Goal: Task Accomplishment & Management: Use online tool/utility

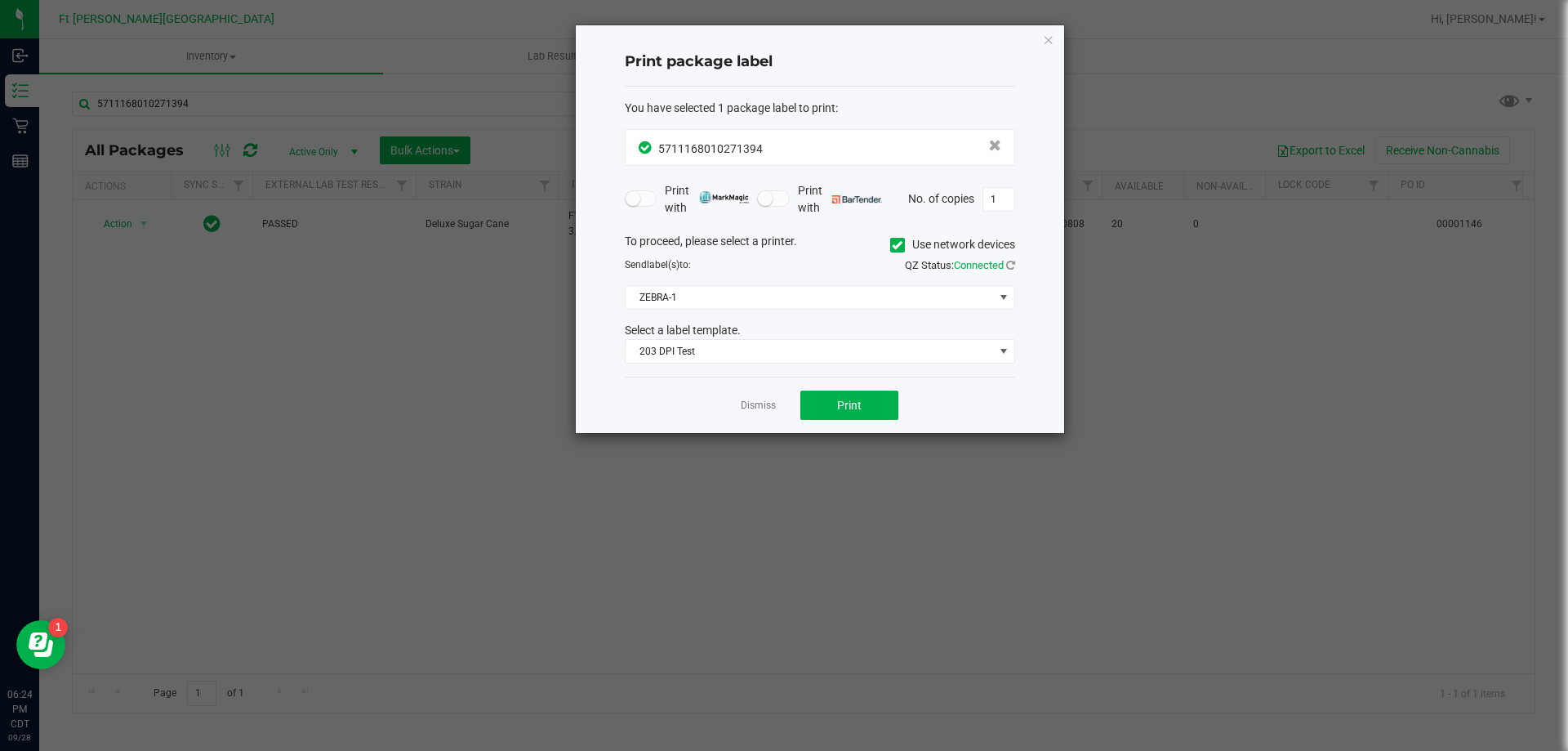
drag, startPoint x: 758, startPoint y: 407, endPoint x: 504, endPoint y: 281, distance: 283.5
click at [744, 393] on div "Dismiss Print" at bounding box center [820, 405] width 390 height 57
drag, startPoint x: 13, startPoint y: 129, endPoint x: 547, endPoint y: 132, distance: 534.0
click at [70, 124] on ngb-modal-window "Print package label You have selected 1 package label to print : 57111680102713…" at bounding box center [789, 375] width 1580 height 751
click at [1047, 46] on icon "button" at bounding box center [1048, 40] width 12 height 20
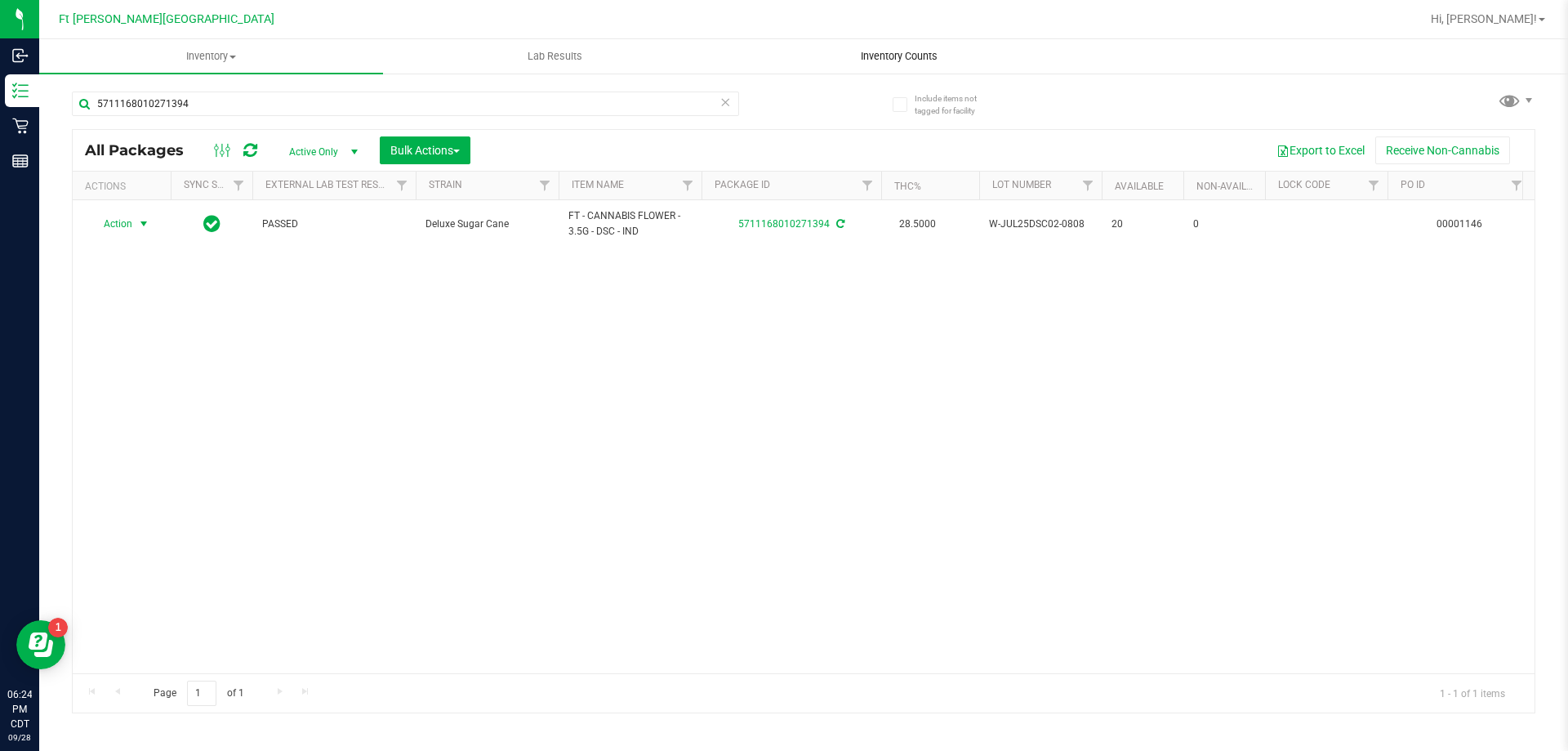
click at [879, 62] on span "Inventory Counts" at bounding box center [899, 56] width 120 height 14
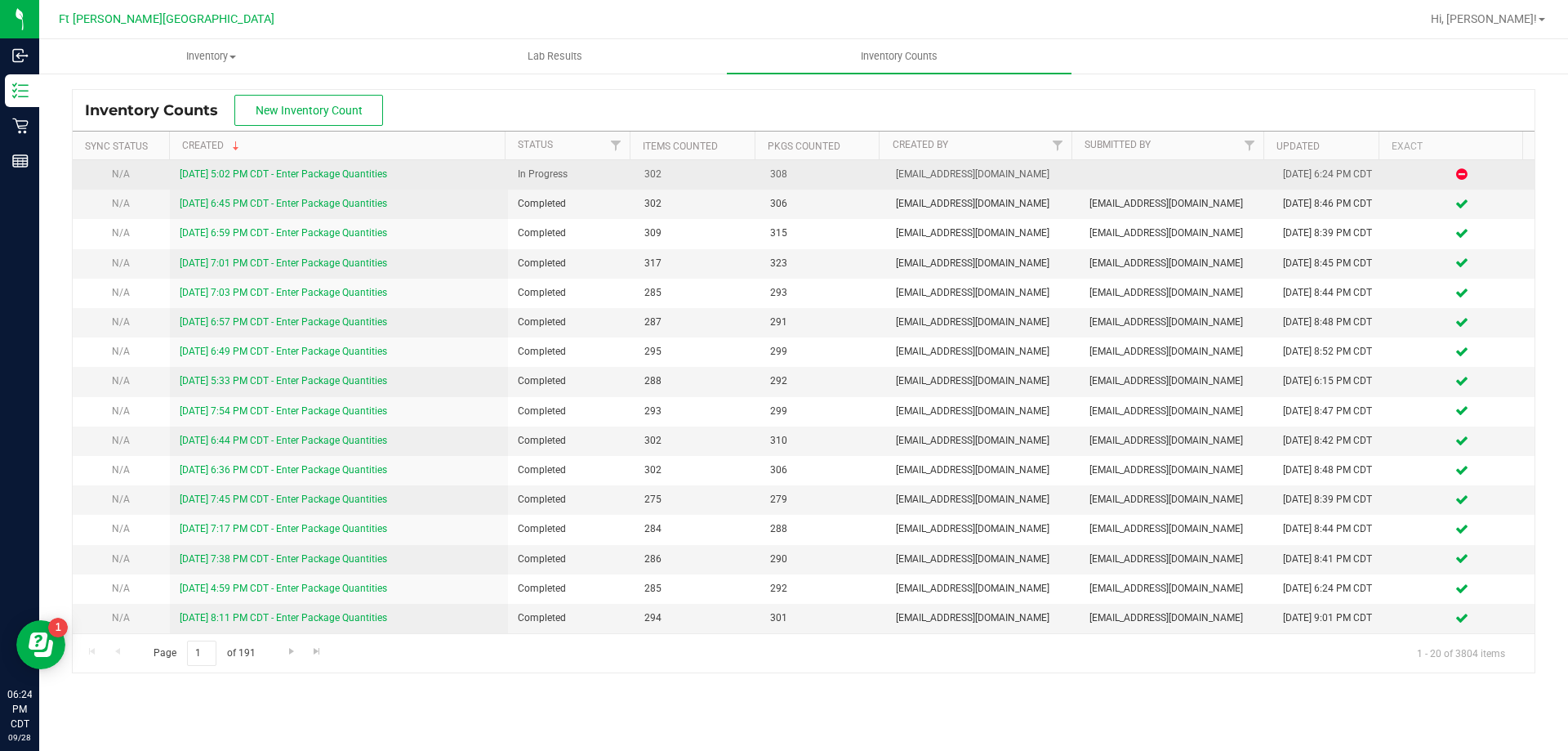
click at [272, 172] on link "[DATE] 5:02 PM CDT - Enter Package Quantities" at bounding box center [283, 174] width 208 height 12
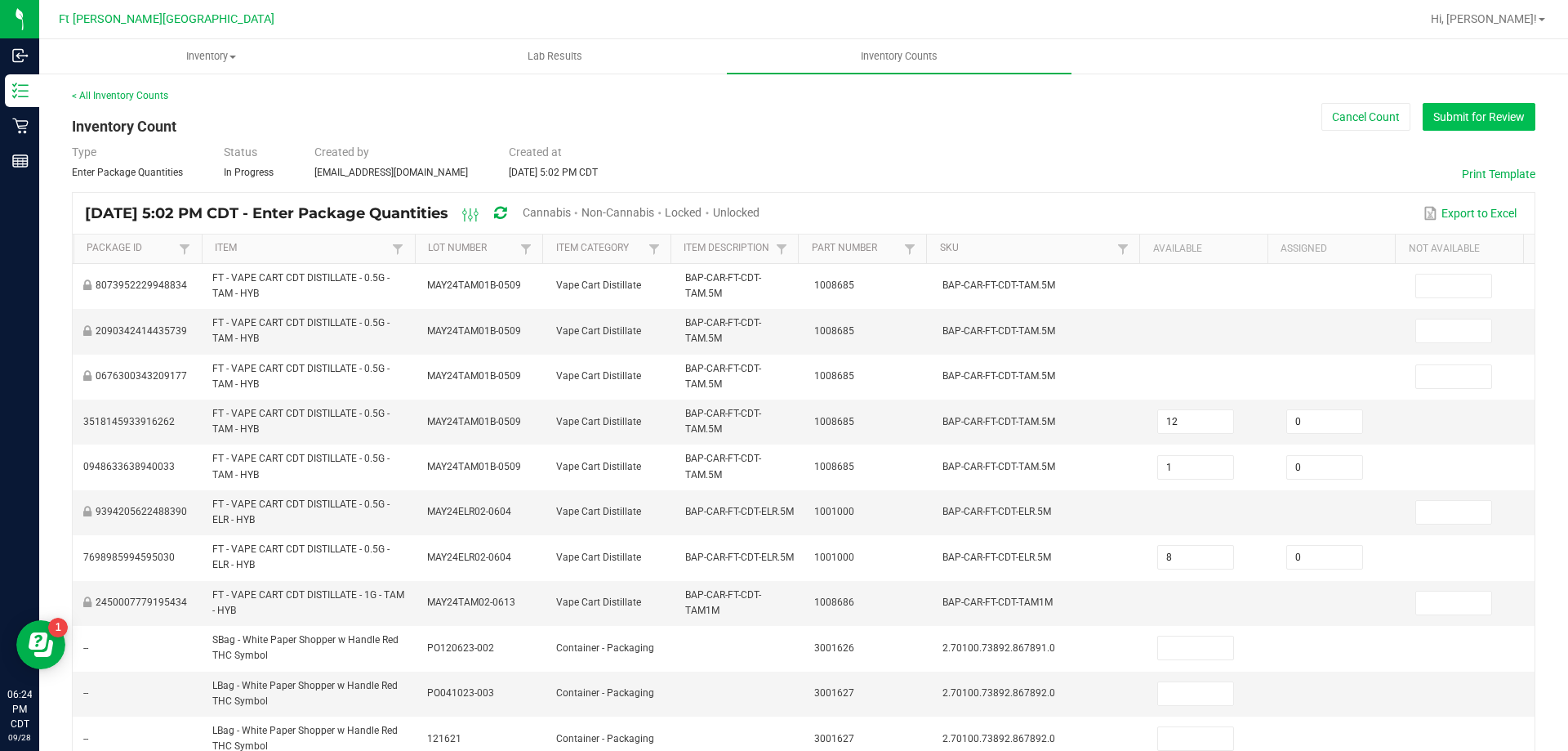
click at [1432, 117] on button "Submit for Review" at bounding box center [1478, 116] width 112 height 28
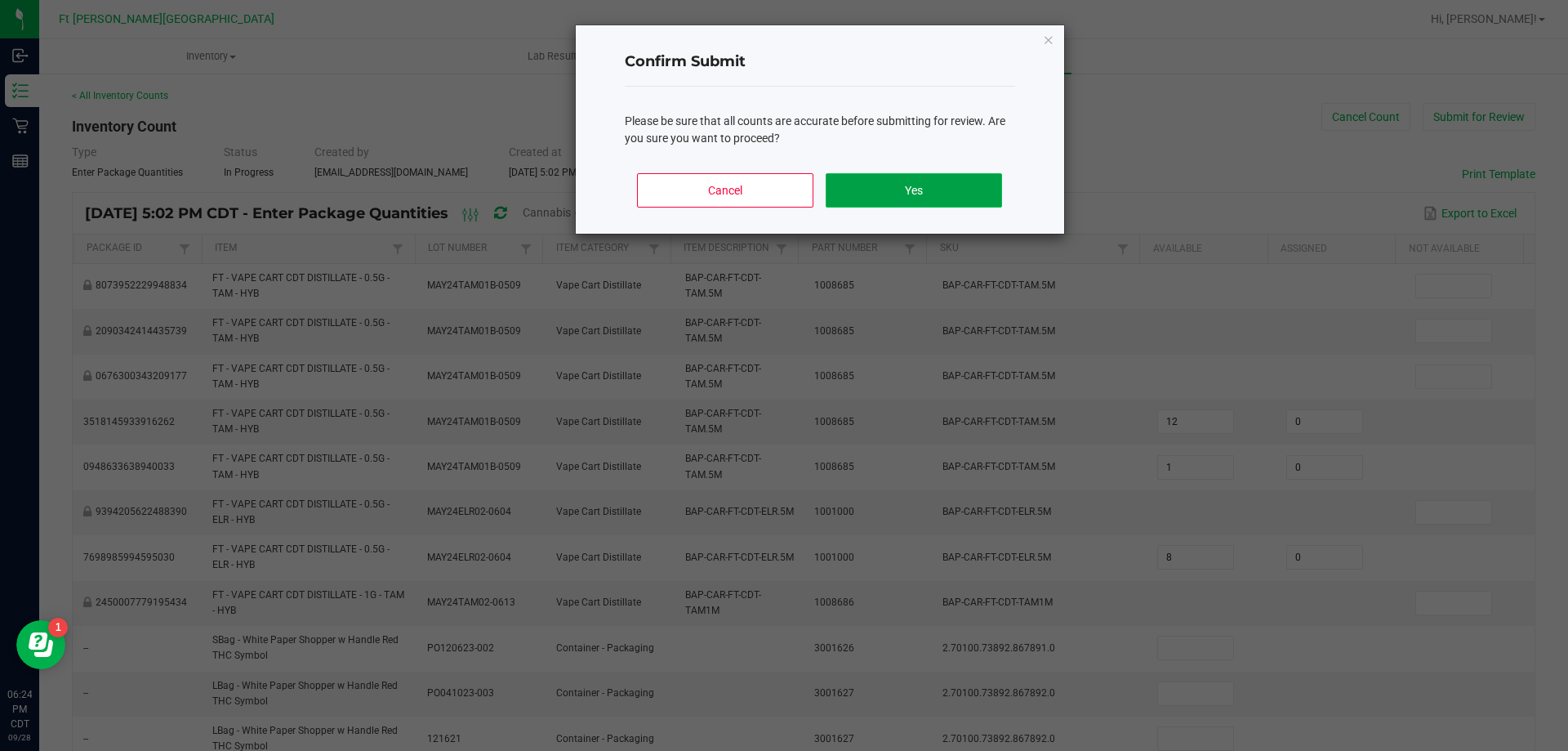
click at [927, 182] on button "Yes" at bounding box center [913, 191] width 175 height 34
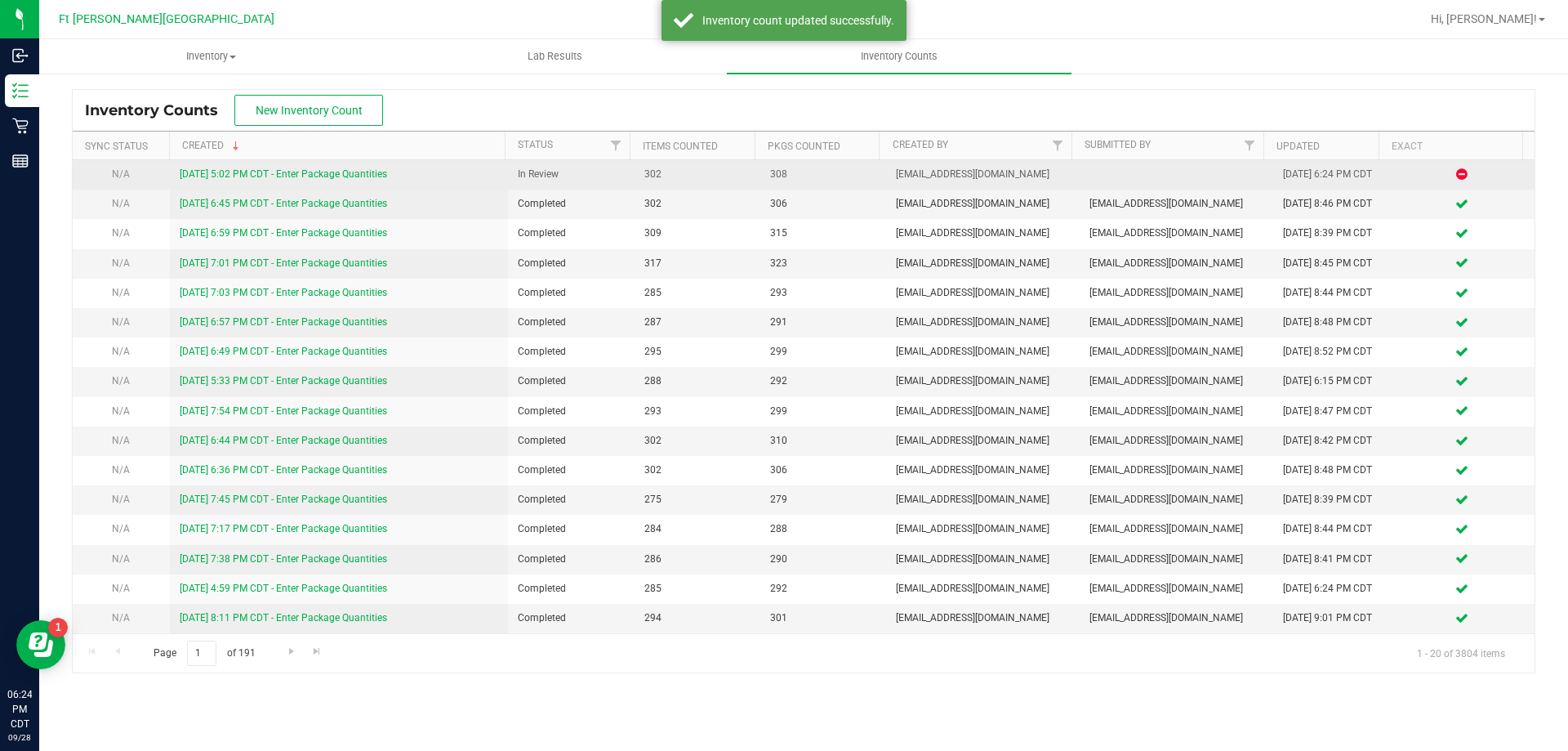
click at [301, 167] on div "[DATE] 5:02 PM CDT - Enter Package Quantities" at bounding box center [339, 174] width 319 height 15
click at [301, 172] on link "[DATE] 5:02 PM CDT - Enter Package Quantities" at bounding box center [283, 174] width 208 height 12
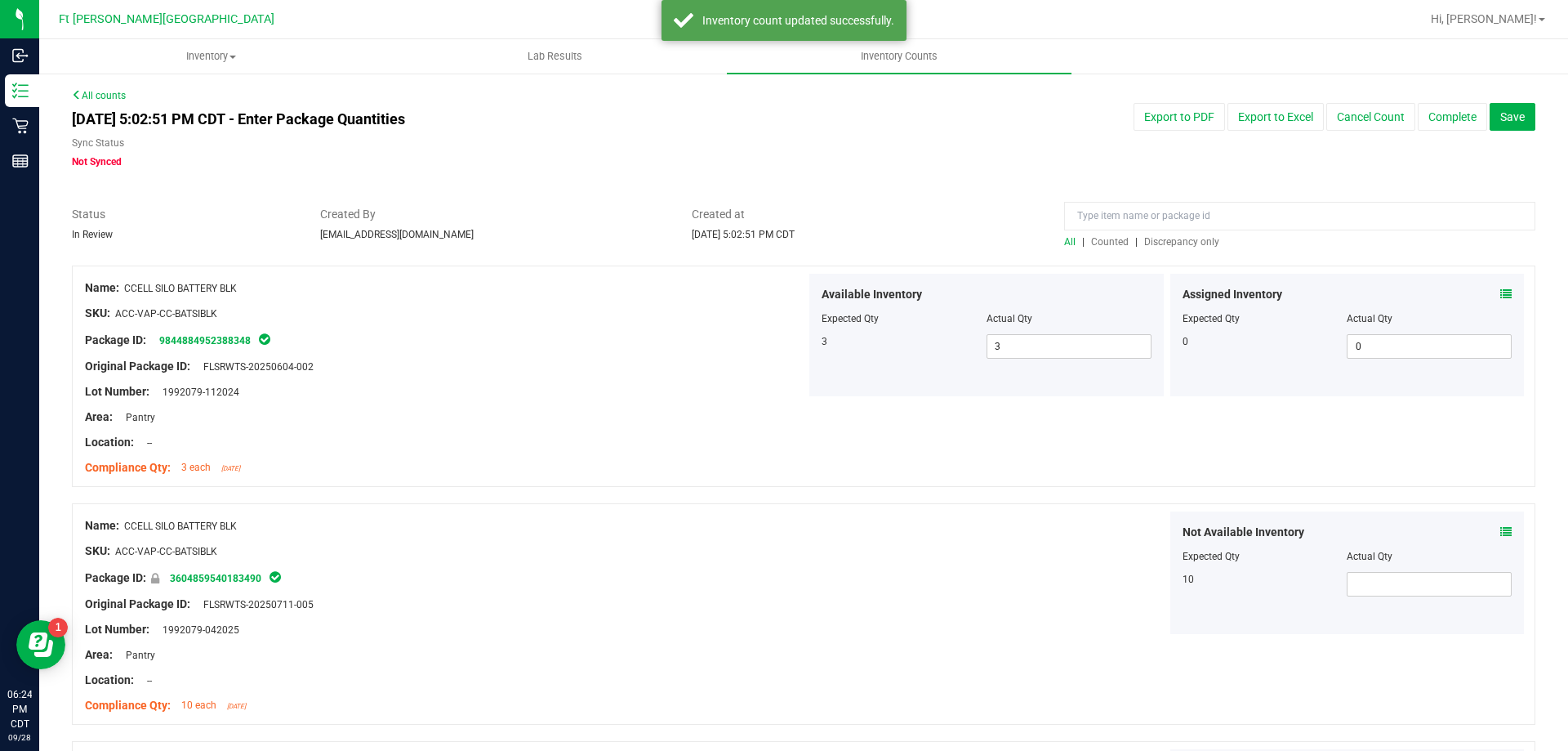
click at [1183, 242] on span "Discrepancy only" at bounding box center [1181, 241] width 76 height 12
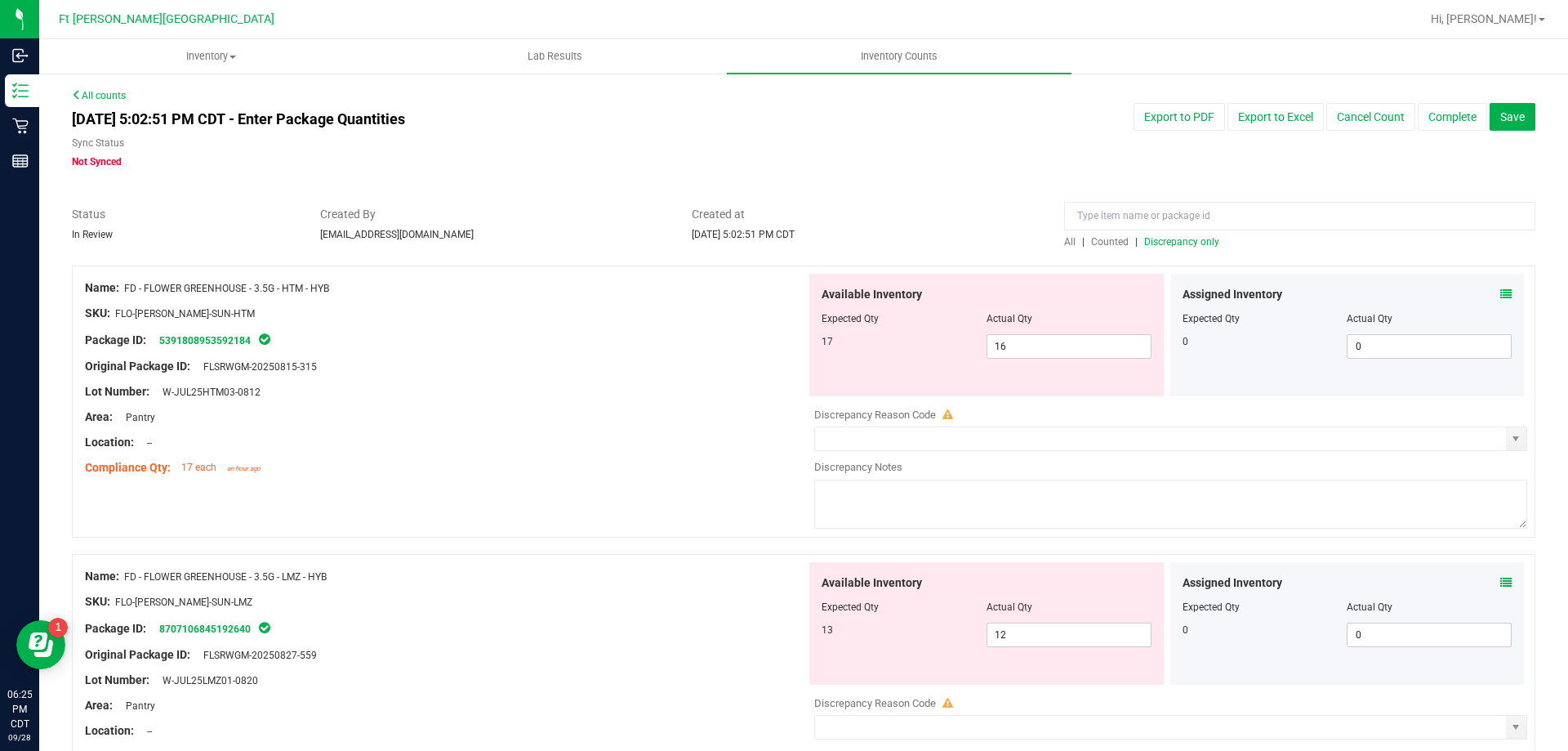
click at [1500, 292] on icon at bounding box center [1505, 294] width 12 height 12
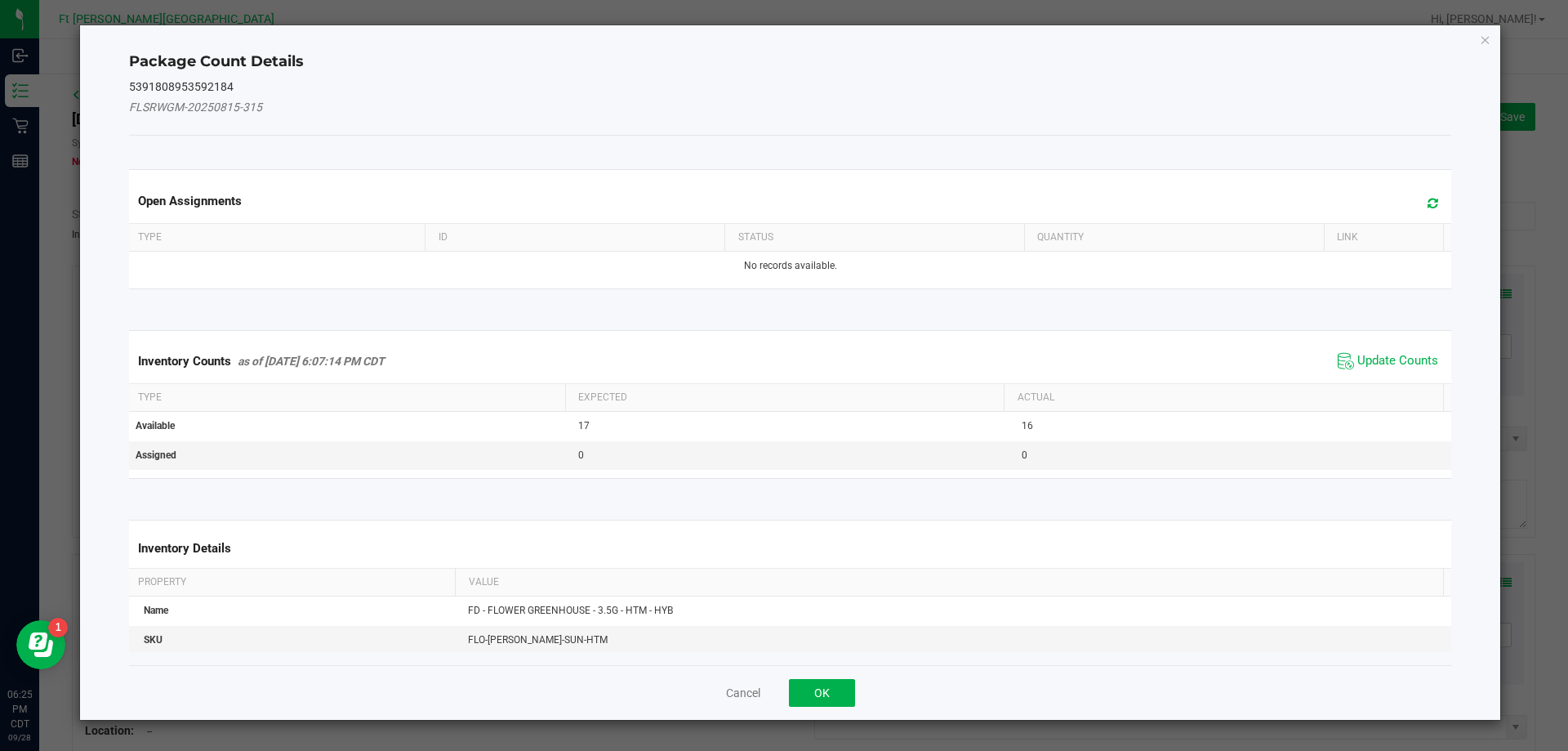
click at [1385, 352] on span "Update Counts" at bounding box center [1387, 361] width 109 height 24
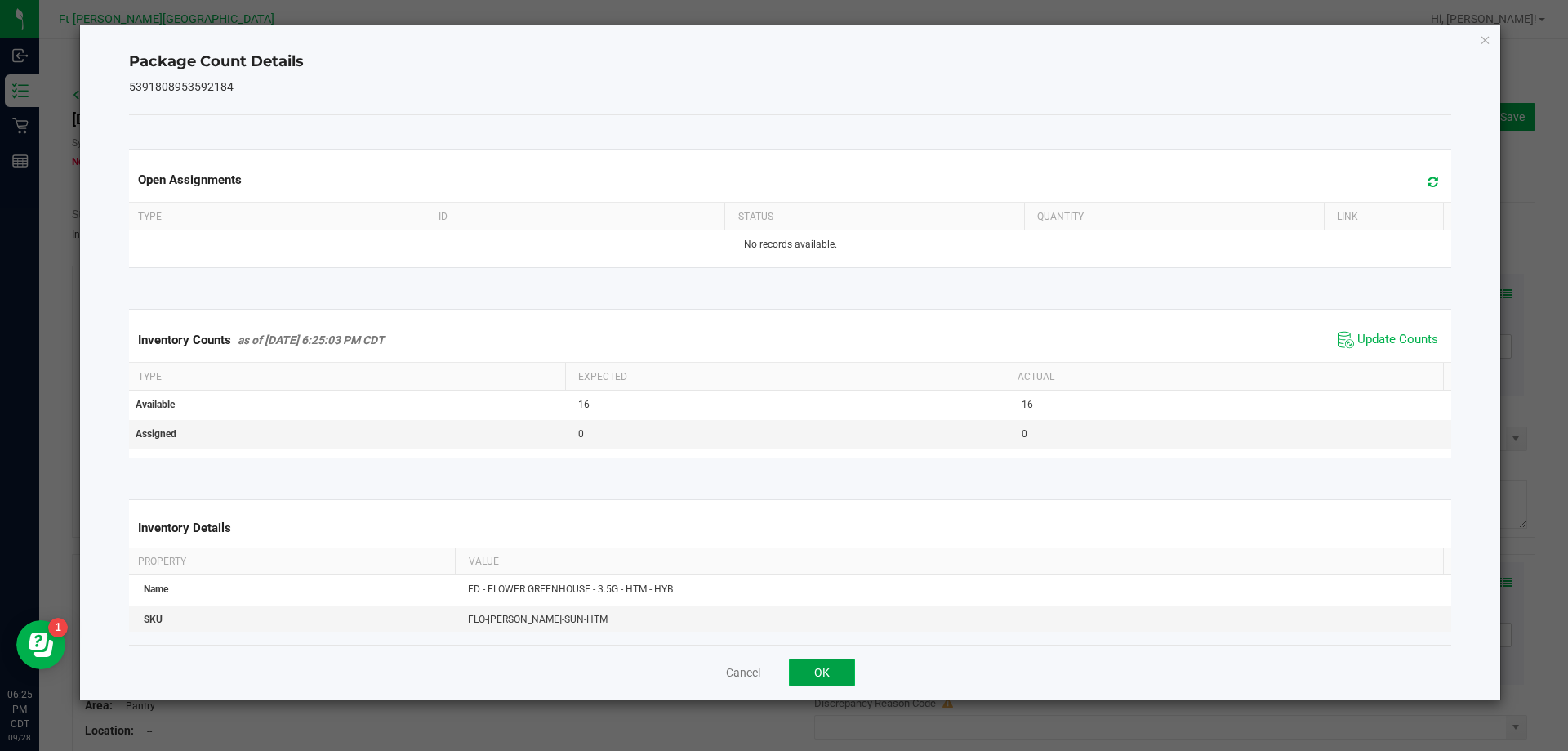
click at [837, 671] on button "OK" at bounding box center [822, 672] width 67 height 28
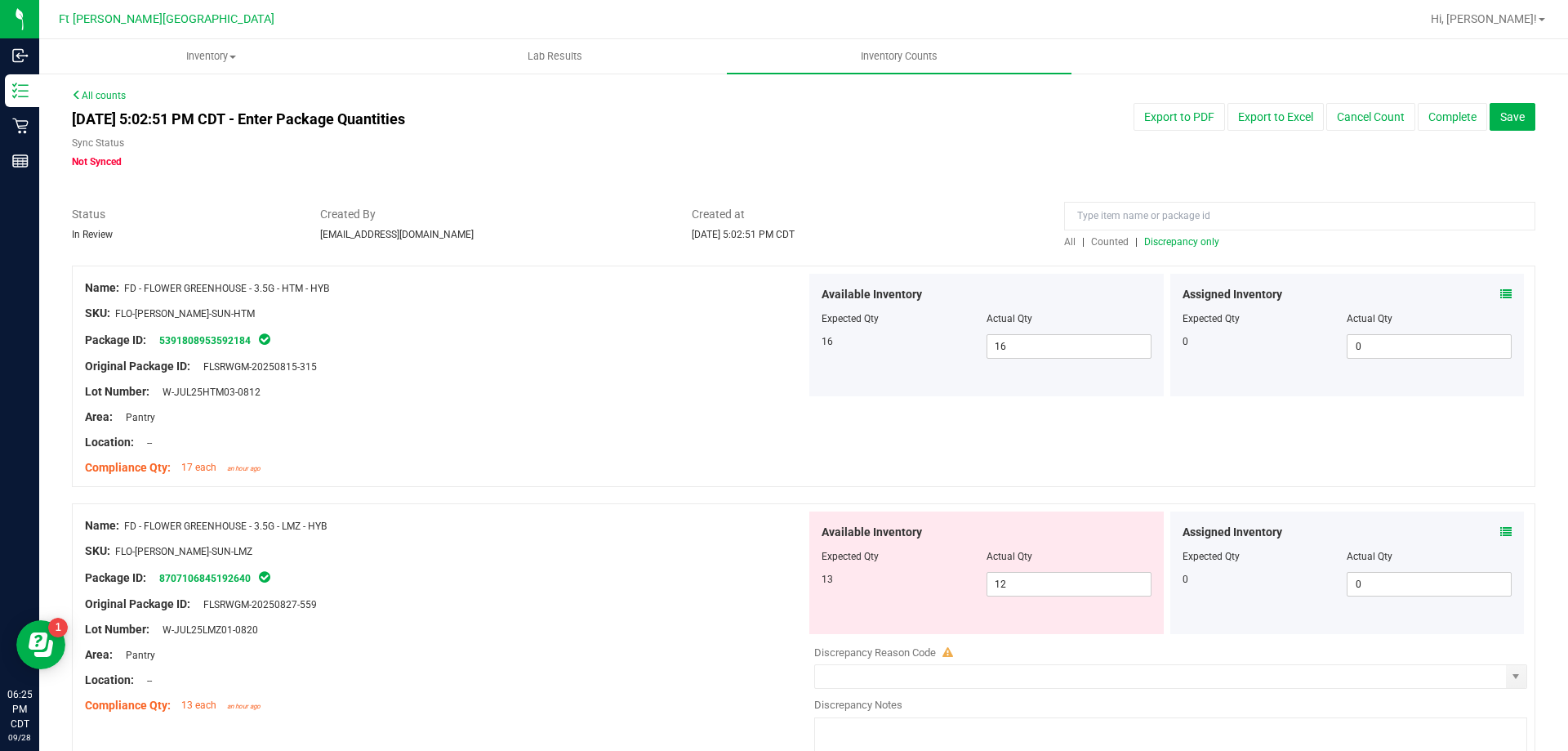
click at [1500, 532] on icon at bounding box center [1505, 532] width 12 height 12
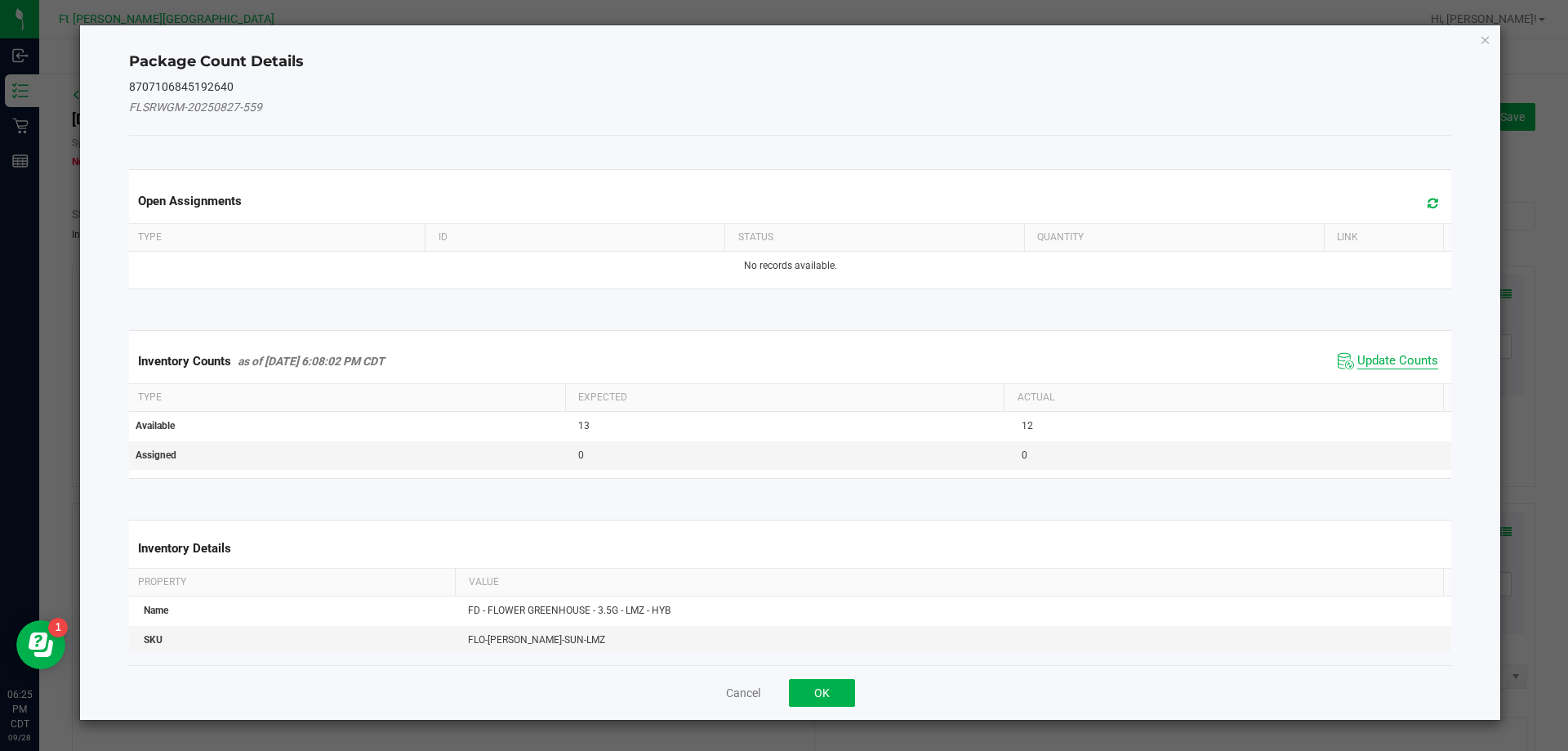
click at [1357, 365] on span "Update Counts" at bounding box center [1397, 361] width 81 height 16
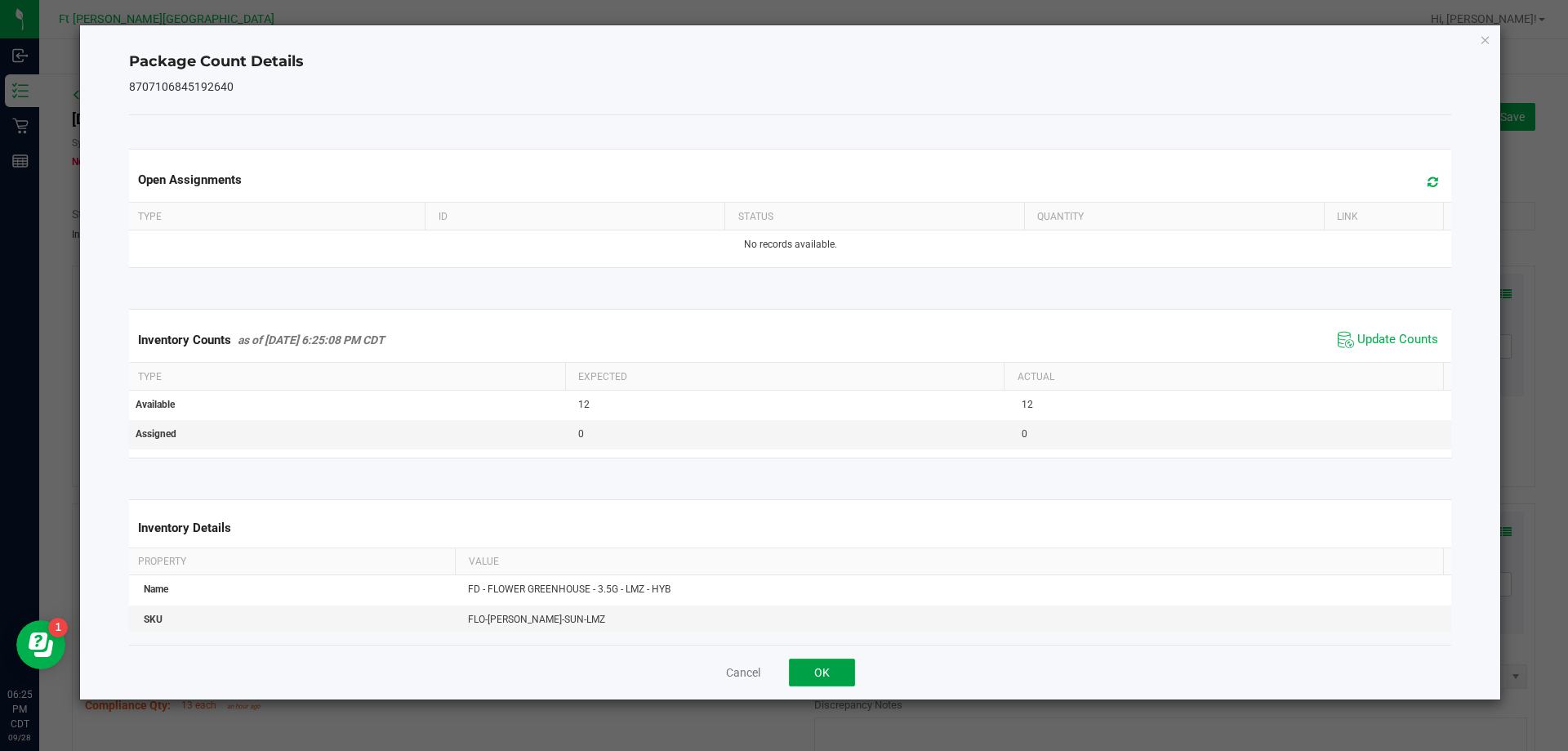
click at [841, 675] on button "OK" at bounding box center [822, 672] width 67 height 28
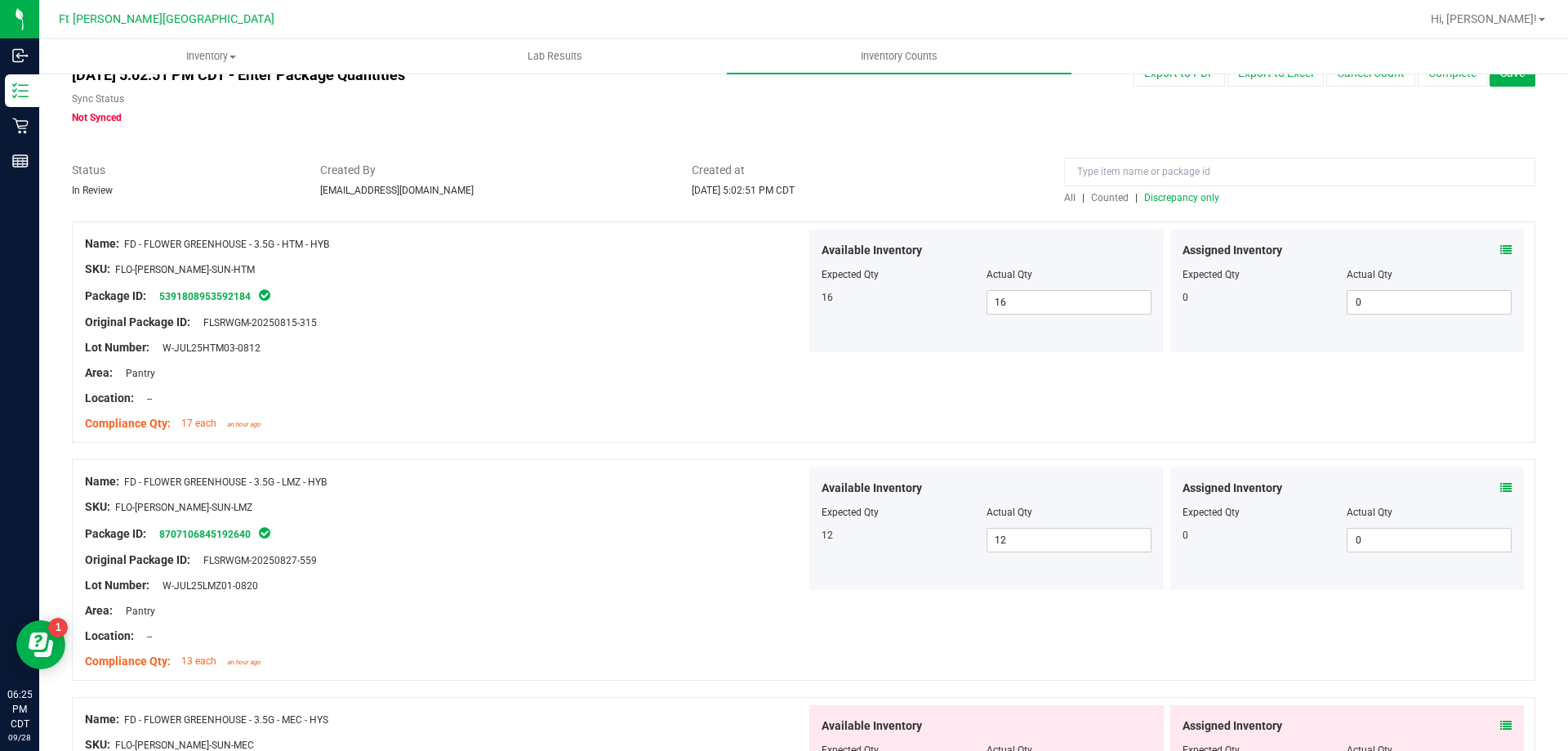
scroll to position [82, 0]
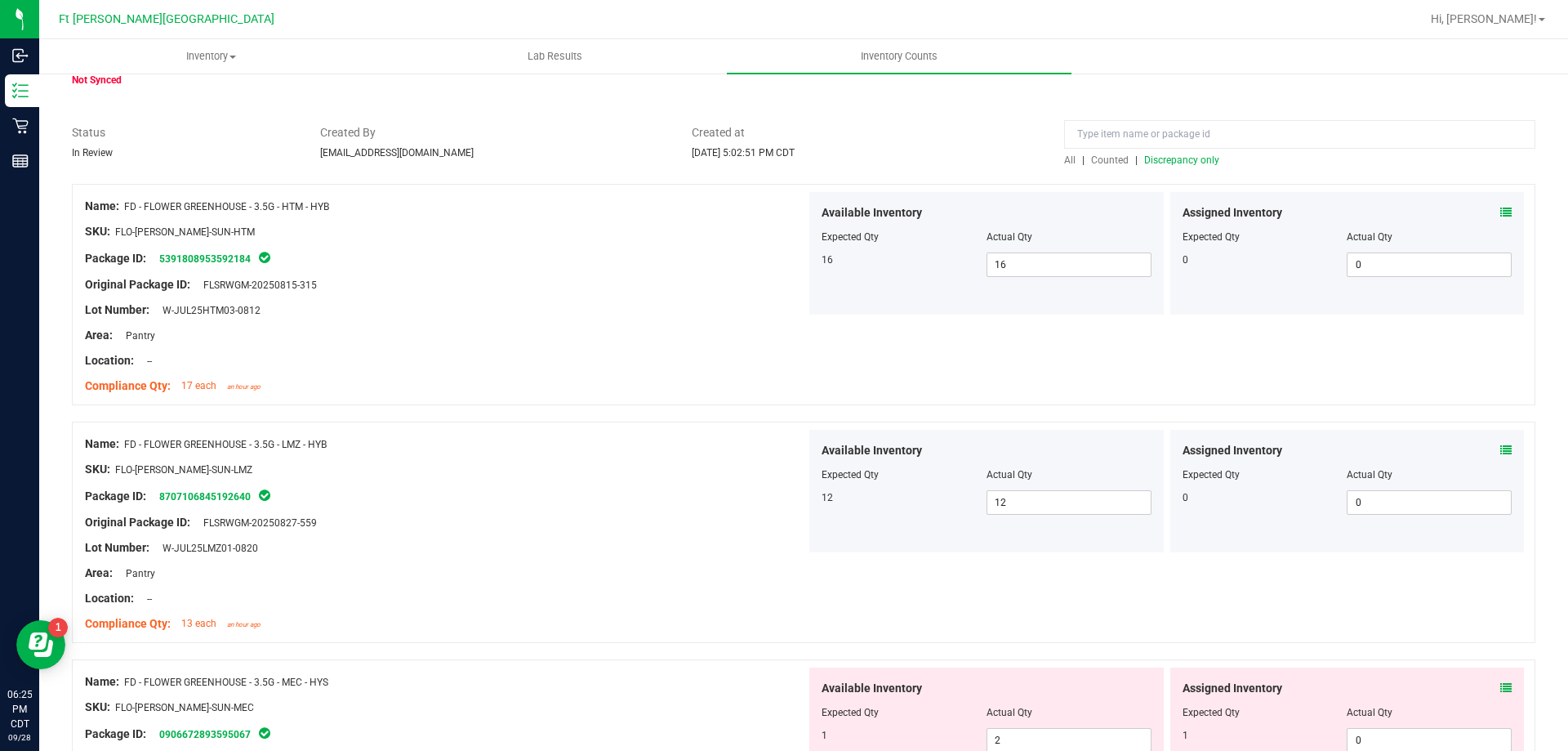
click at [1100, 157] on span "Counted" at bounding box center [1109, 160] width 38 height 12
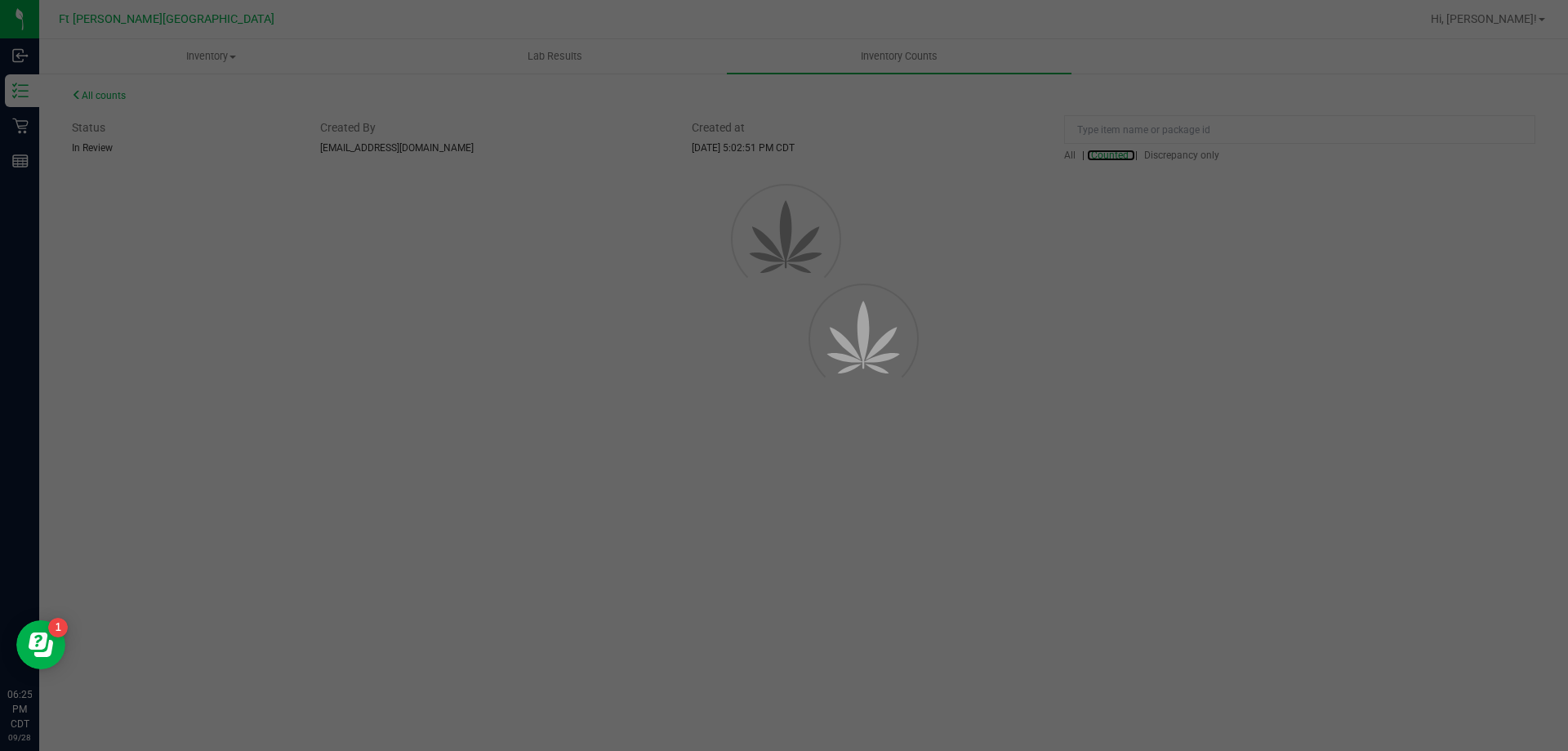
scroll to position [0, 0]
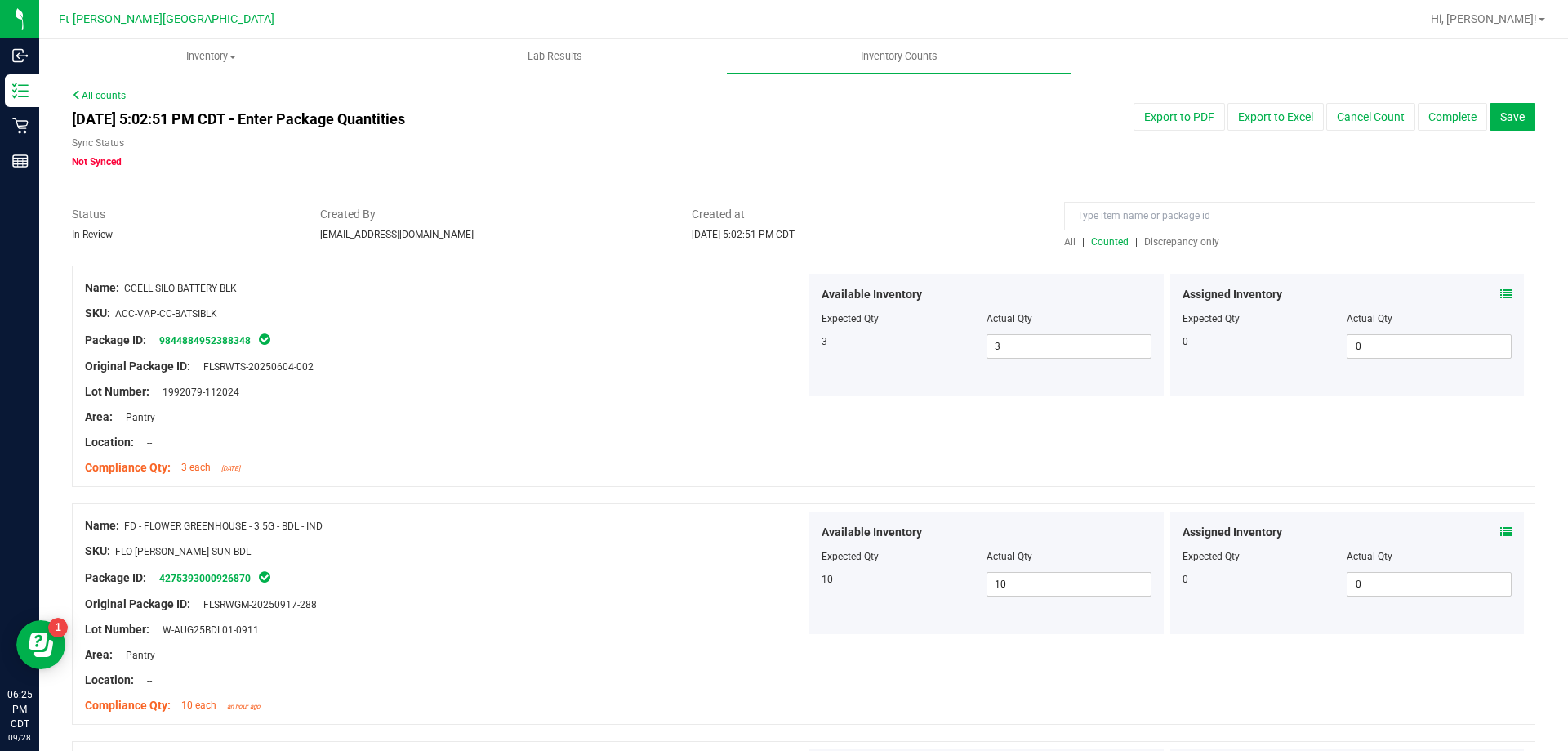
click at [1181, 245] on span "Discrepancy only" at bounding box center [1181, 241] width 76 height 12
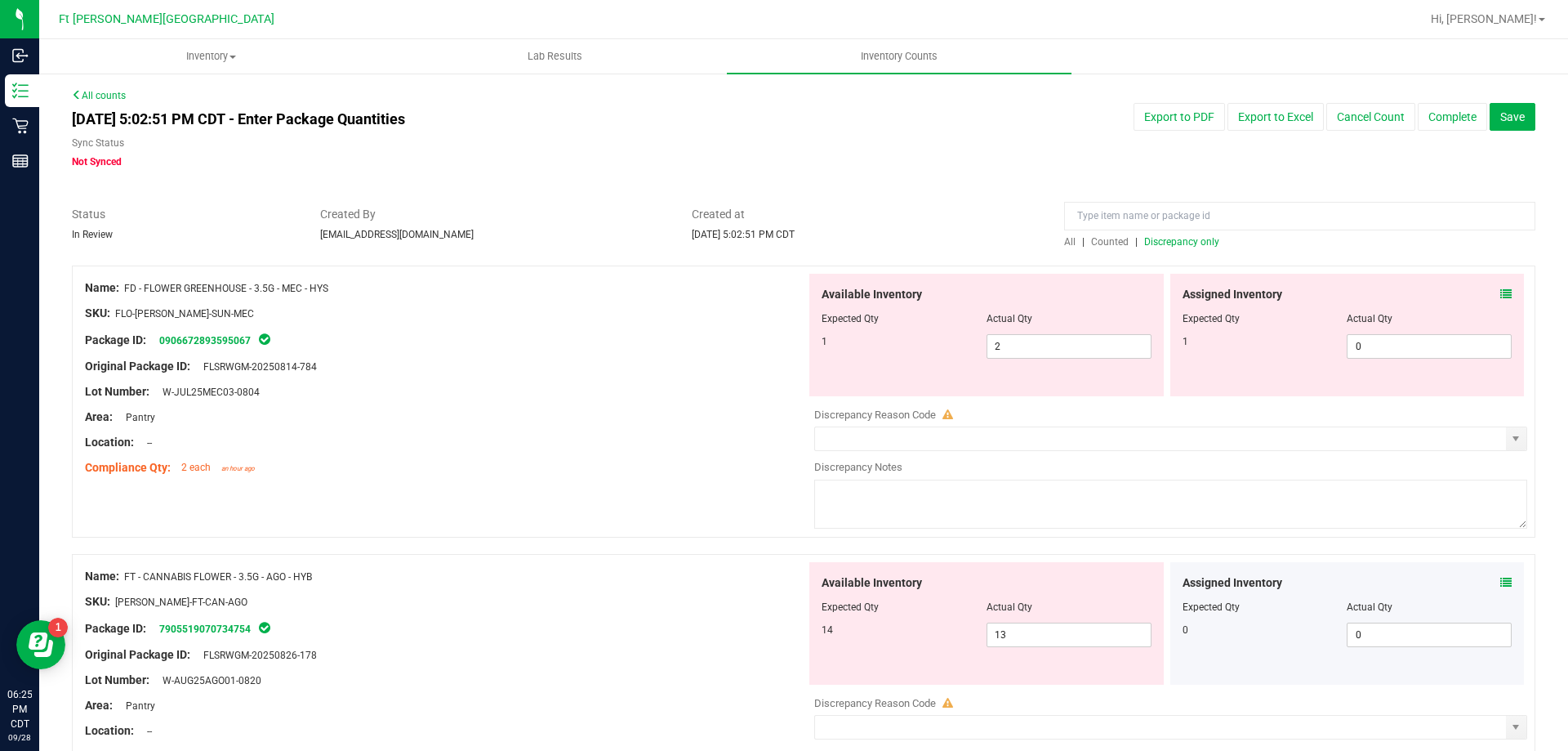
click at [1500, 286] on span at bounding box center [1505, 294] width 12 height 17
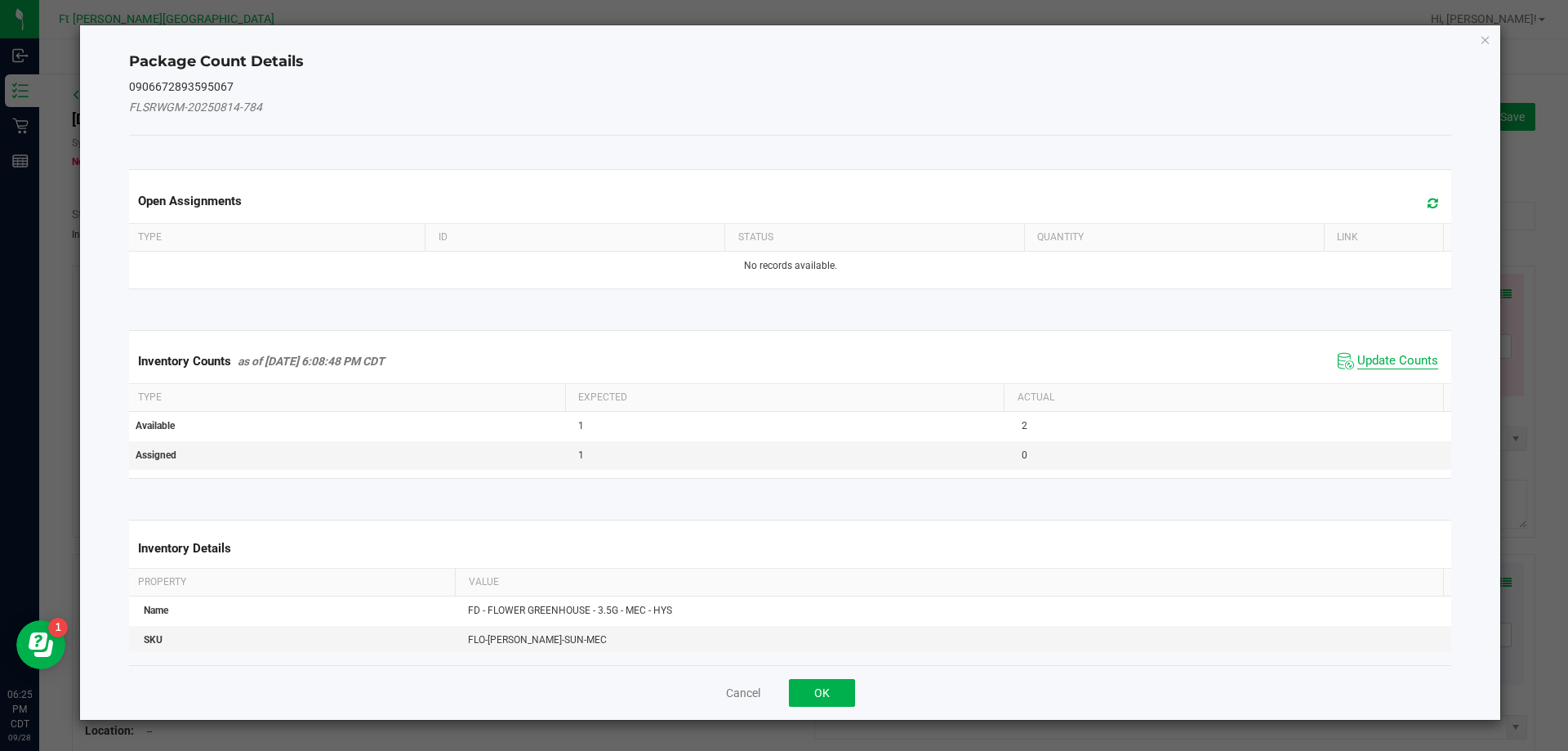
click at [1400, 354] on span "Update Counts" at bounding box center [1397, 361] width 81 height 16
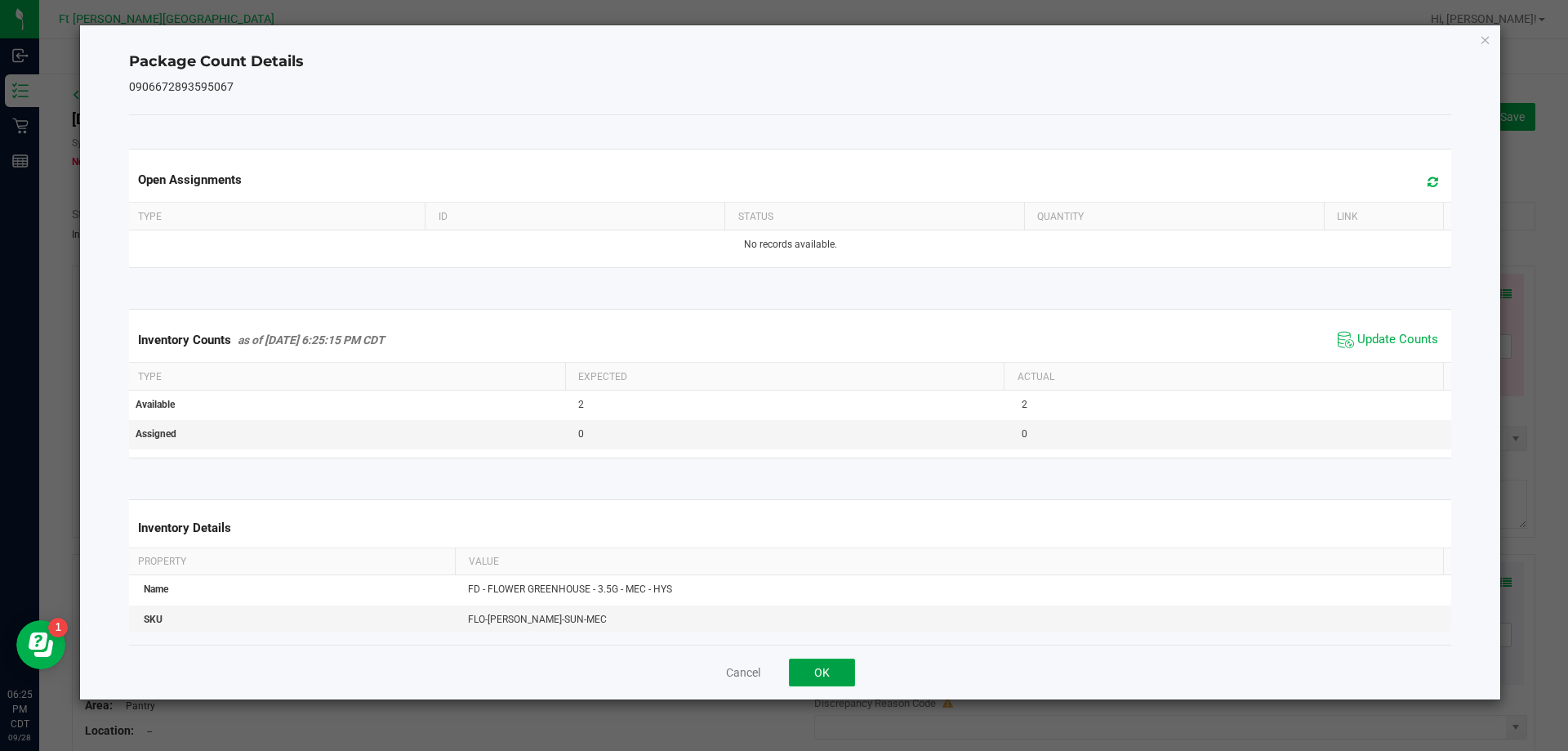
click at [805, 678] on button "OK" at bounding box center [822, 672] width 67 height 28
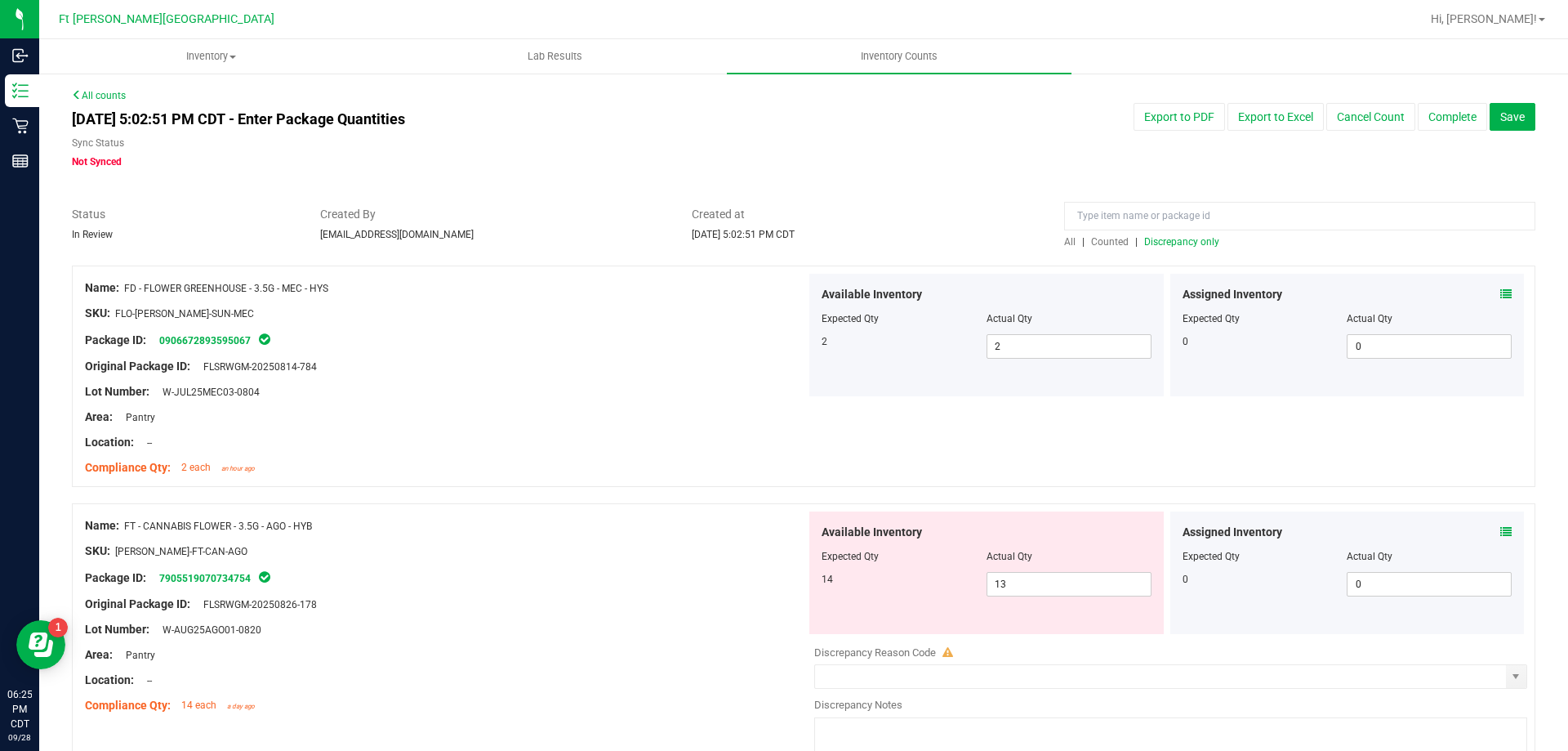
click at [1500, 532] on icon at bounding box center [1505, 532] width 12 height 12
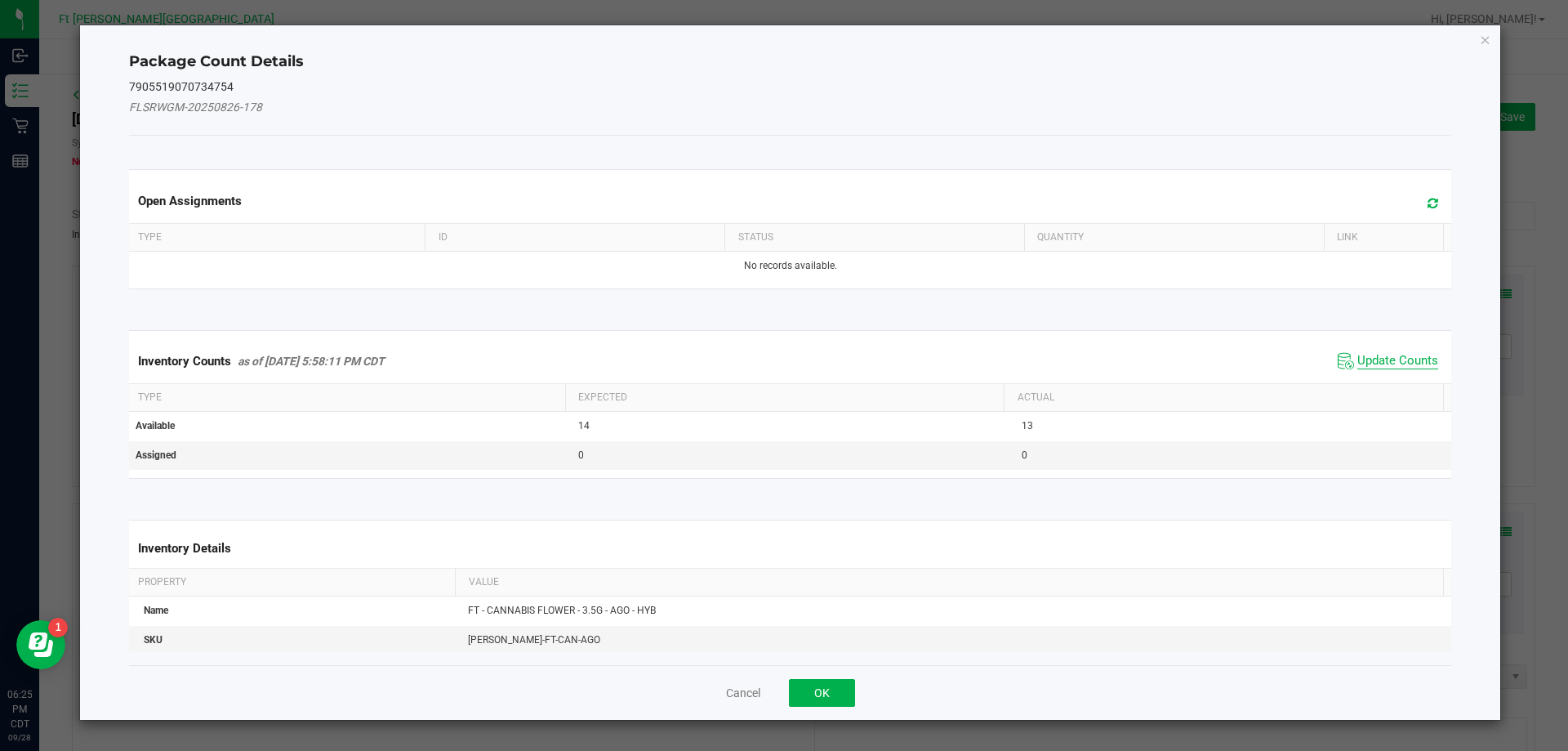
click at [1357, 362] on span "Update Counts" at bounding box center [1397, 361] width 81 height 16
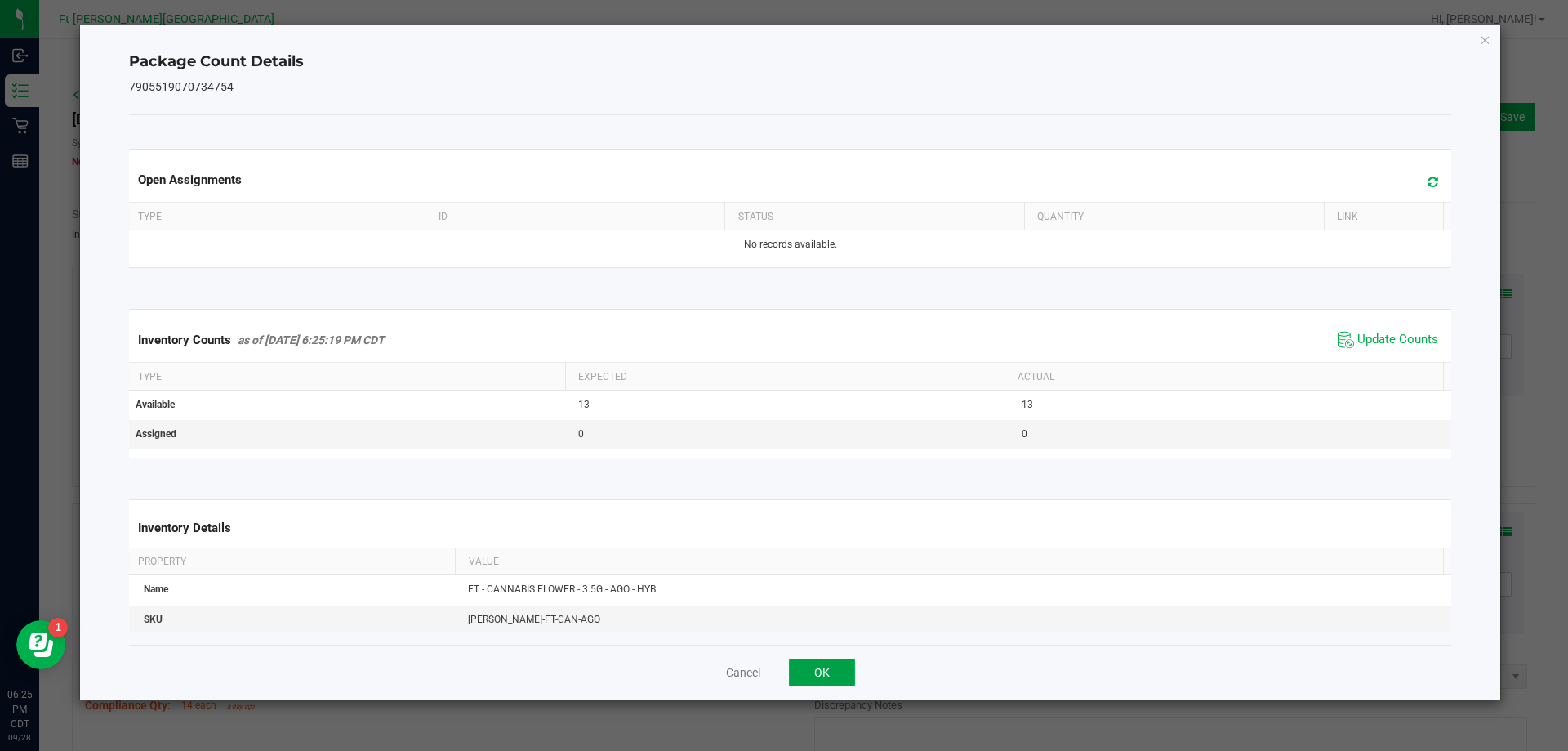
drag, startPoint x: 825, startPoint y: 664, endPoint x: 975, endPoint y: 587, distance: 168.6
click at [826, 664] on button "OK" at bounding box center [822, 672] width 67 height 28
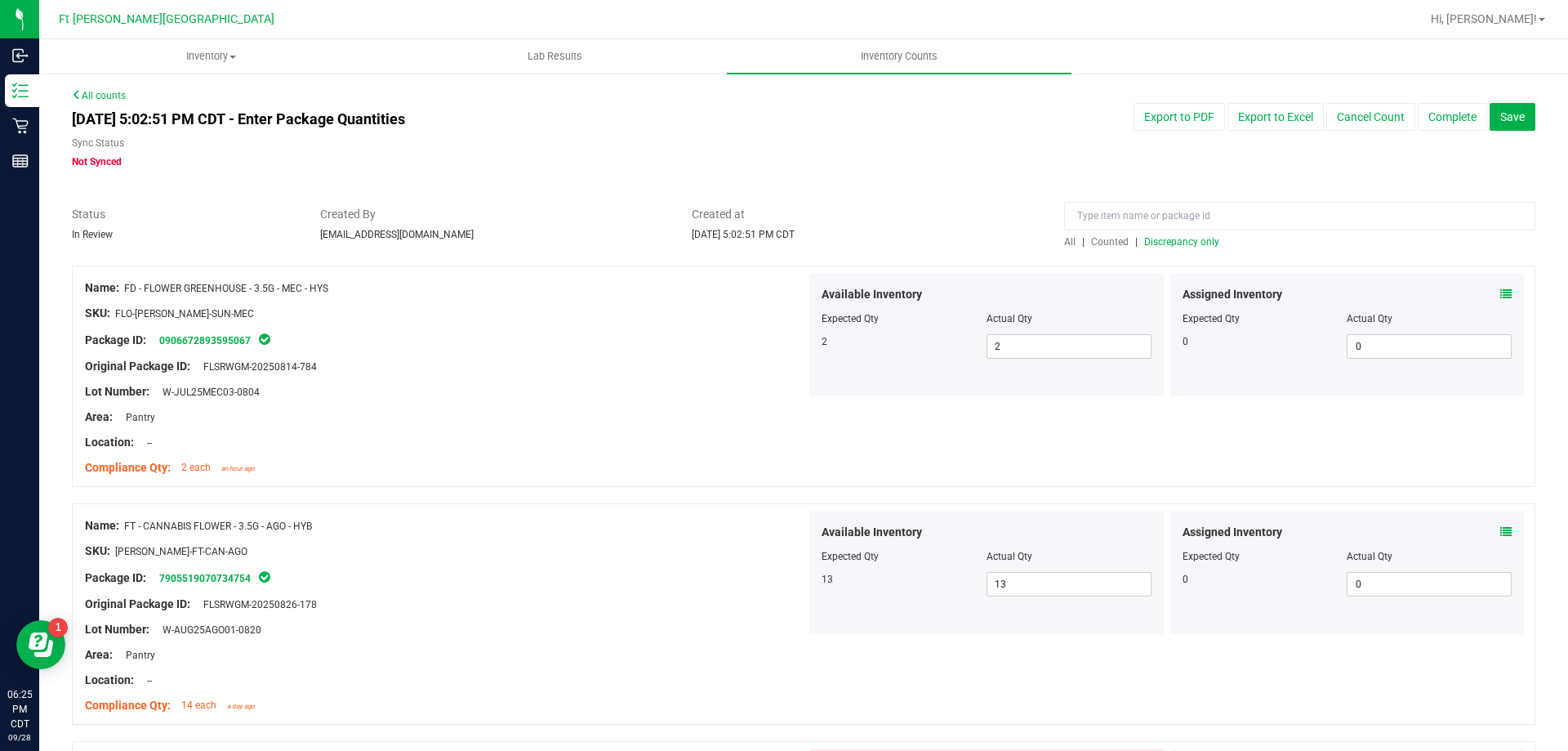
click at [1109, 237] on span "Counted" at bounding box center [1109, 241] width 38 height 12
click at [1183, 245] on span "Discrepancy only" at bounding box center [1181, 241] width 76 height 12
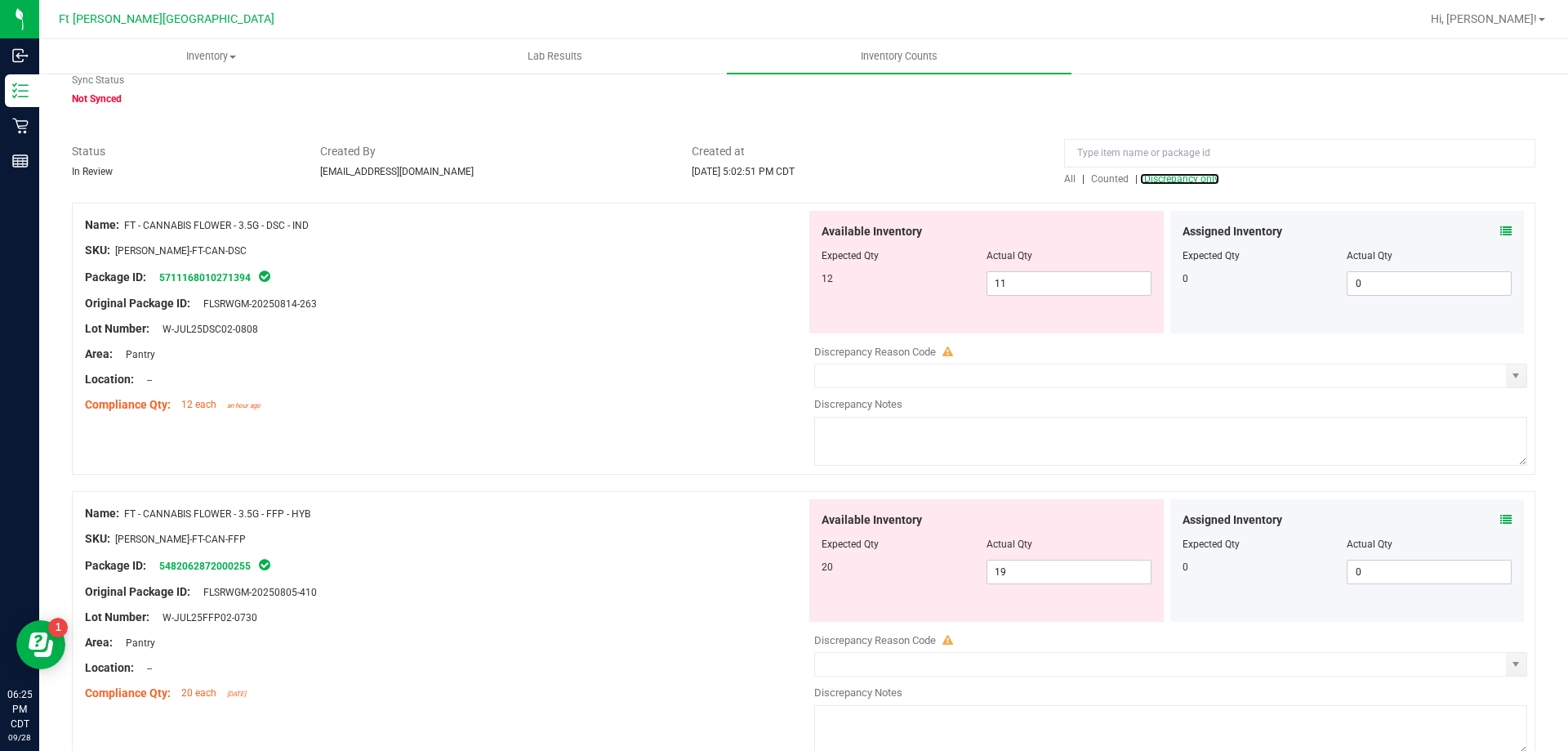
scroll to position [82, 0]
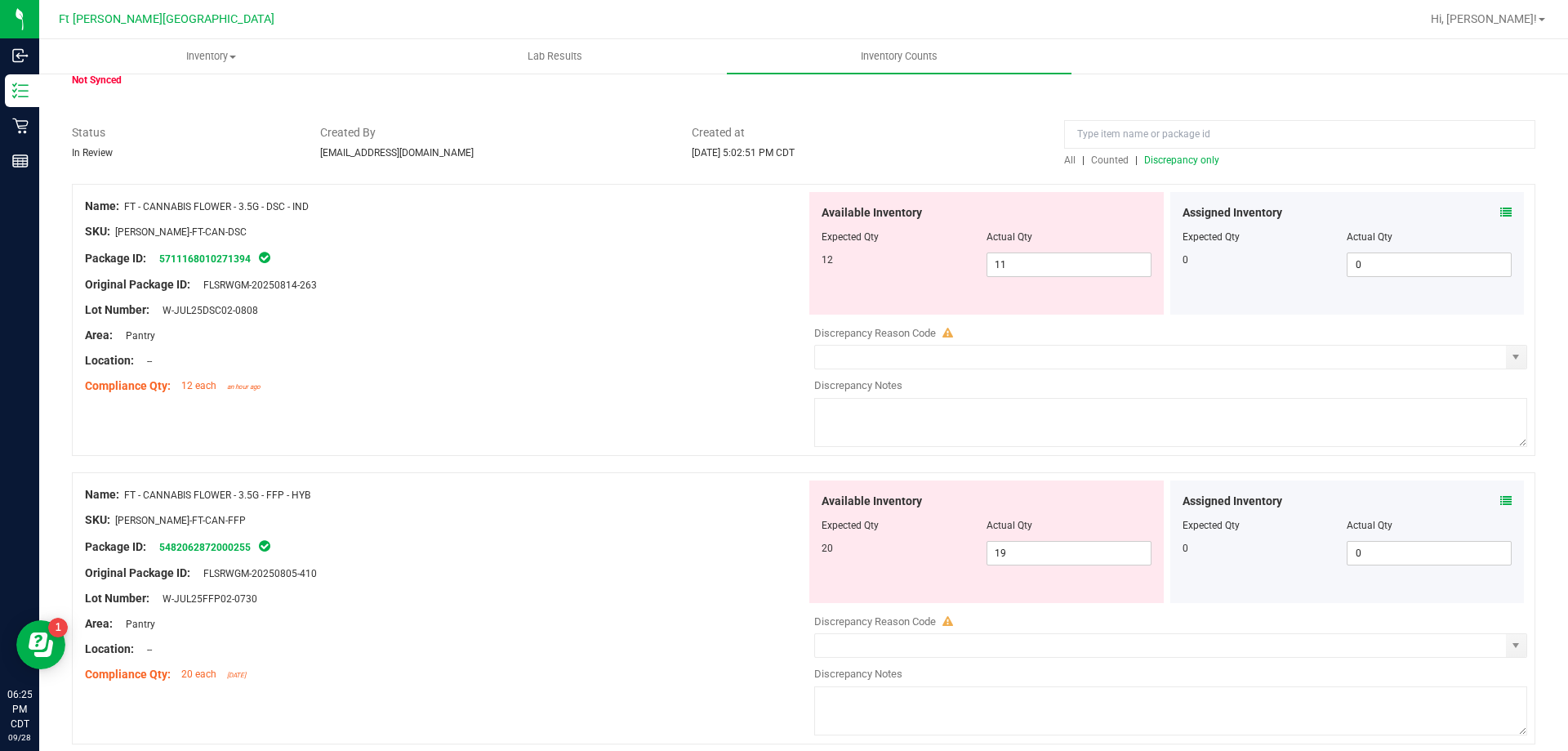
click at [1500, 209] on icon at bounding box center [1505, 212] width 12 height 12
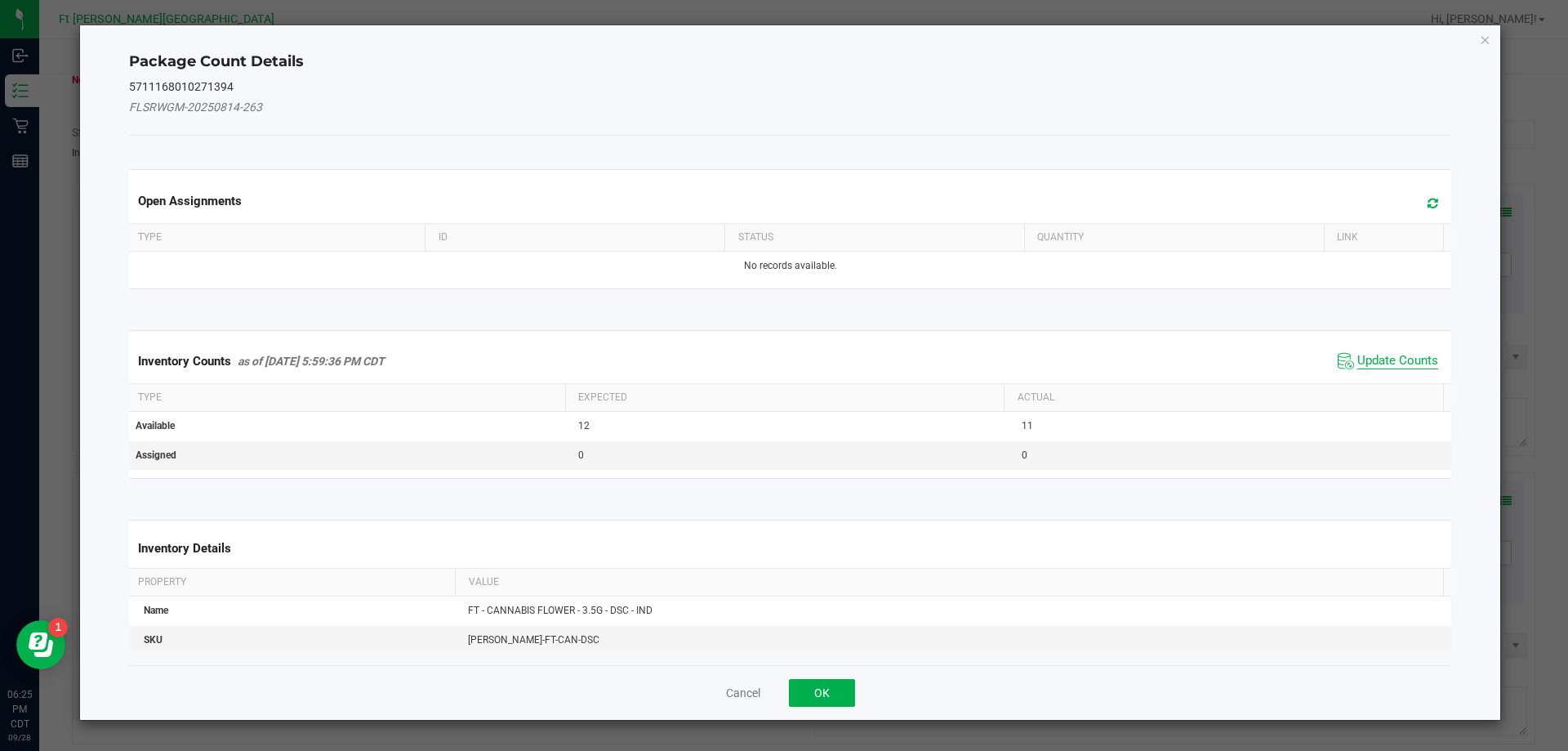
click at [1389, 350] on span "Update Counts" at bounding box center [1387, 361] width 109 height 24
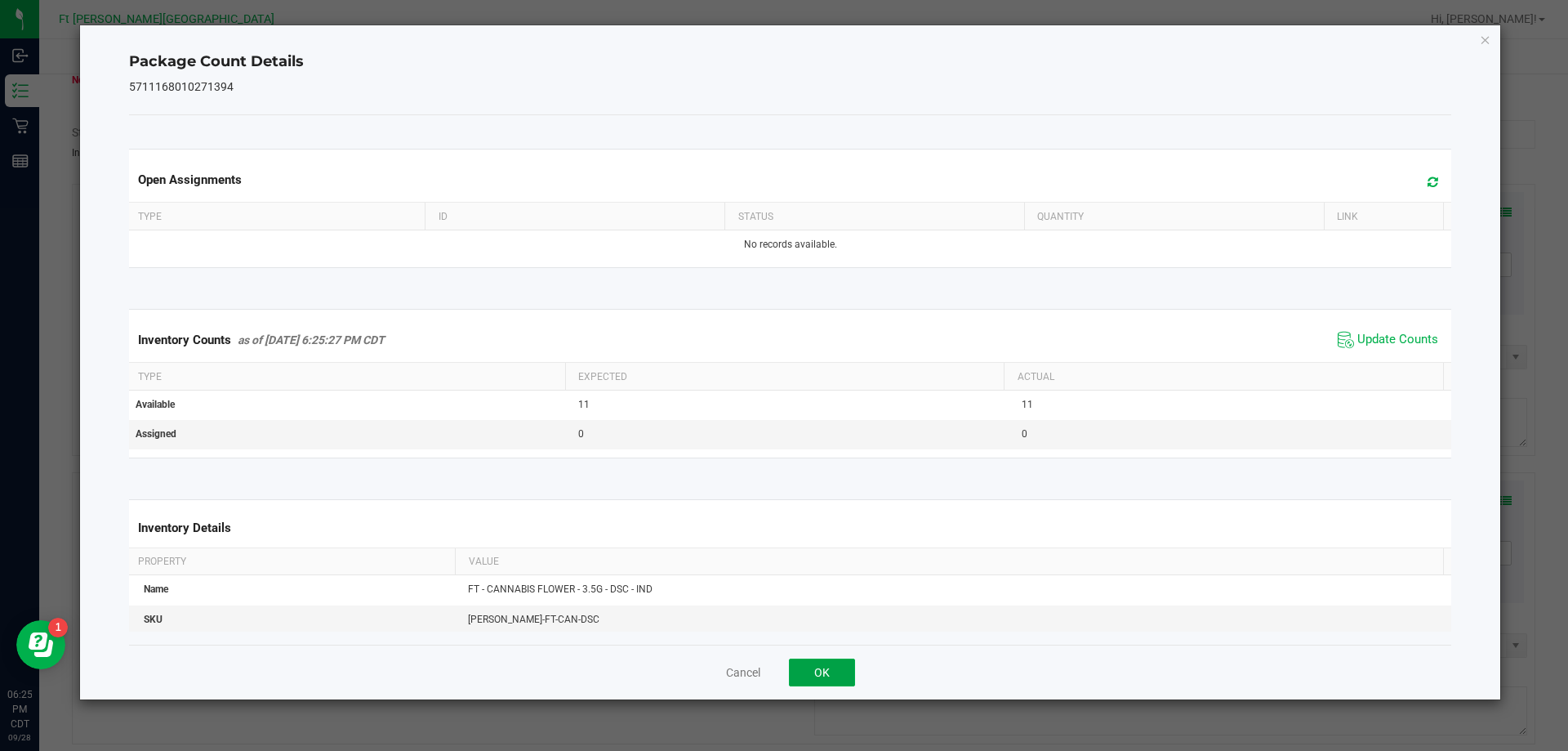
drag, startPoint x: 842, startPoint y: 669, endPoint x: 982, endPoint y: 631, distance: 145.1
click at [853, 665] on button "OK" at bounding box center [822, 672] width 67 height 28
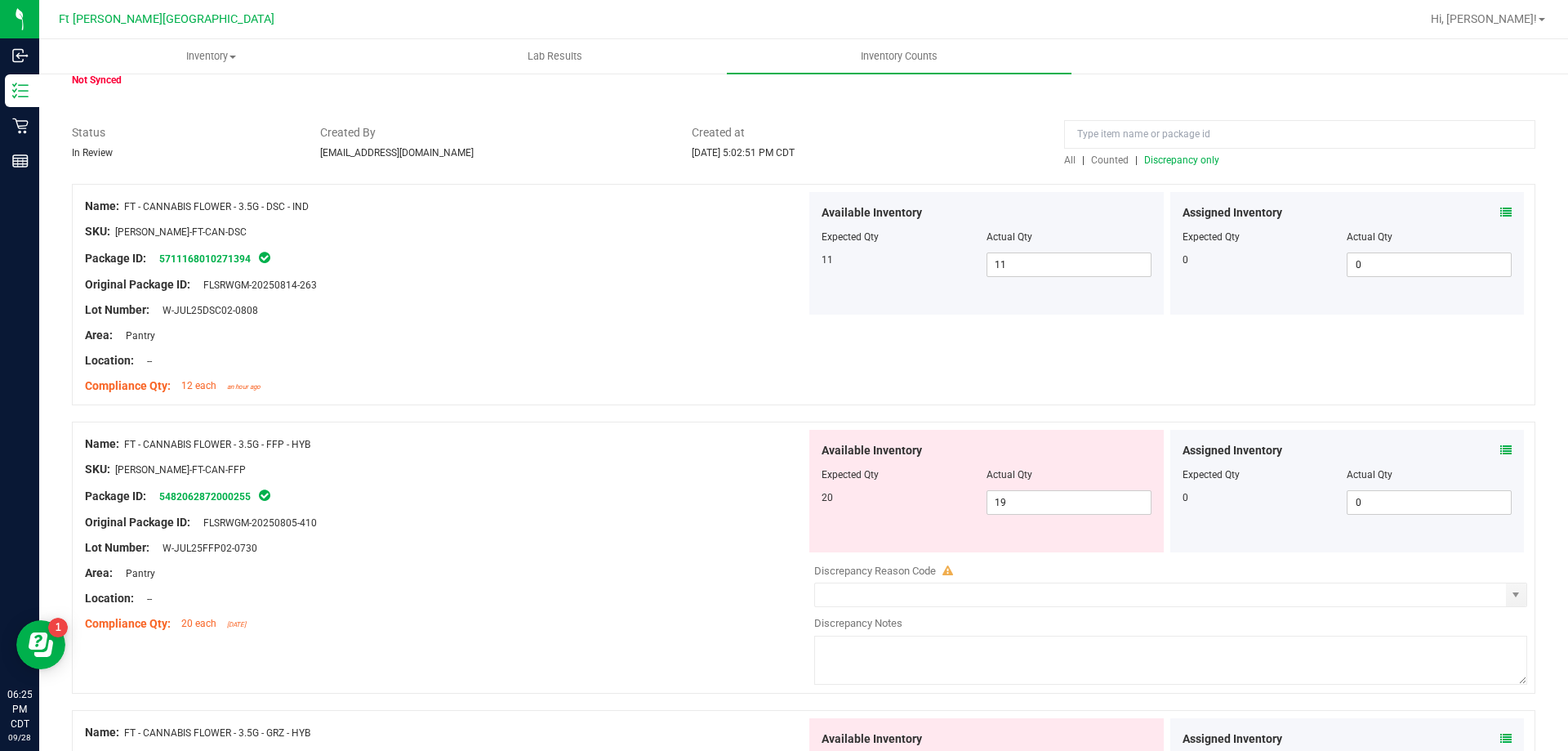
click at [1500, 452] on icon at bounding box center [1505, 450] width 12 height 12
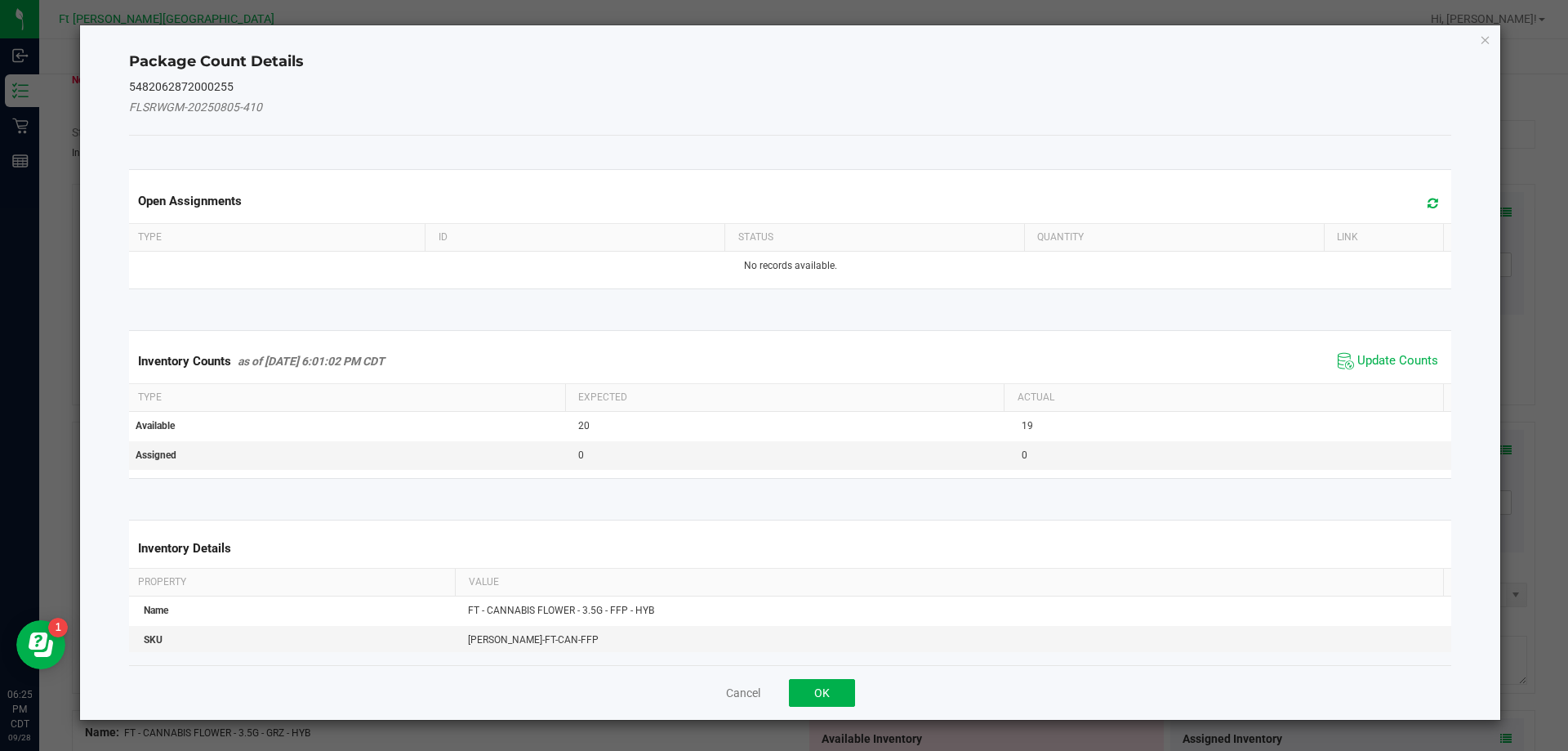
click at [1385, 352] on span "Update Counts" at bounding box center [1387, 361] width 109 height 24
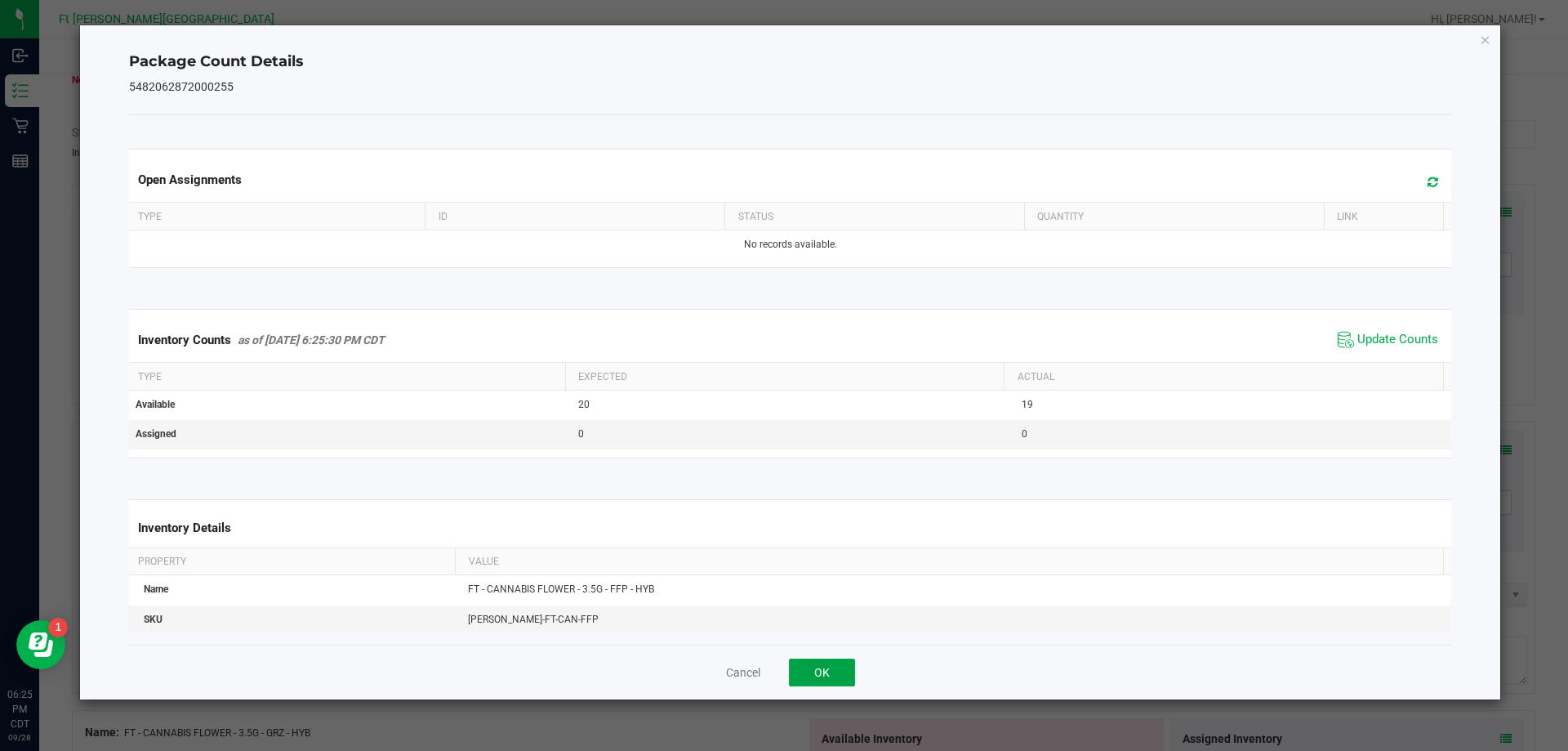
drag, startPoint x: 842, startPoint y: 665, endPoint x: 851, endPoint y: 657, distance: 12.0
click at [844, 663] on button "OK" at bounding box center [822, 672] width 67 height 28
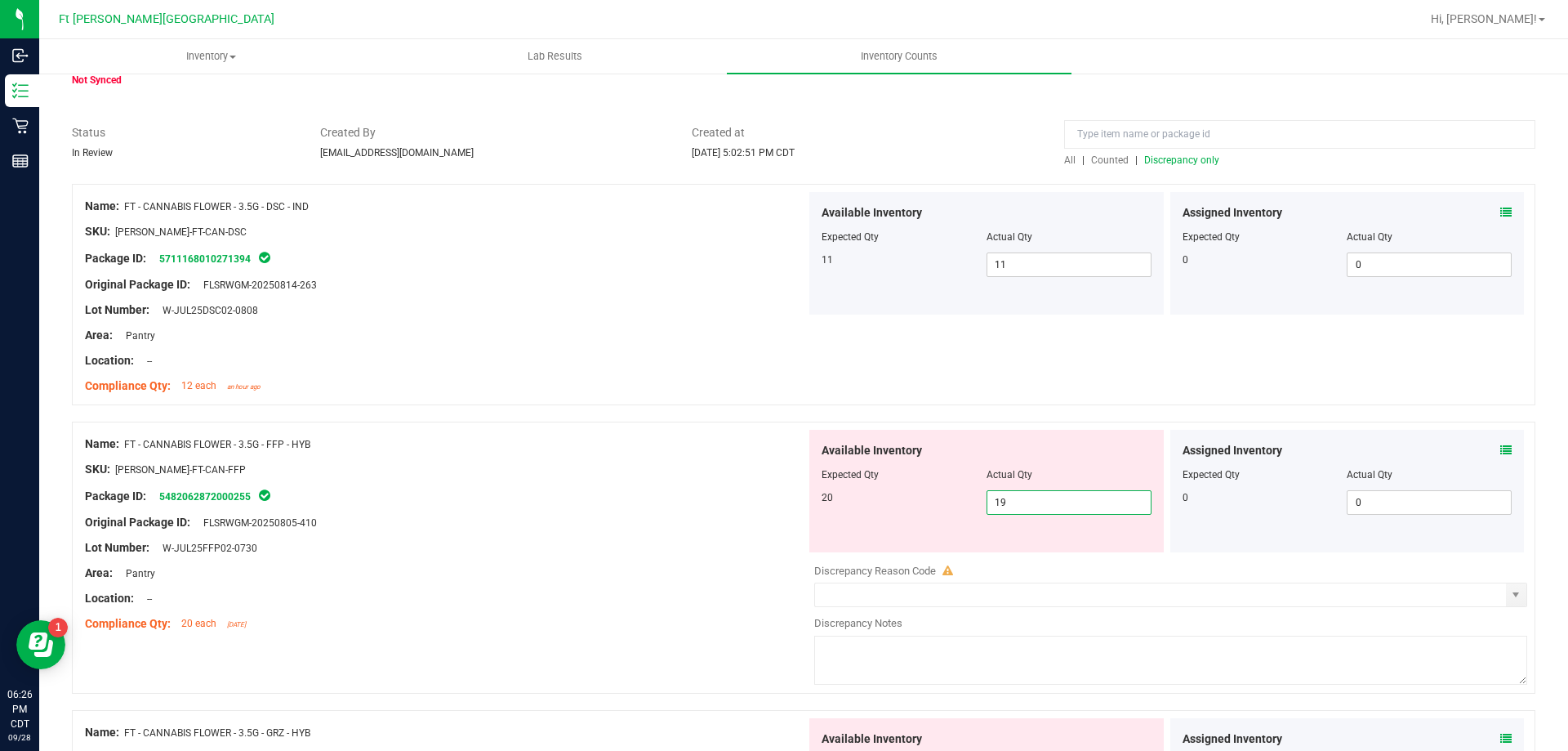
click at [1072, 503] on span "19 19" at bounding box center [1068, 502] width 165 height 24
click at [1073, 503] on input "19" at bounding box center [1069, 502] width 164 height 22
type input "20"
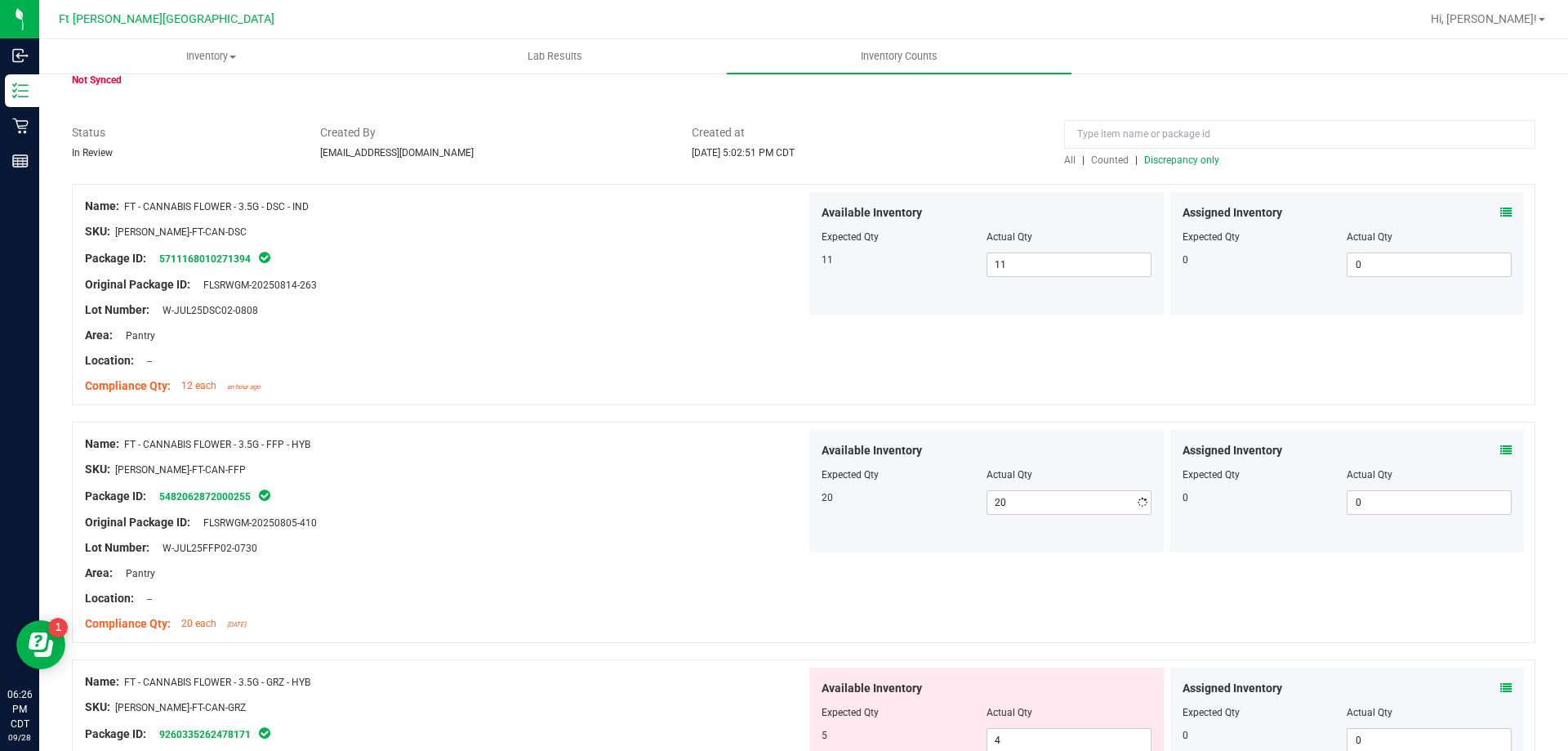
drag, startPoint x: 642, startPoint y: 556, endPoint x: 651, endPoint y: 551, distance: 10.3
click at [645, 556] on div at bounding box center [445, 559] width 721 height 8
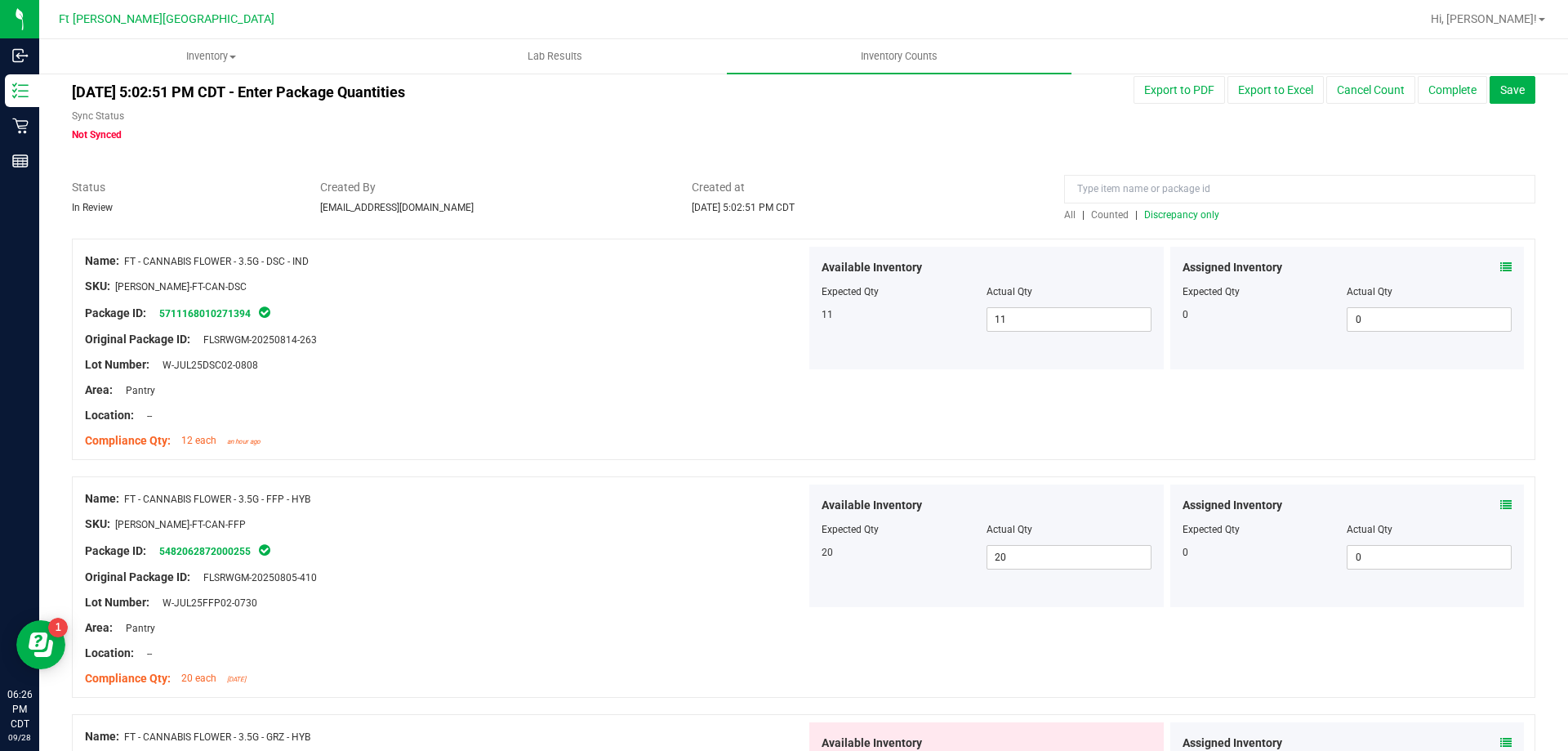
scroll to position [0, 0]
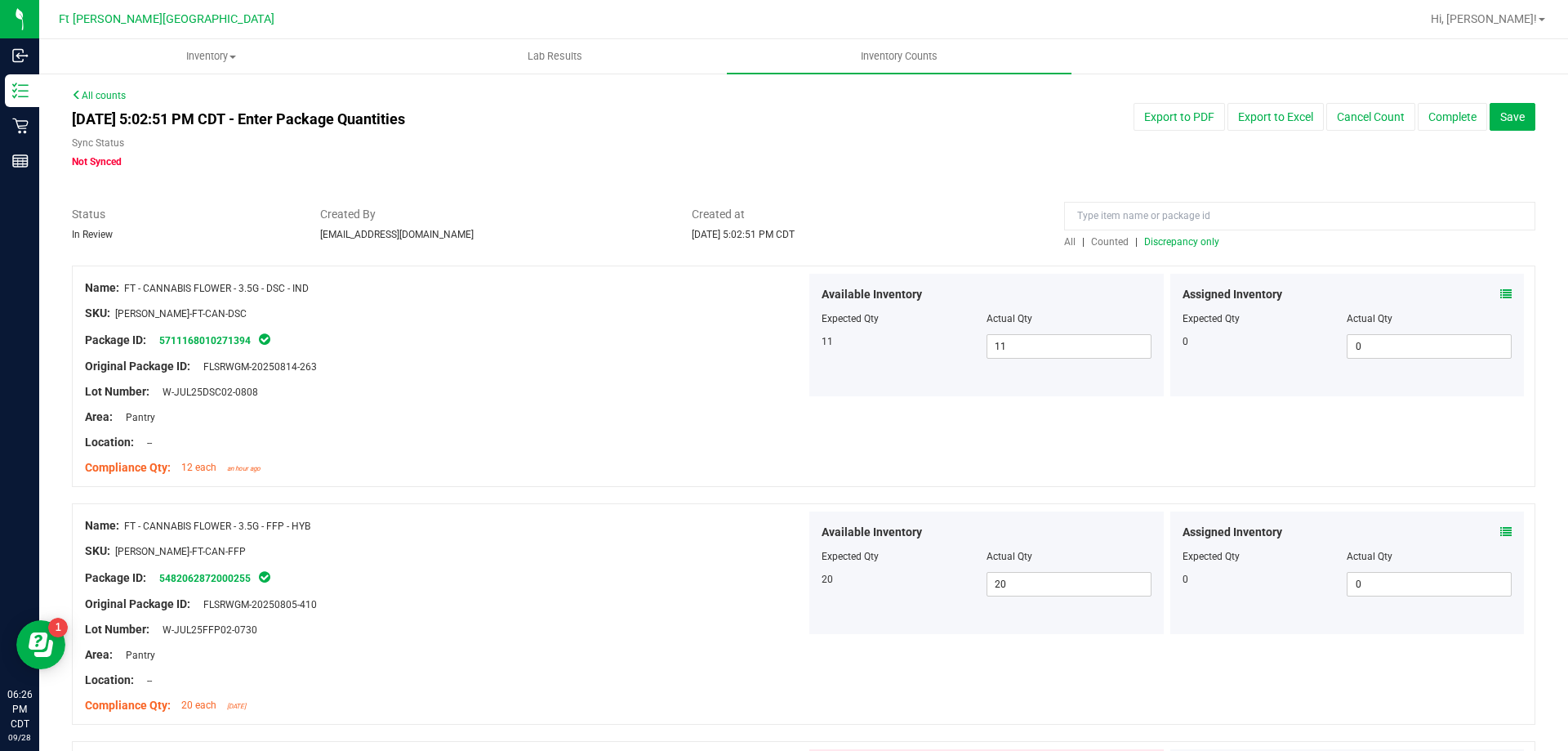
click at [1109, 239] on span "Counted" at bounding box center [1109, 241] width 38 height 12
click at [1176, 248] on div "All | Counted | Discrepancy only" at bounding box center [1299, 242] width 471 height 14
click at [1172, 240] on span "Discrepancy only" at bounding box center [1181, 241] width 76 height 12
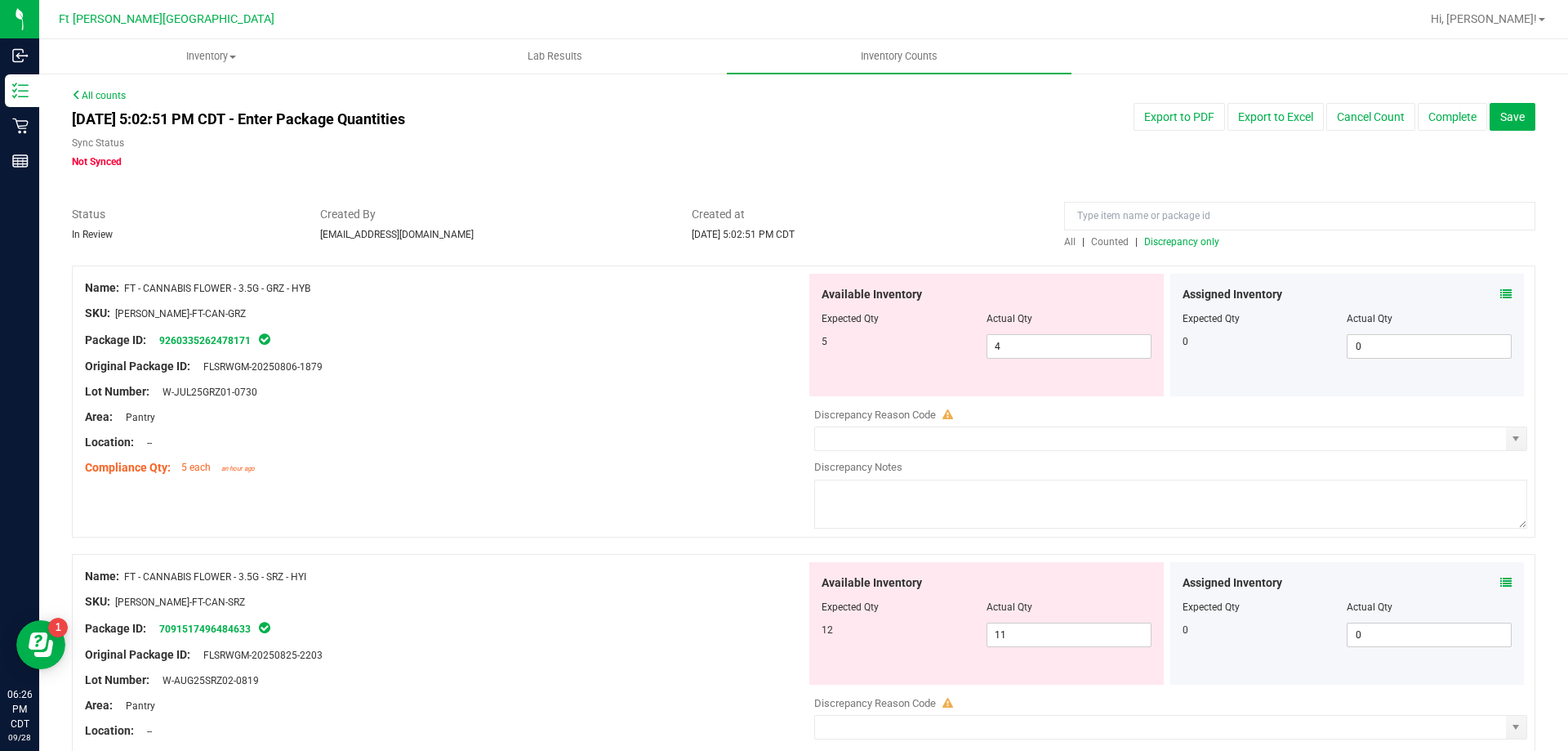
click at [1500, 295] on icon at bounding box center [1505, 294] width 12 height 12
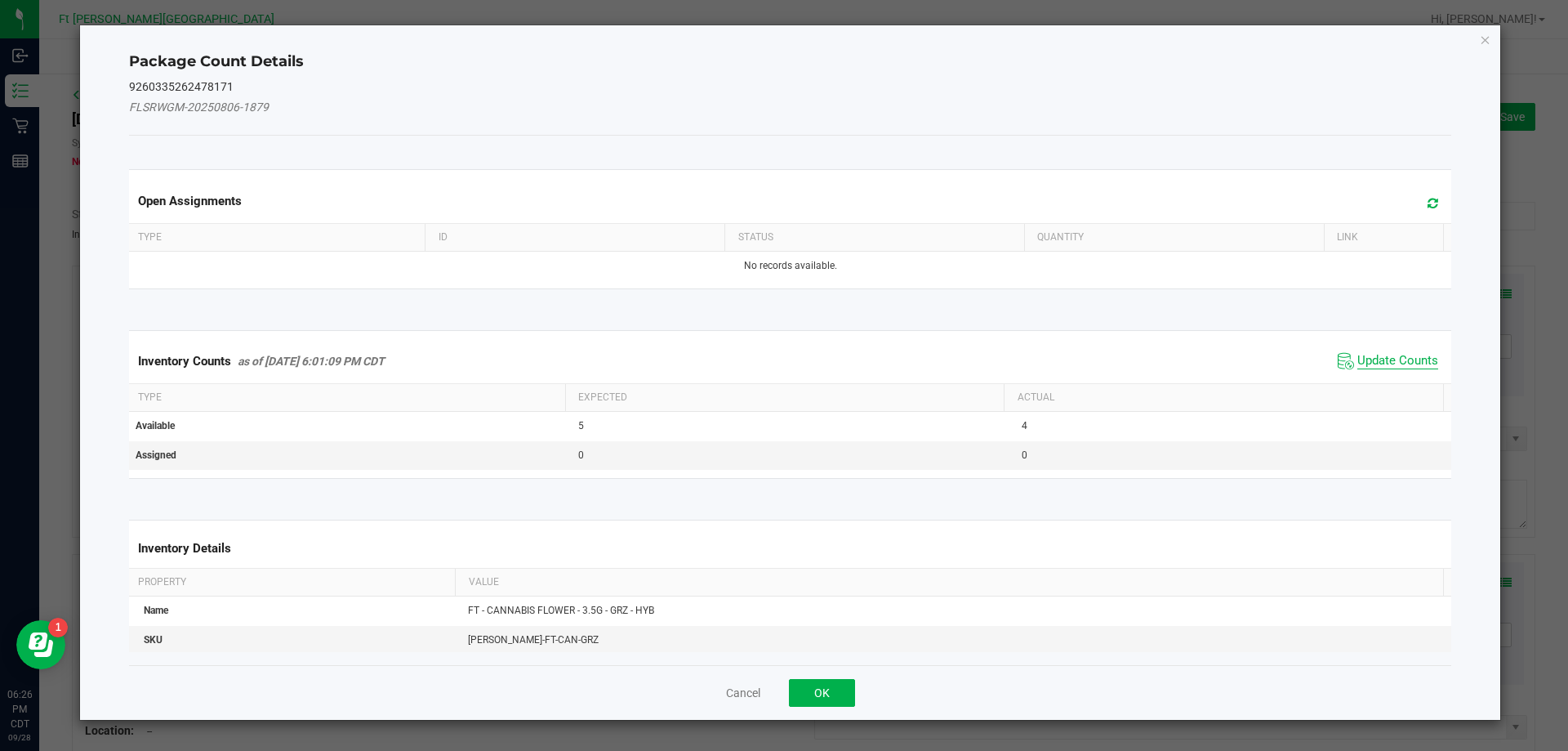
click at [1367, 359] on span "Update Counts" at bounding box center [1397, 361] width 81 height 16
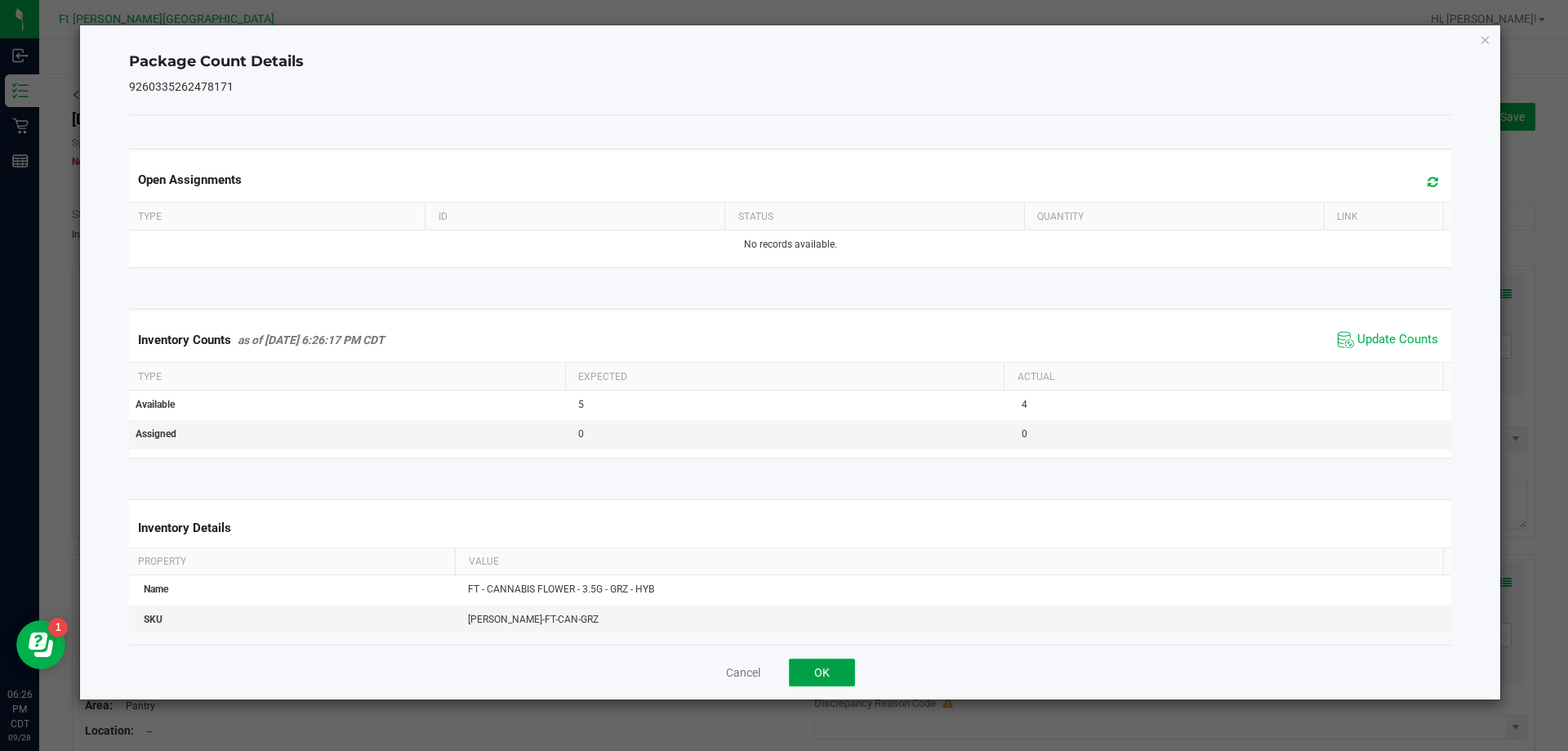
click at [823, 669] on button "OK" at bounding box center [822, 672] width 67 height 28
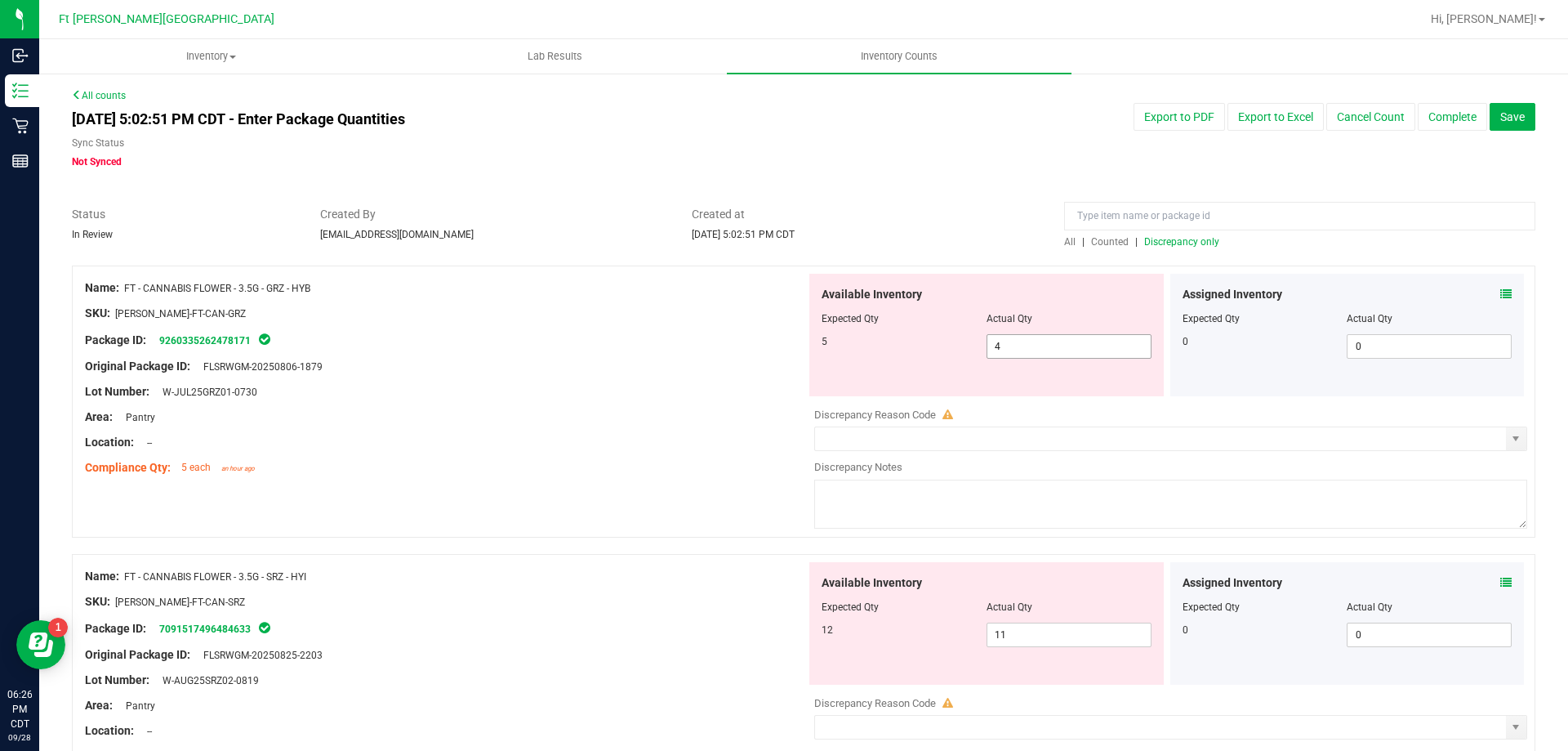
click at [1075, 352] on span "4 4" at bounding box center [1068, 345] width 165 height 24
click at [1077, 352] on input "4" at bounding box center [1069, 345] width 164 height 22
type input "5"
drag, startPoint x: 707, startPoint y: 491, endPoint x: 801, endPoint y: 443, distance: 105.5
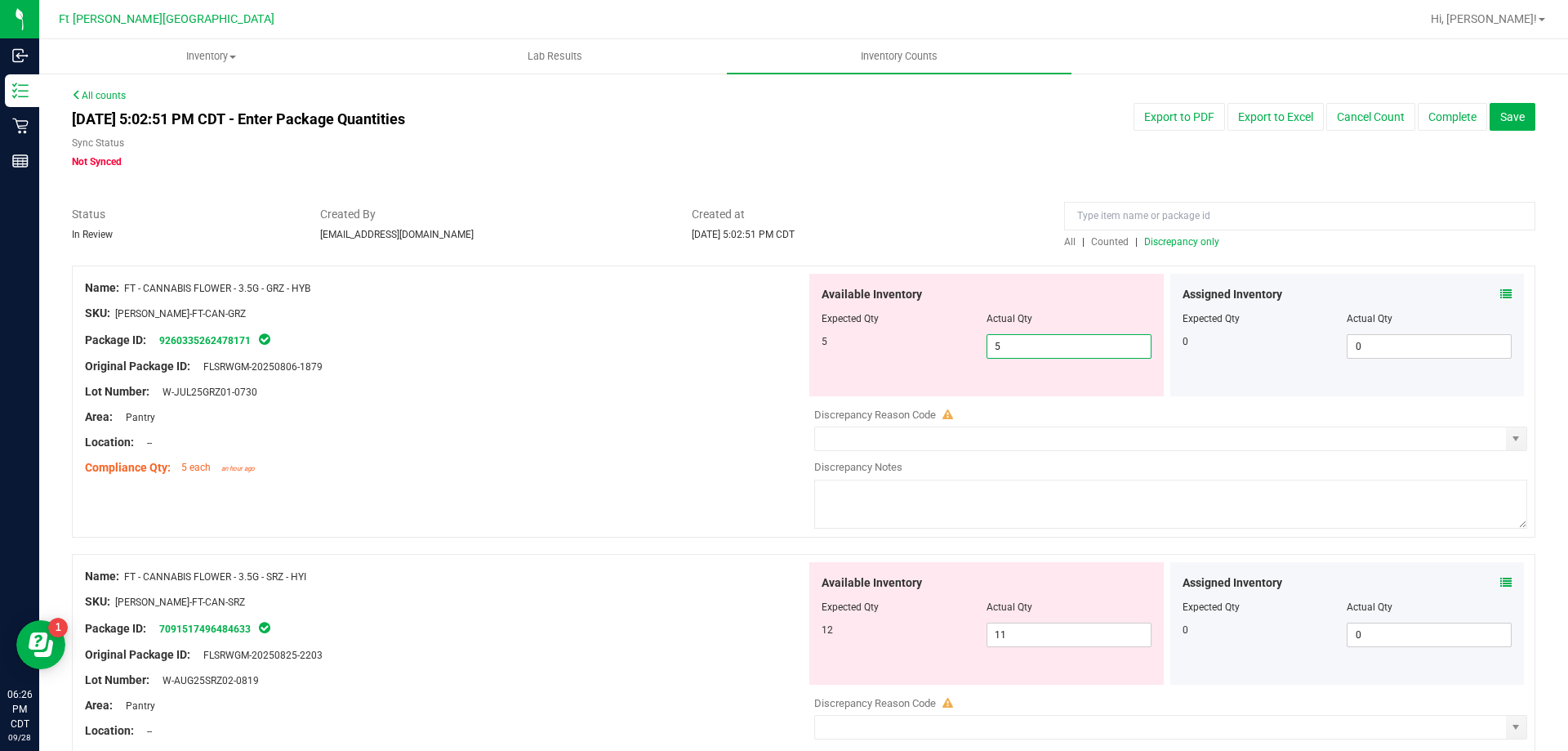
click at [709, 487] on div "Name: FT - CANNABIS FLOWER - 3.5G - GRZ - HYB SKU: [PERSON_NAME]-FT-CAN-GRZ Pac…" at bounding box center [803, 409] width 1463 height 289
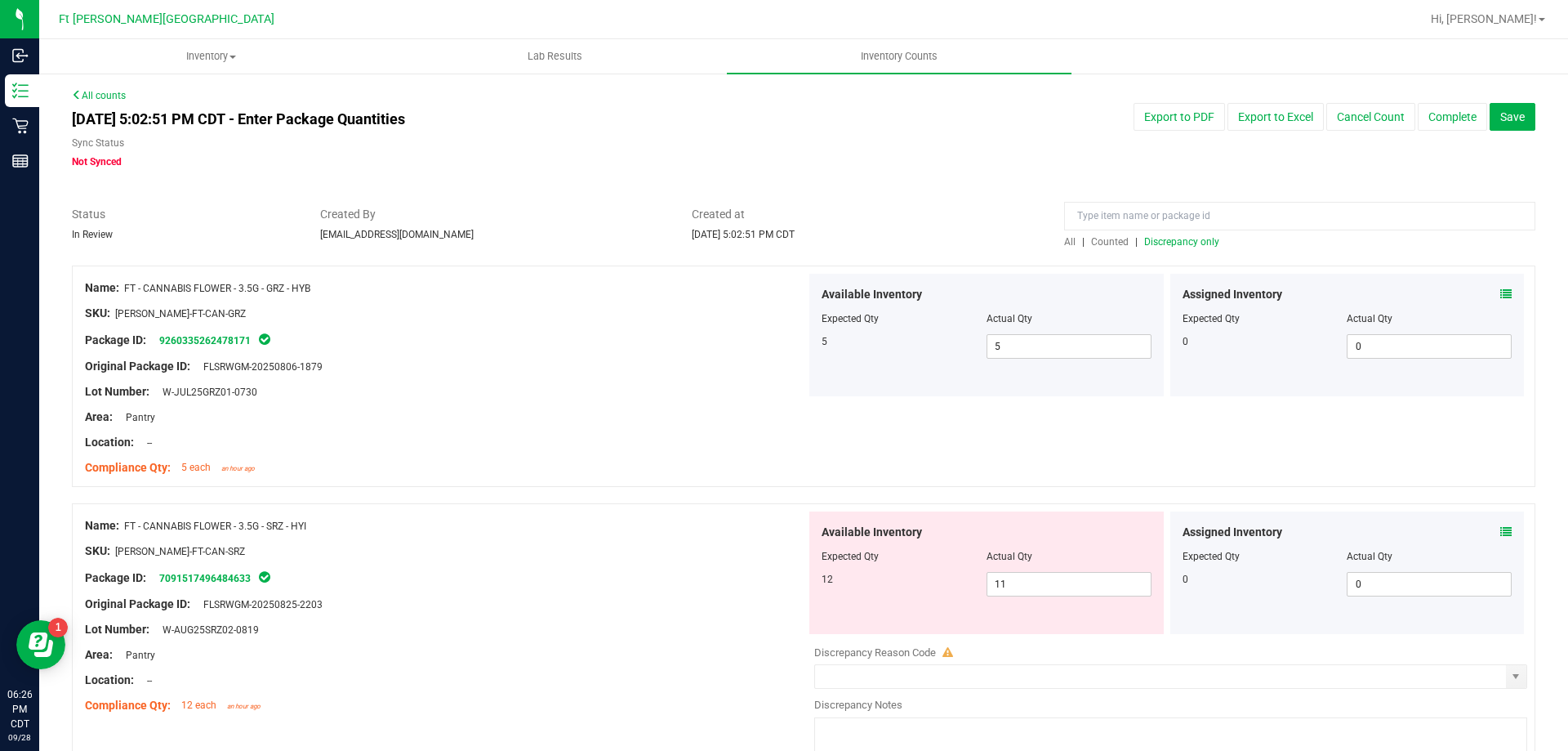
click at [1103, 244] on span "Counted" at bounding box center [1109, 241] width 38 height 12
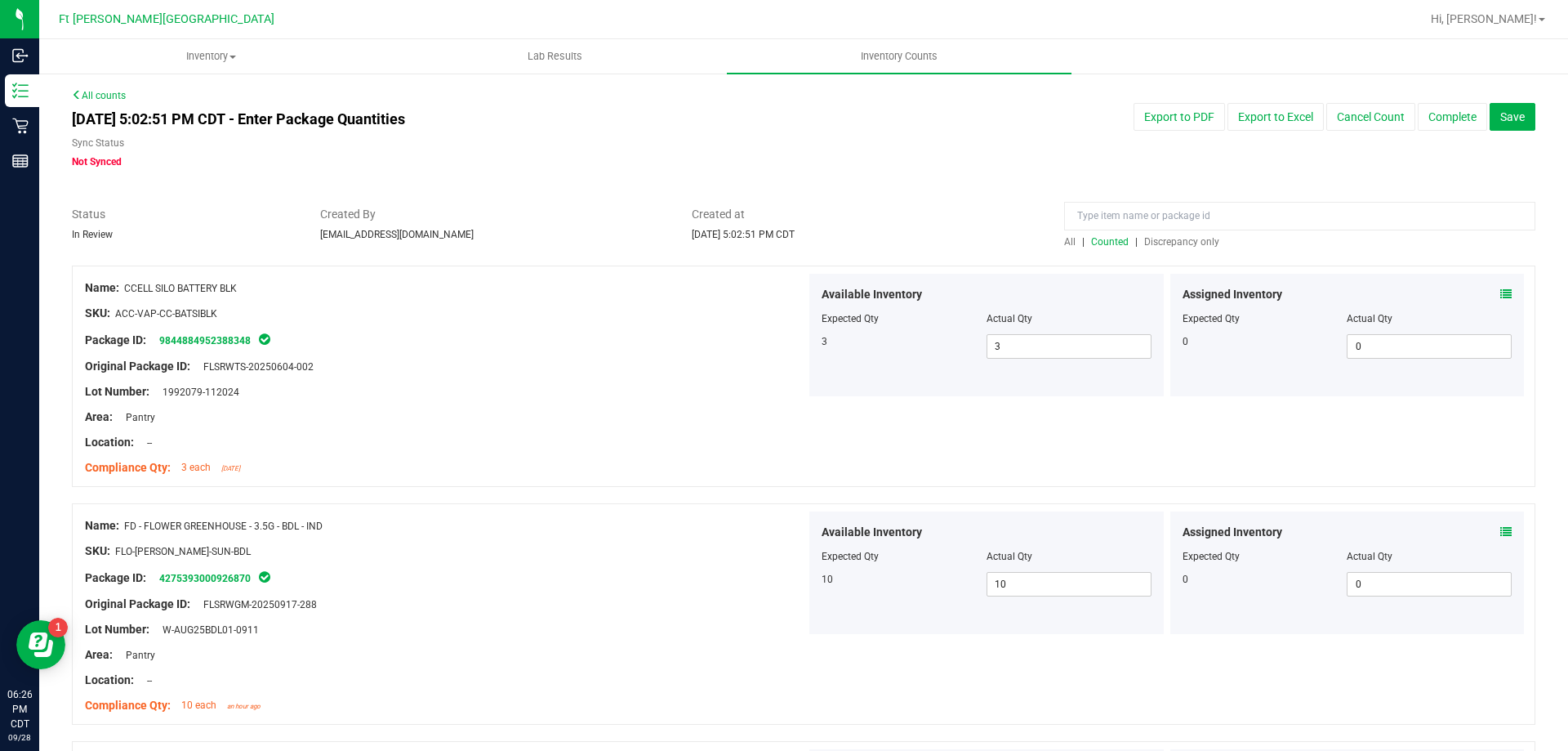
click at [1182, 245] on span "Discrepancy only" at bounding box center [1181, 241] width 76 height 12
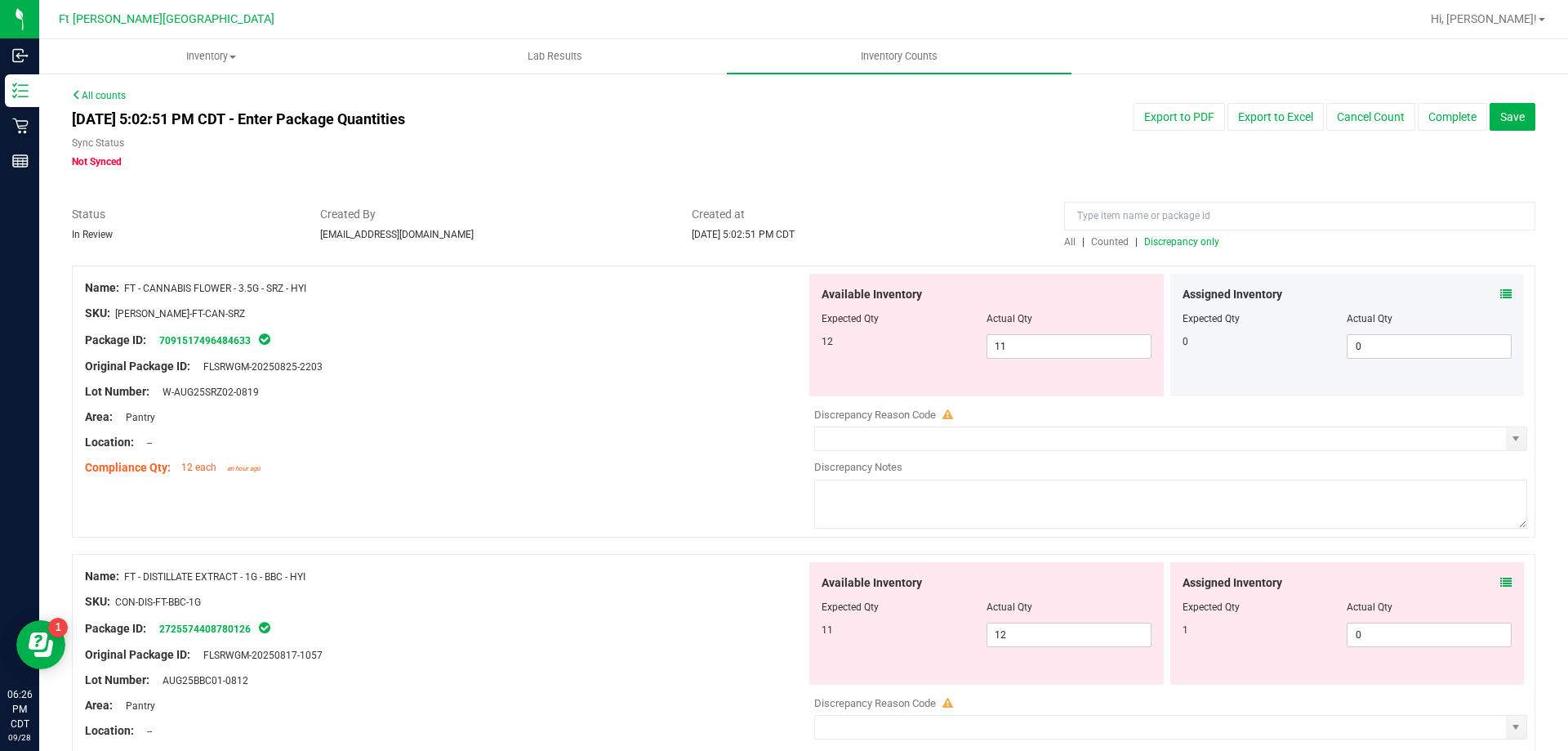
click at [1500, 292] on icon at bounding box center [1505, 294] width 12 height 12
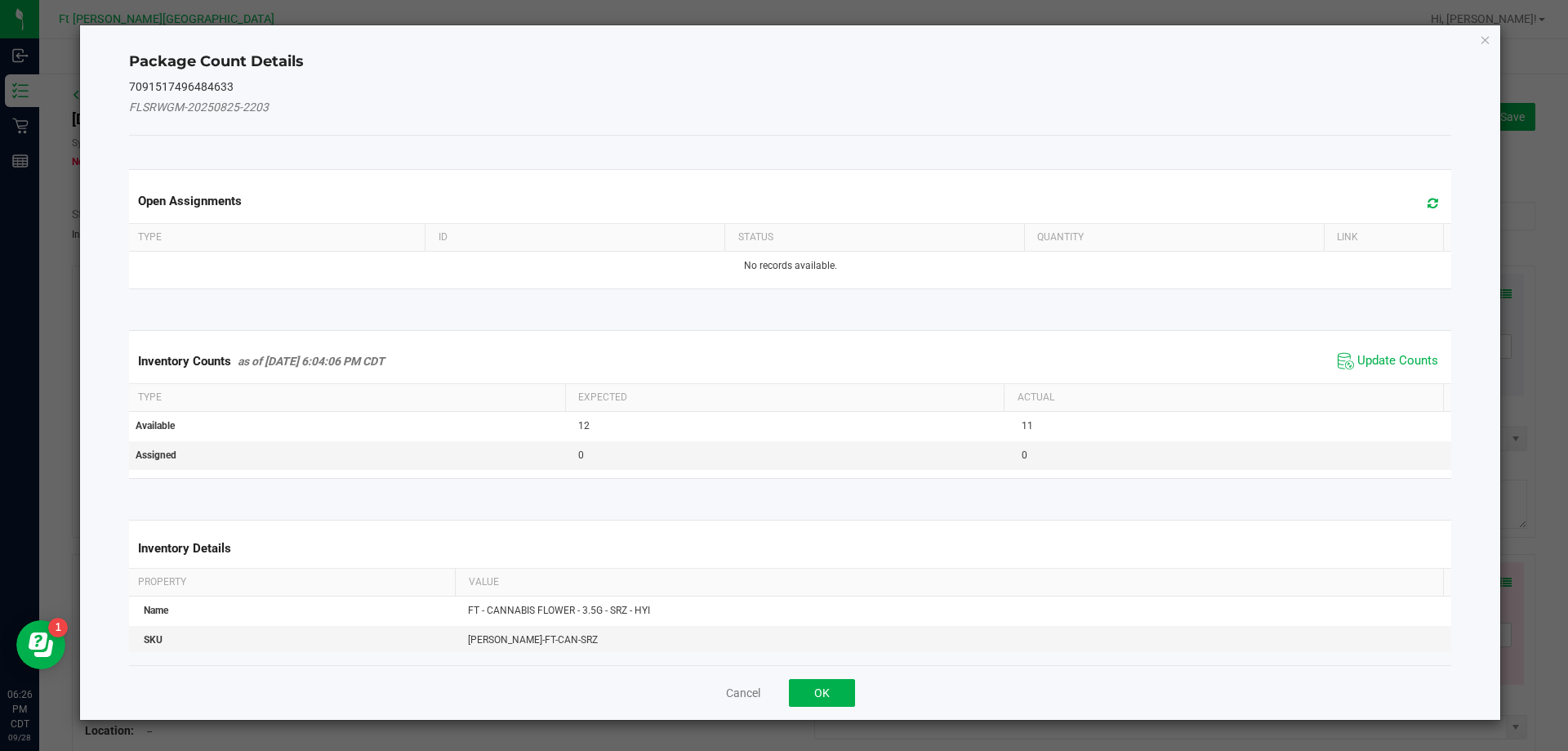
drag, startPoint x: 1379, startPoint y: 358, endPoint x: 1320, endPoint y: 398, distance: 71.3
click at [1377, 358] on span "Update Counts" at bounding box center [1397, 361] width 81 height 16
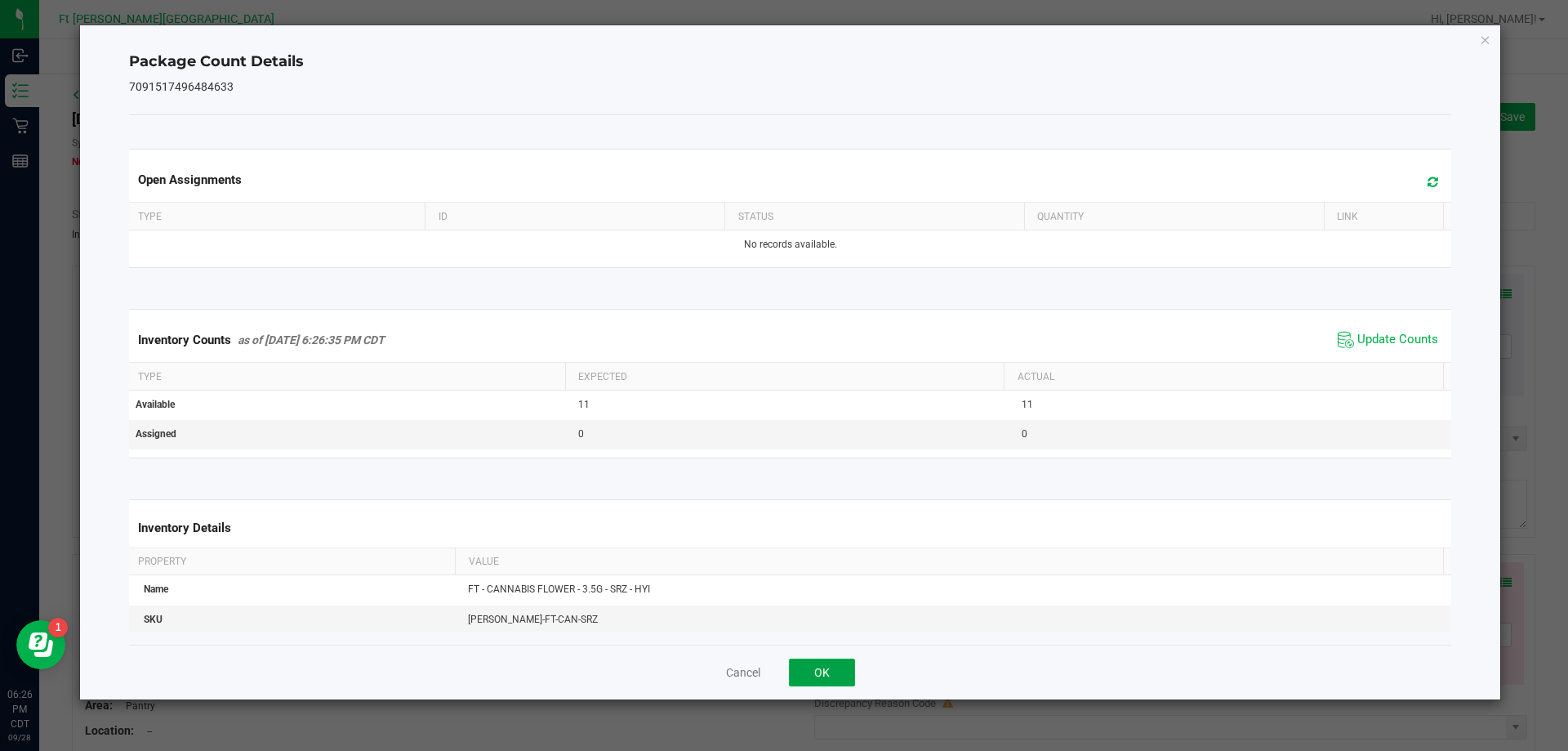
click at [829, 658] on button "OK" at bounding box center [822, 672] width 67 height 28
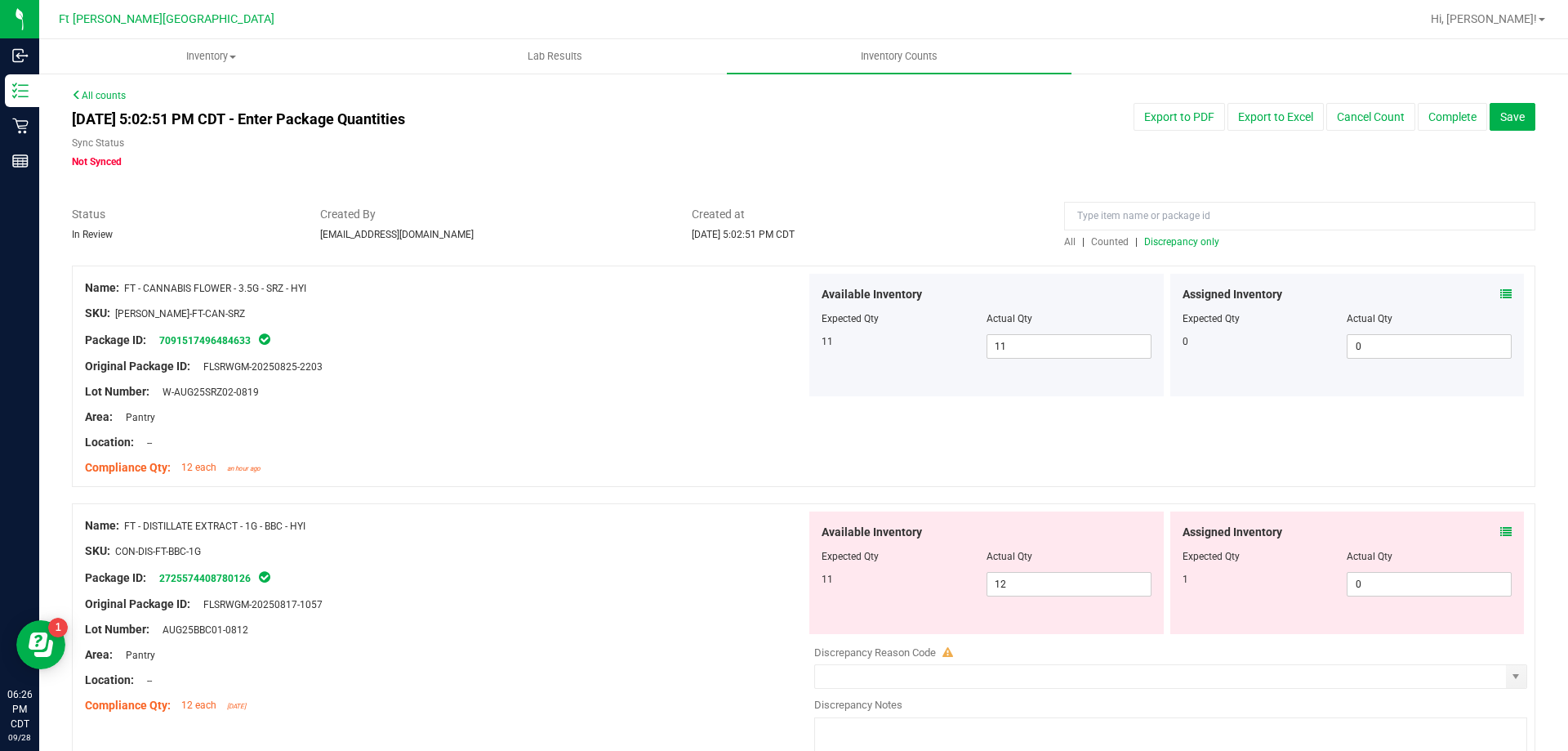
click at [1500, 530] on icon at bounding box center [1505, 532] width 12 height 12
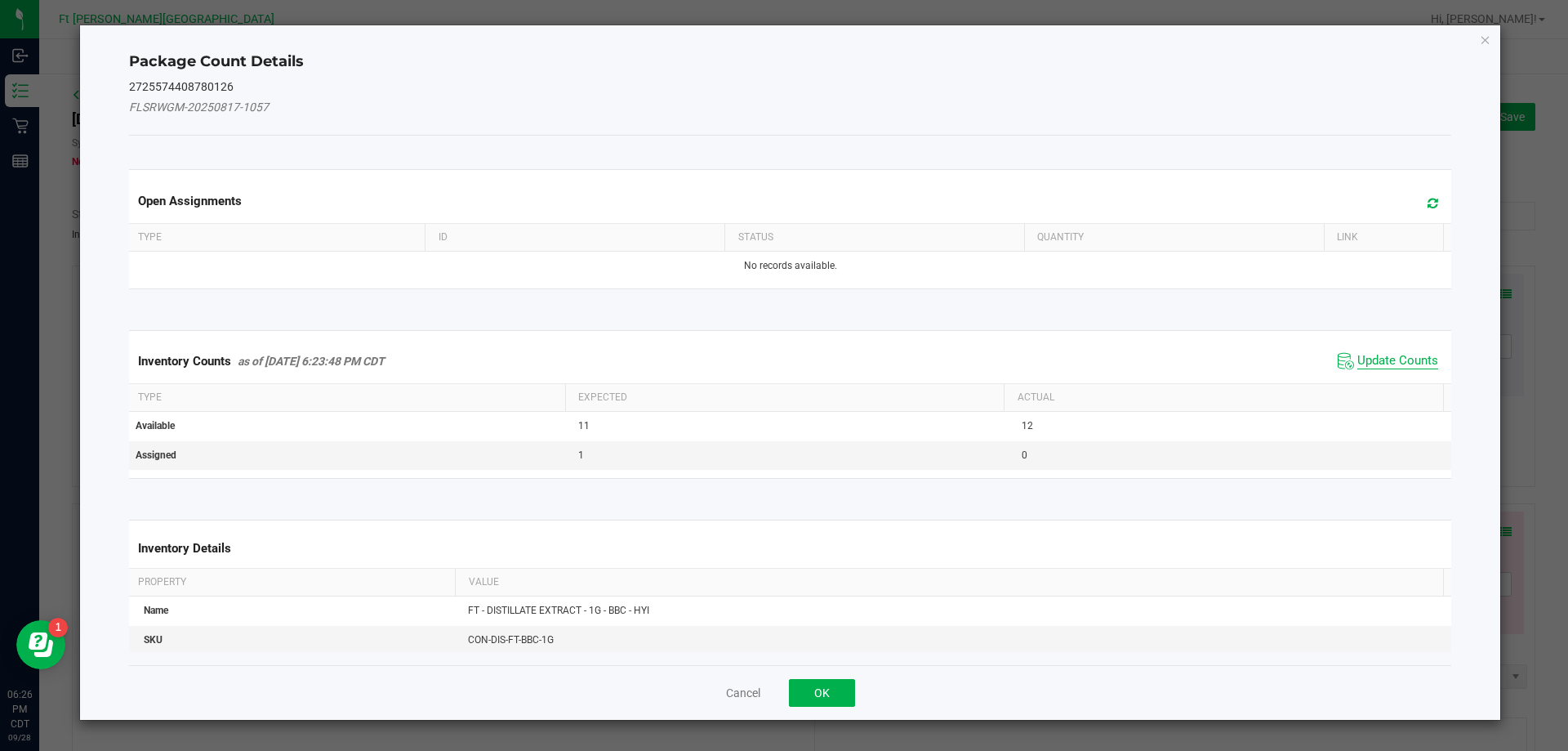
click at [1388, 363] on span "Update Counts" at bounding box center [1397, 361] width 81 height 16
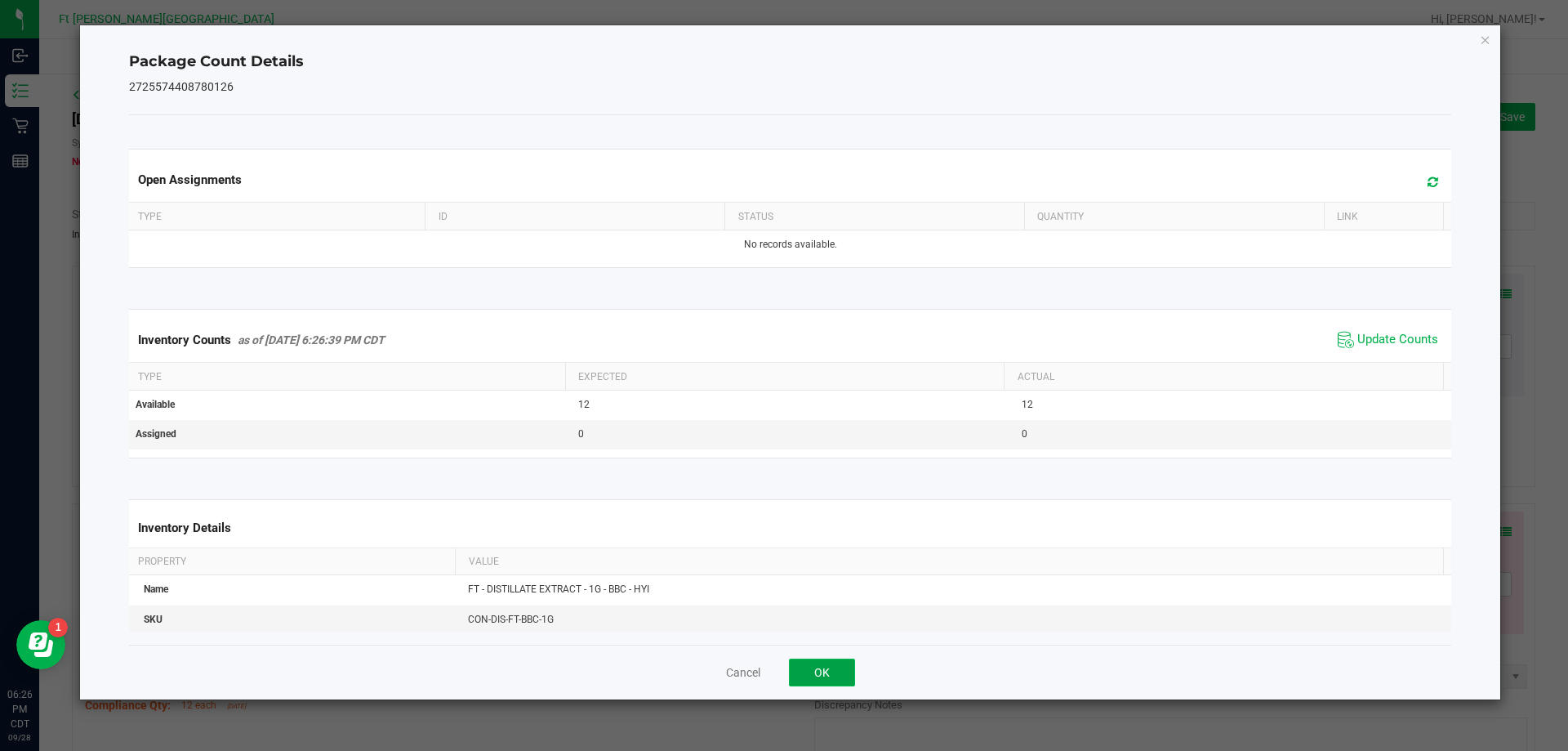
click at [850, 676] on button "OK" at bounding box center [822, 672] width 67 height 28
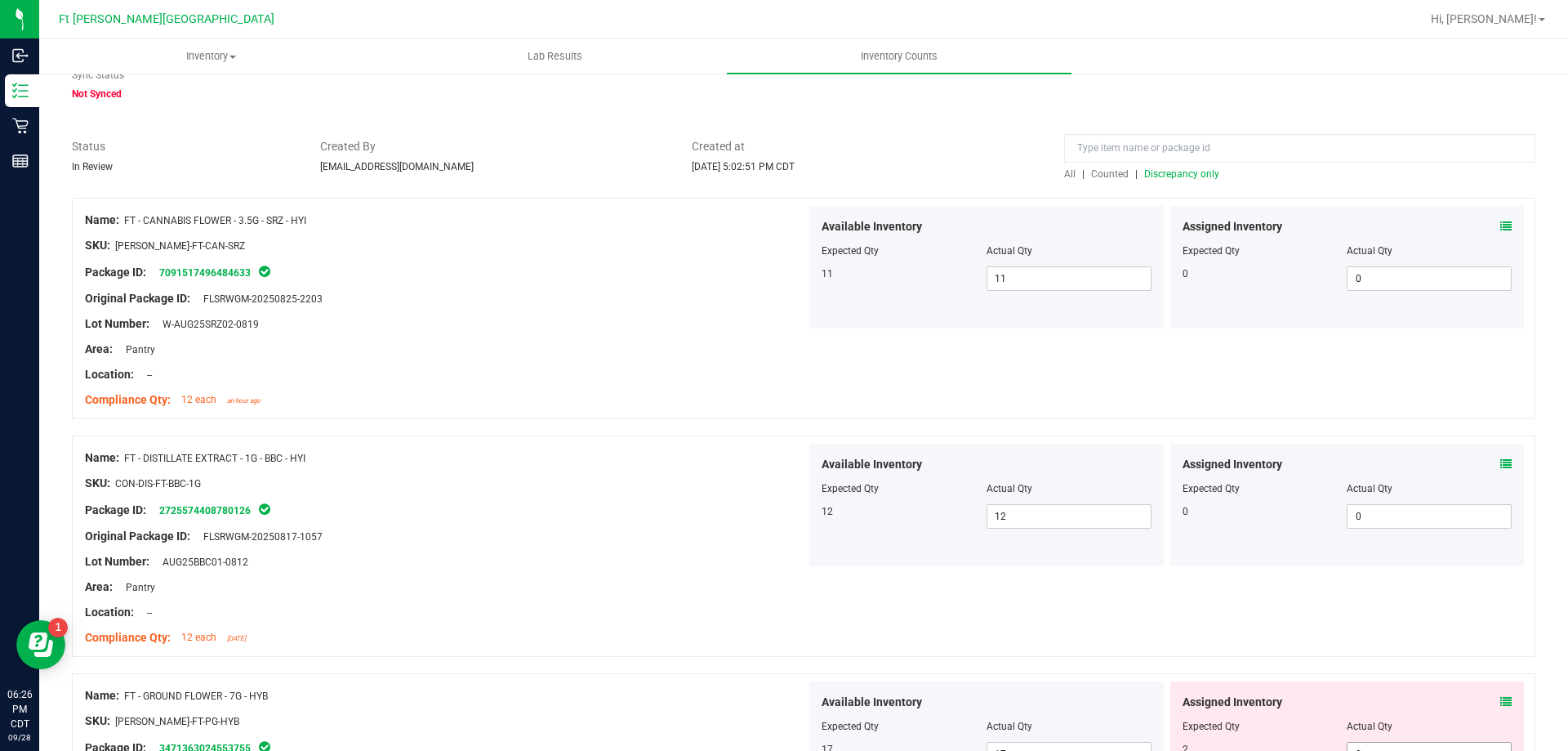
scroll to position [326, 0]
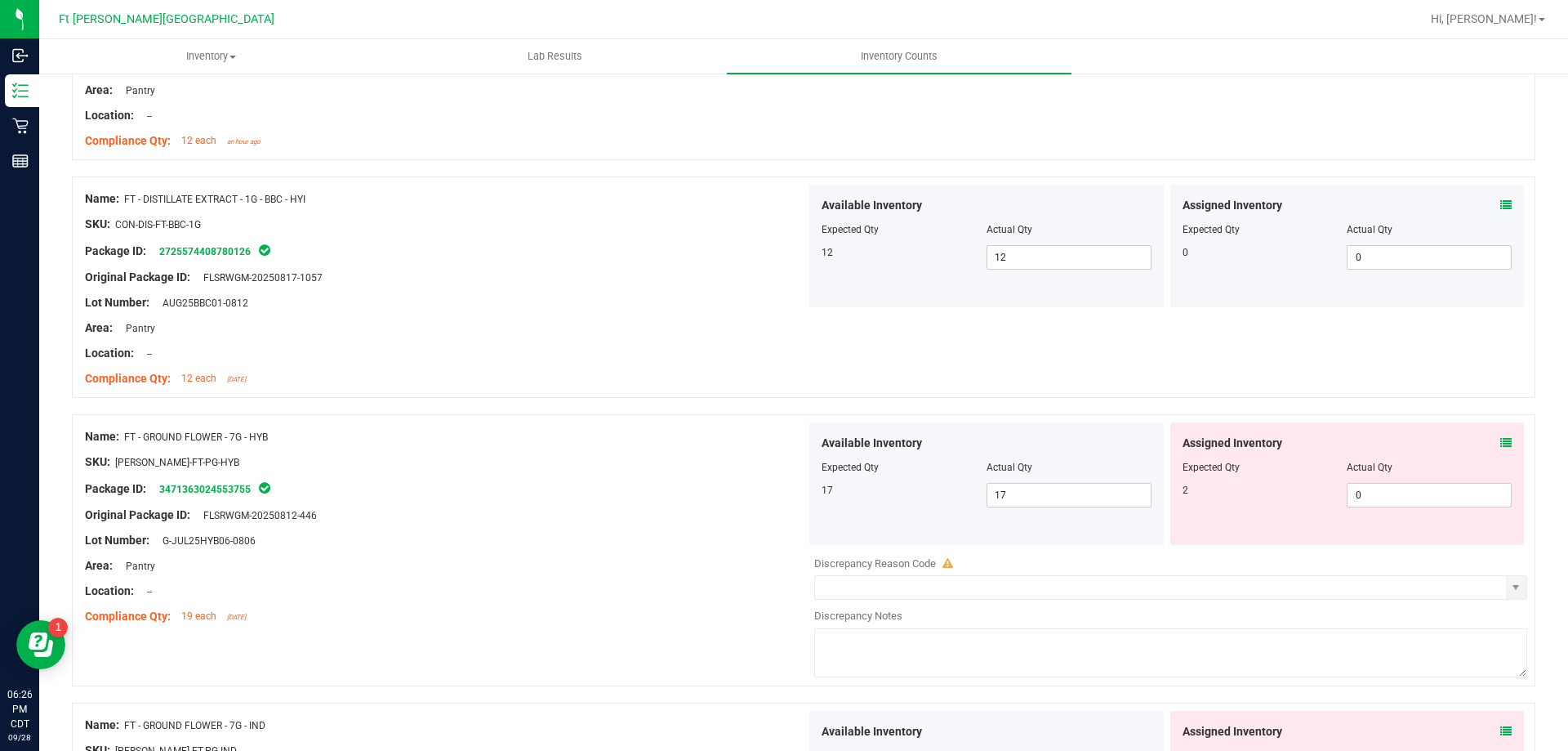
click at [1500, 437] on icon at bounding box center [1505, 443] width 12 height 12
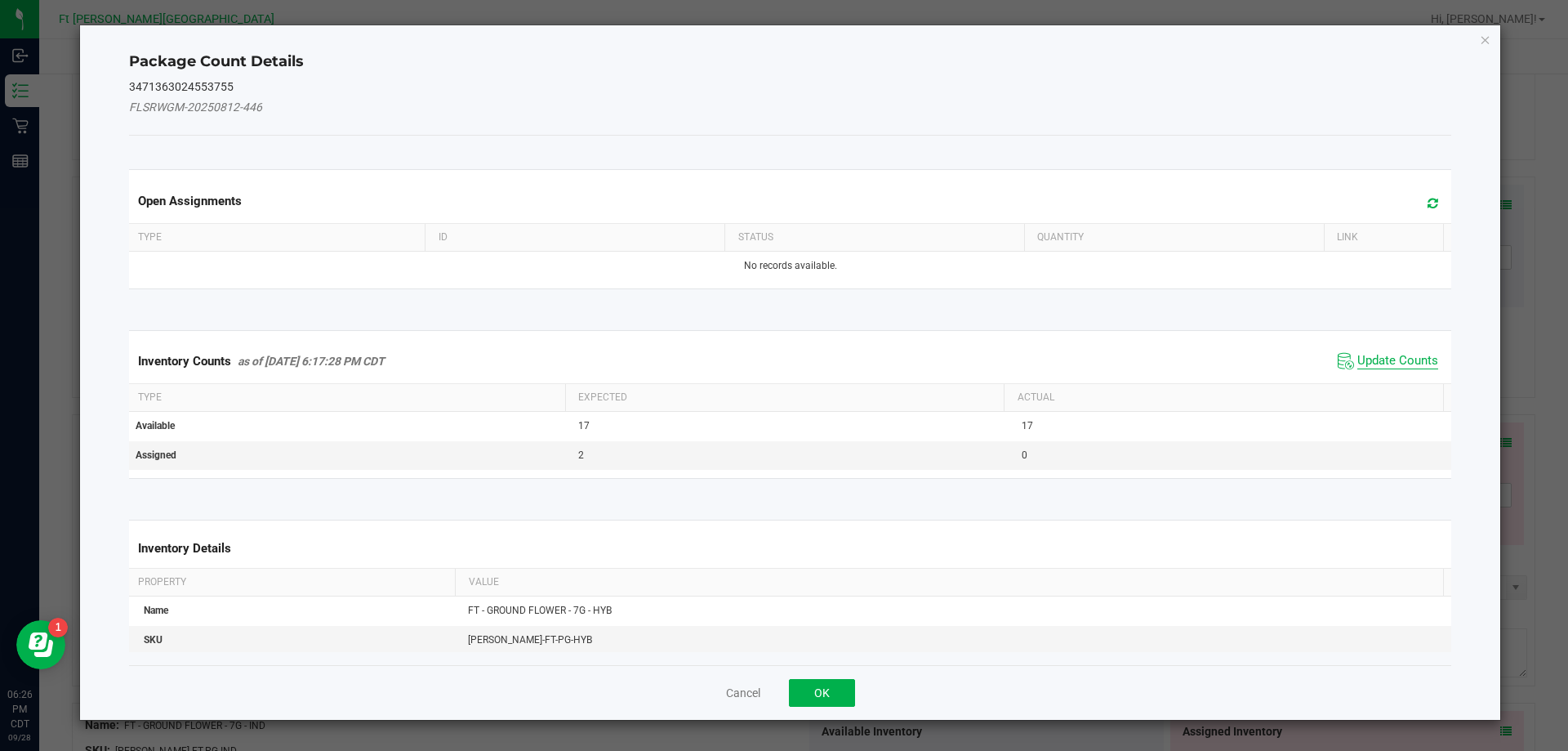
click at [1388, 362] on span "Update Counts" at bounding box center [1397, 361] width 81 height 16
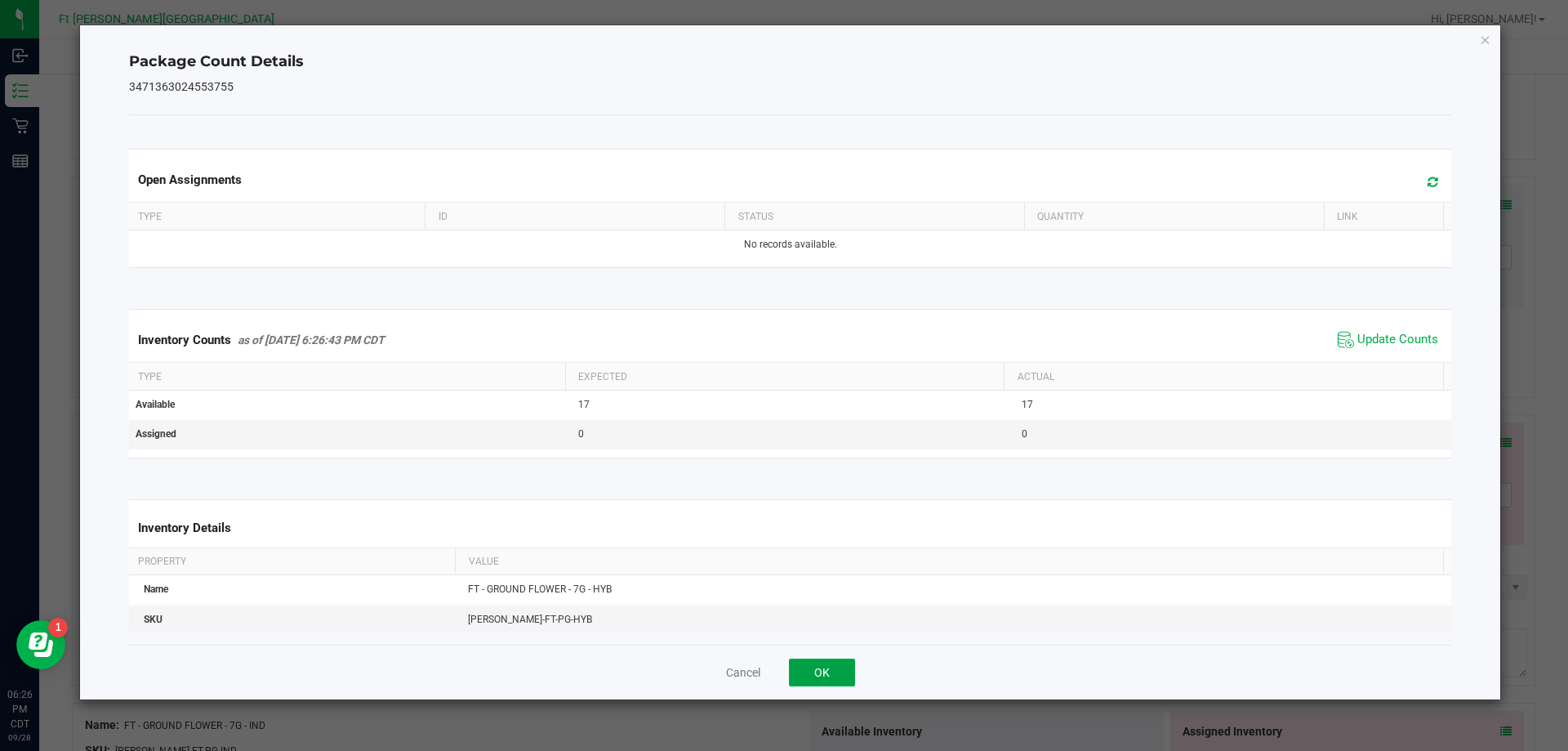
click at [836, 682] on button "OK" at bounding box center [822, 672] width 67 height 28
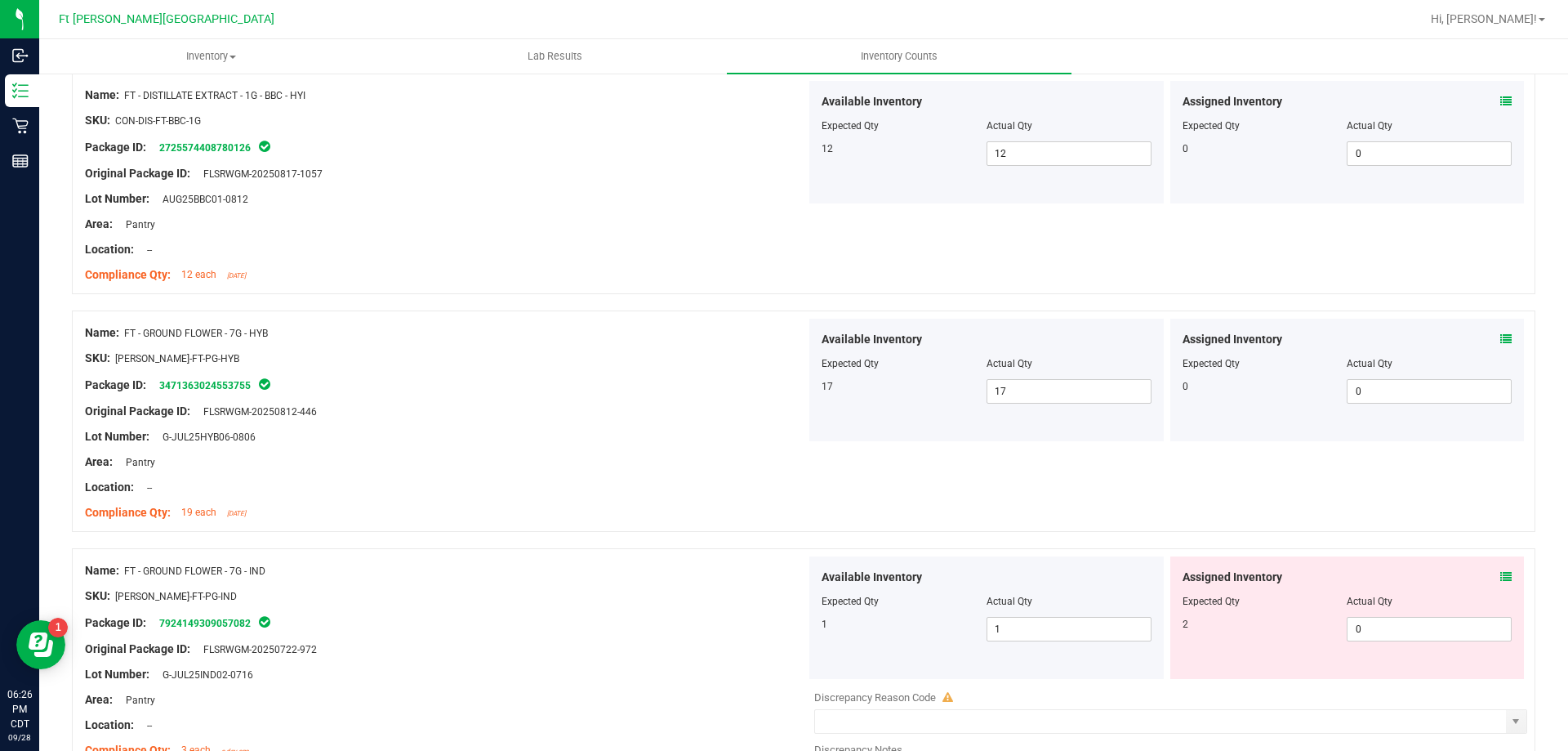
scroll to position [490, 0]
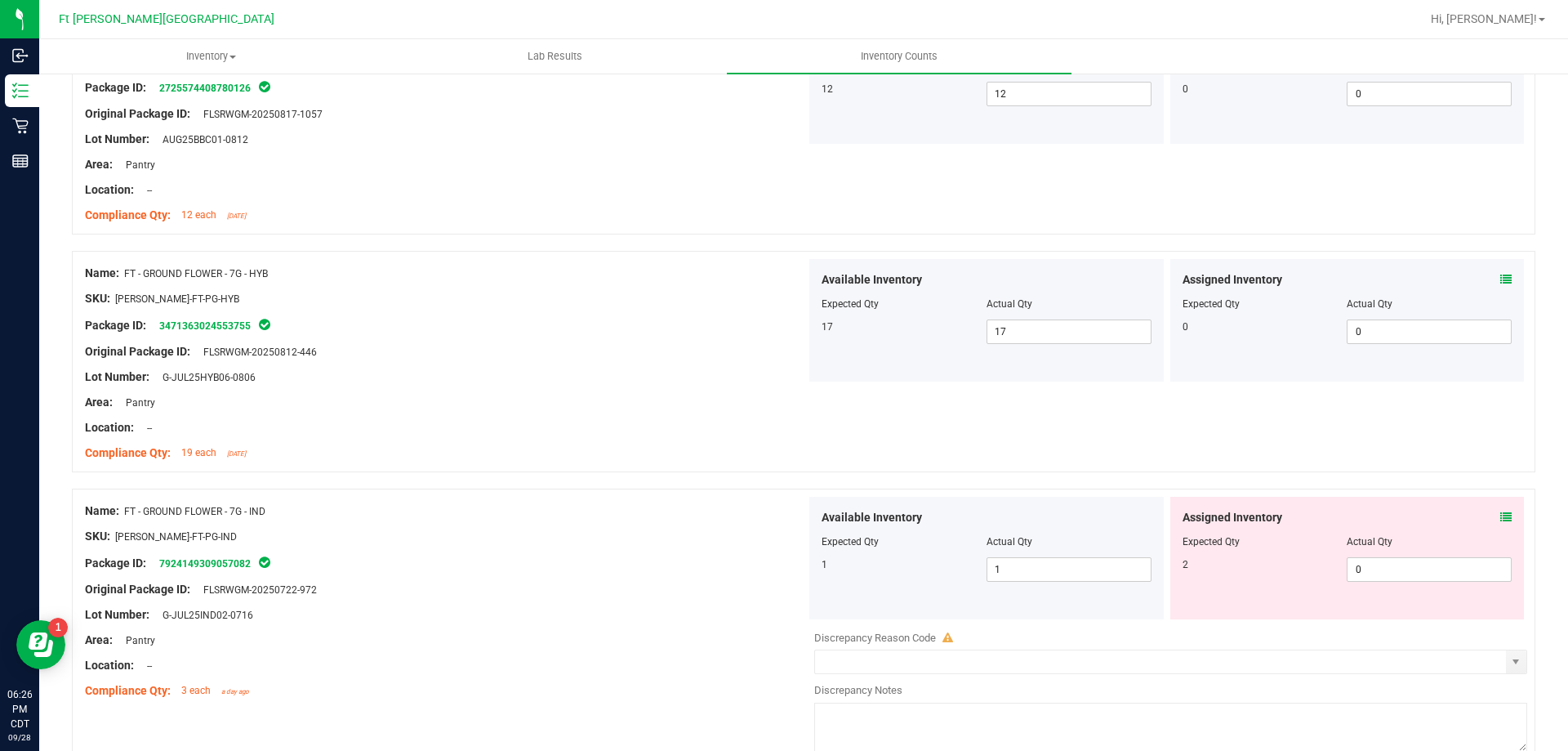
click at [1500, 517] on div "Assigned Inventory Expected Qty Actual Qty 2 0 0" at bounding box center [1347, 558] width 354 height 122
click at [1500, 516] on icon at bounding box center [1505, 517] width 12 height 12
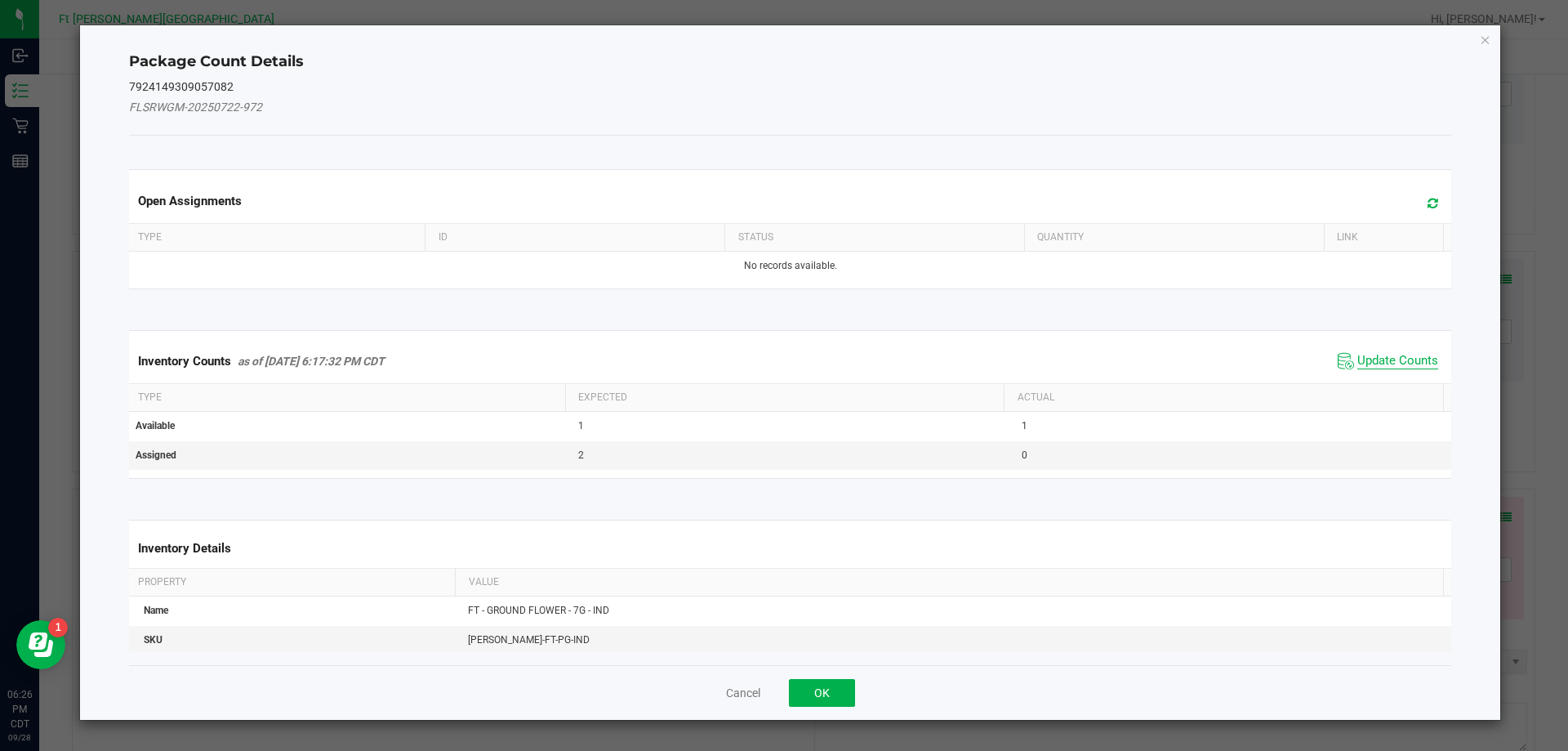
click at [1388, 357] on span "Update Counts" at bounding box center [1397, 361] width 81 height 16
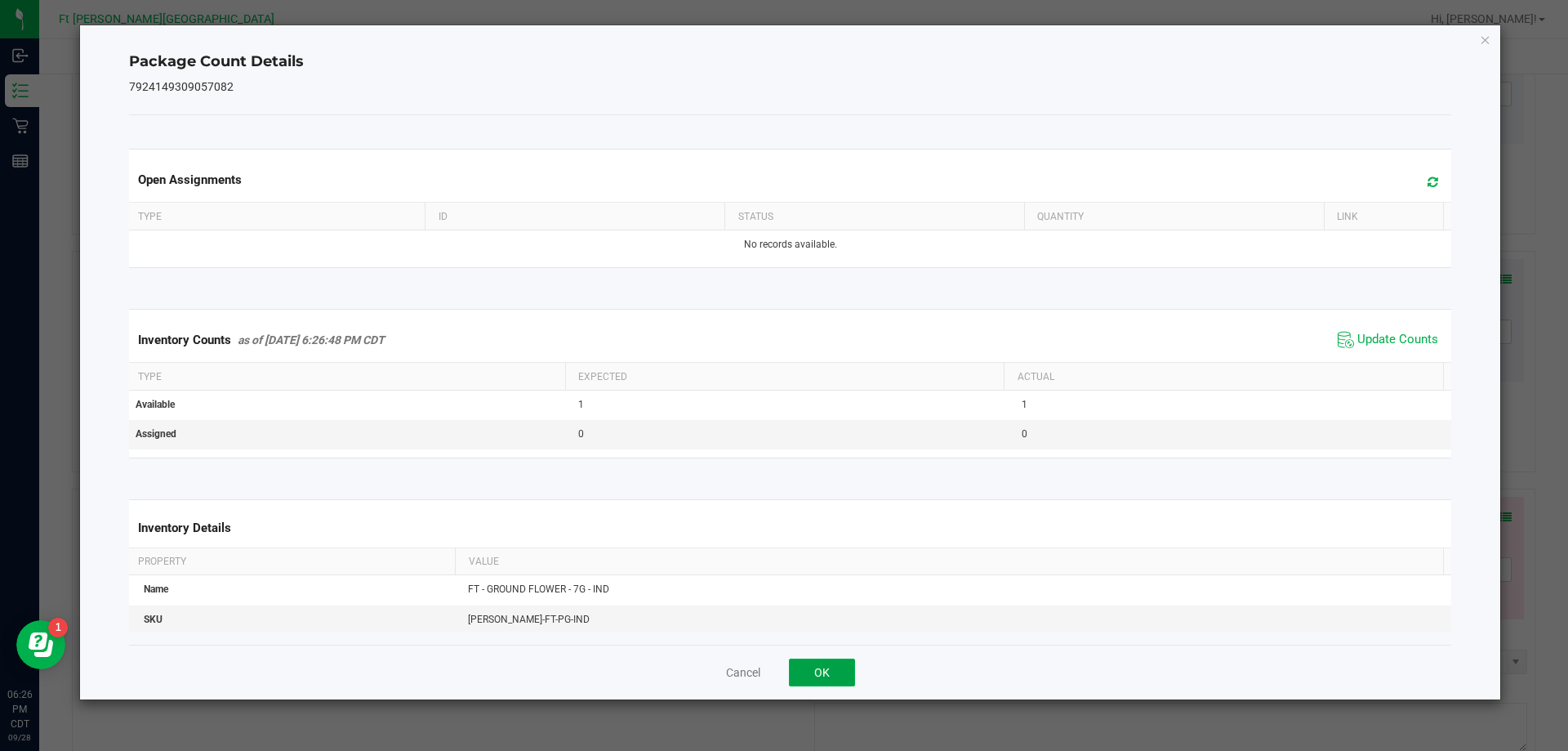
drag, startPoint x: 848, startPoint y: 668, endPoint x: 1195, endPoint y: 583, distance: 357.3
click at [851, 666] on button "OK" at bounding box center [822, 672] width 67 height 28
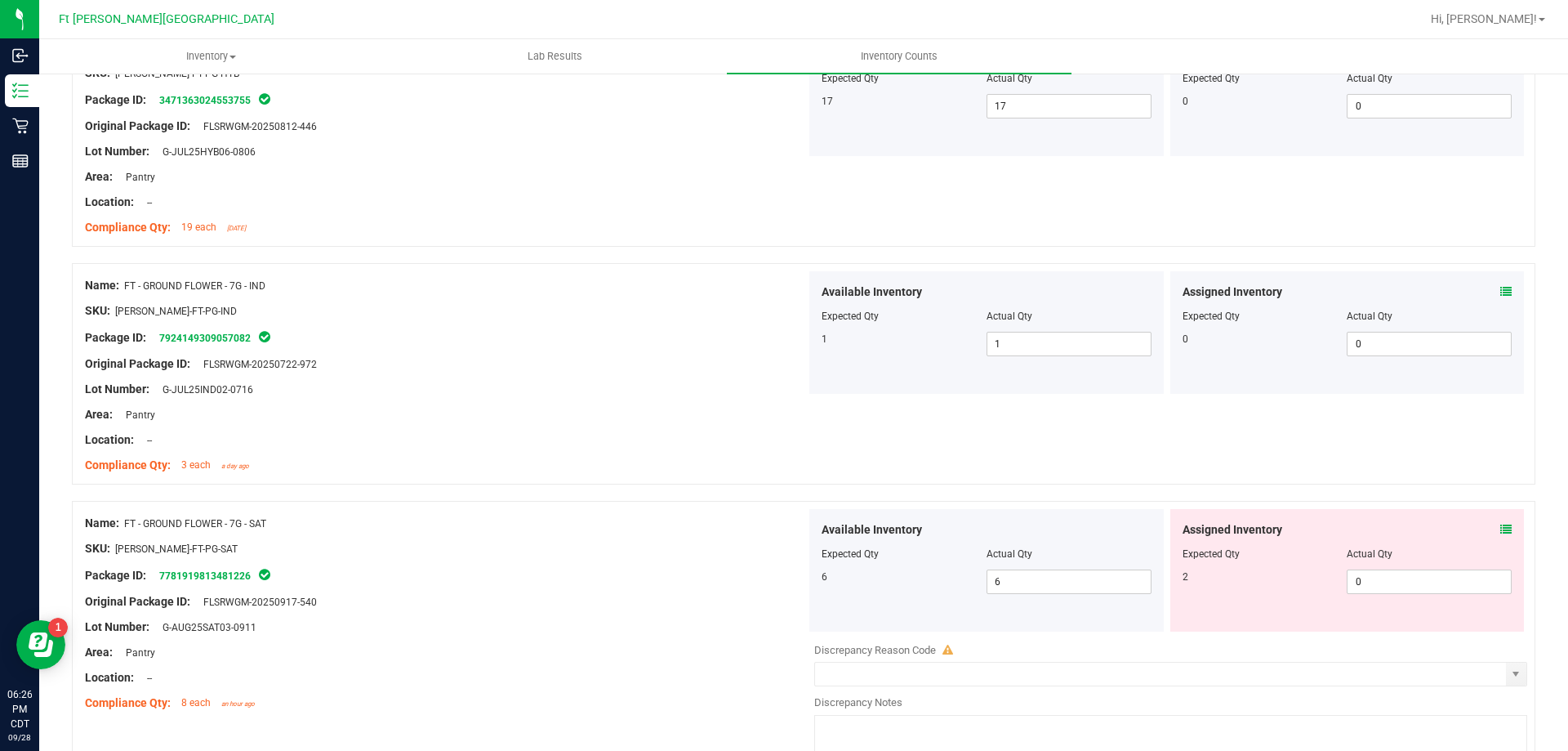
scroll to position [735, 0]
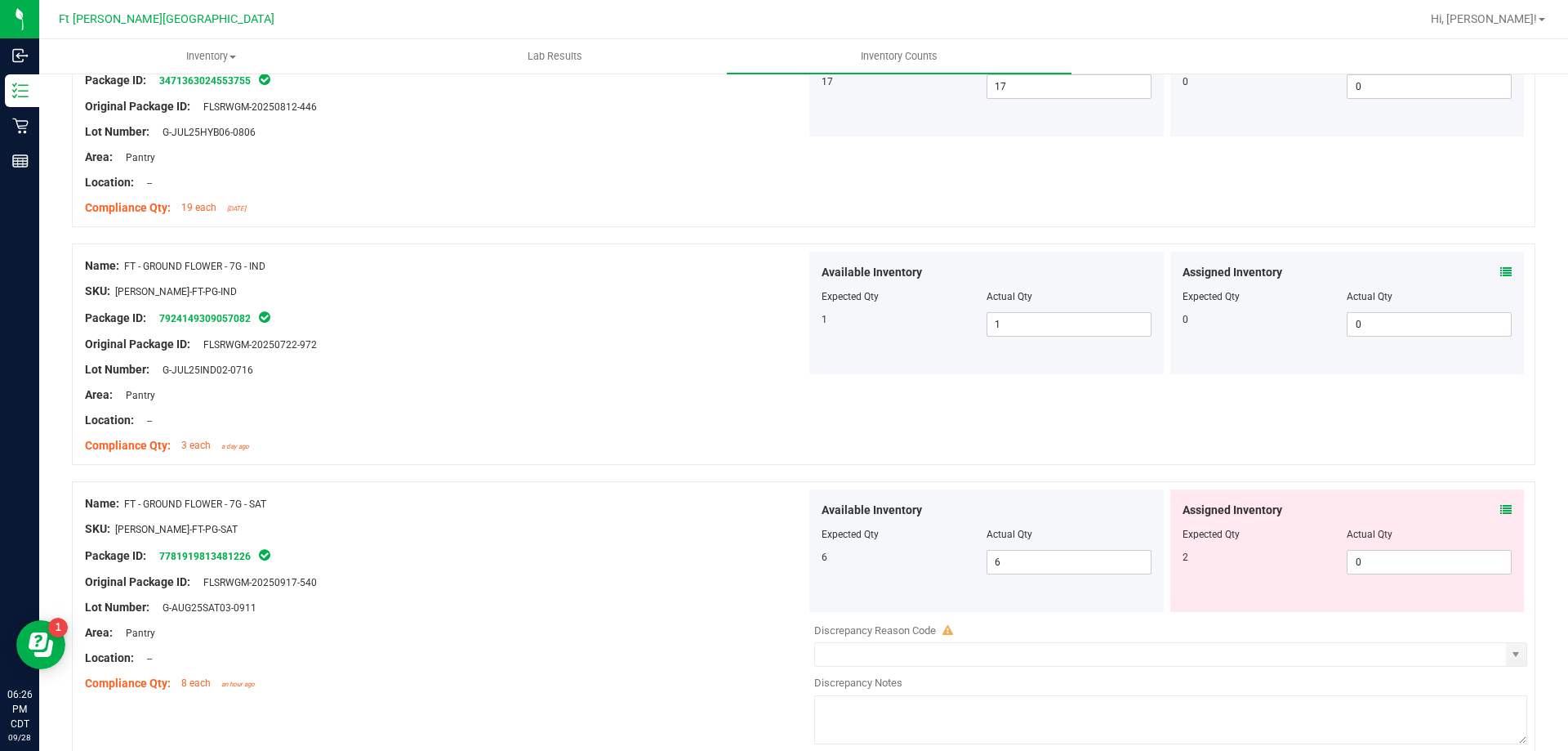
click at [1498, 510] on div "Assigned Inventory Expected Qty Actual Qty 2 0 0" at bounding box center [1347, 550] width 354 height 122
click at [1500, 509] on icon at bounding box center [1505, 509] width 12 height 12
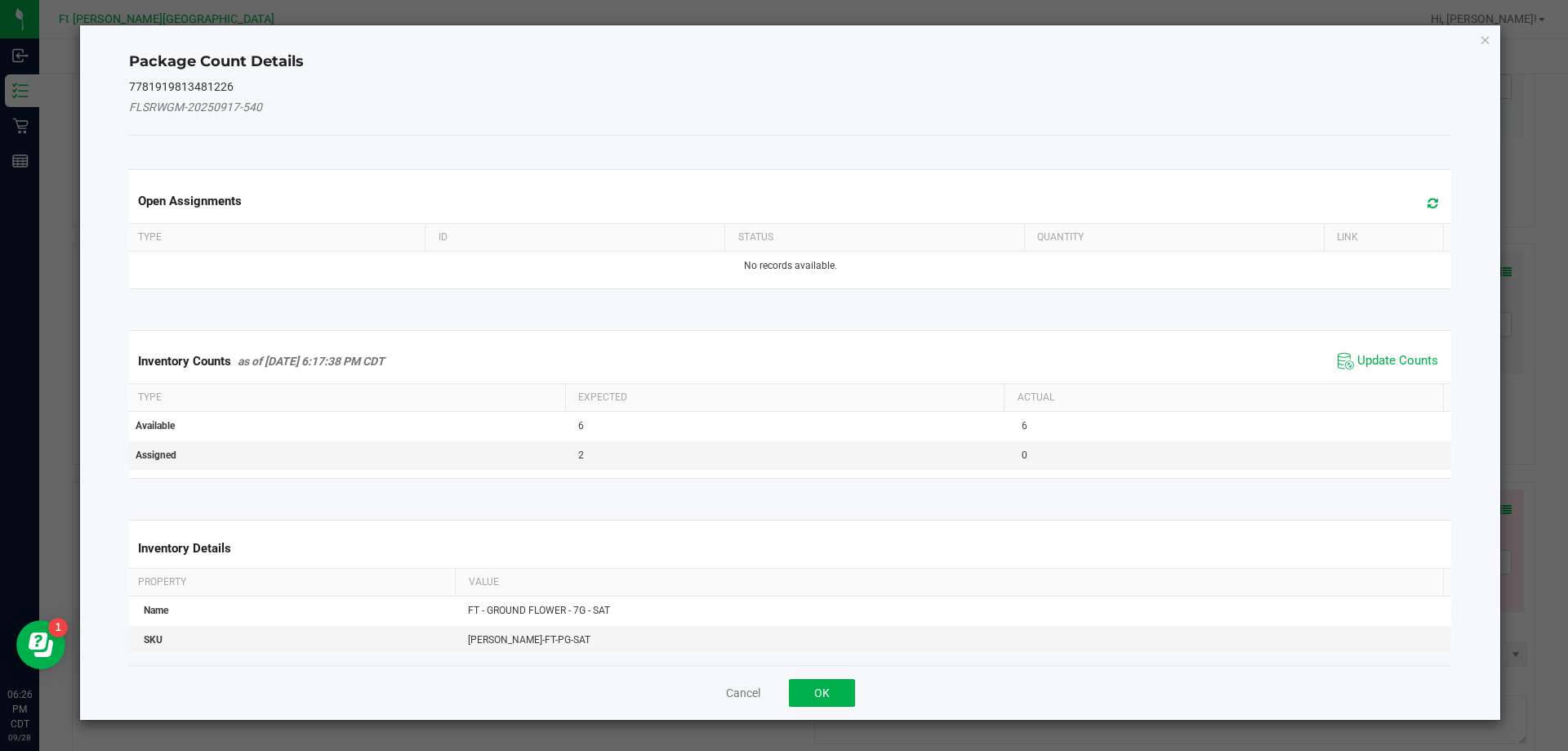
click at [1375, 370] on span "Update Counts" at bounding box center [1387, 361] width 109 height 24
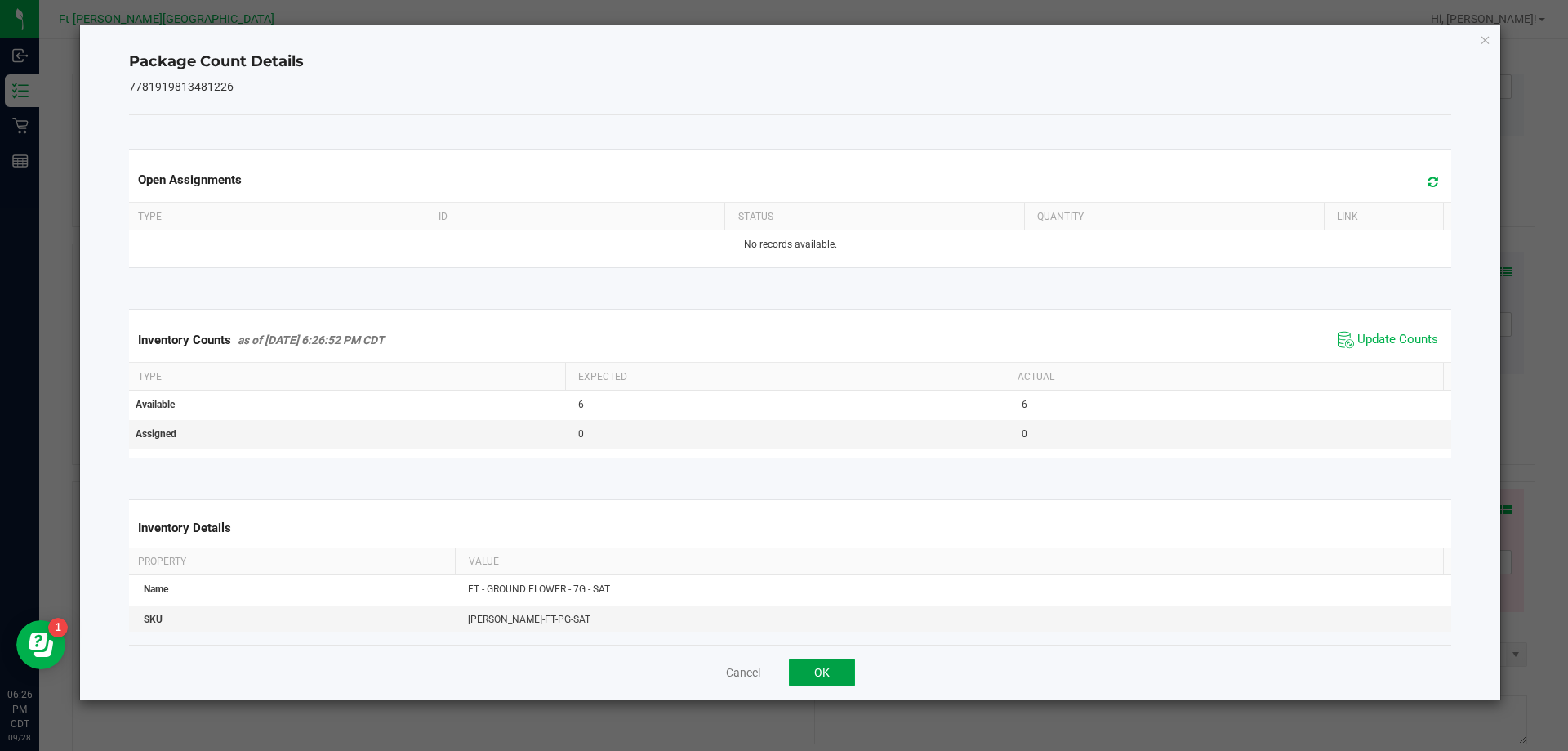
drag, startPoint x: 833, startPoint y: 672, endPoint x: 843, endPoint y: 660, distance: 15.6
click at [833, 671] on button "OK" at bounding box center [822, 672] width 67 height 28
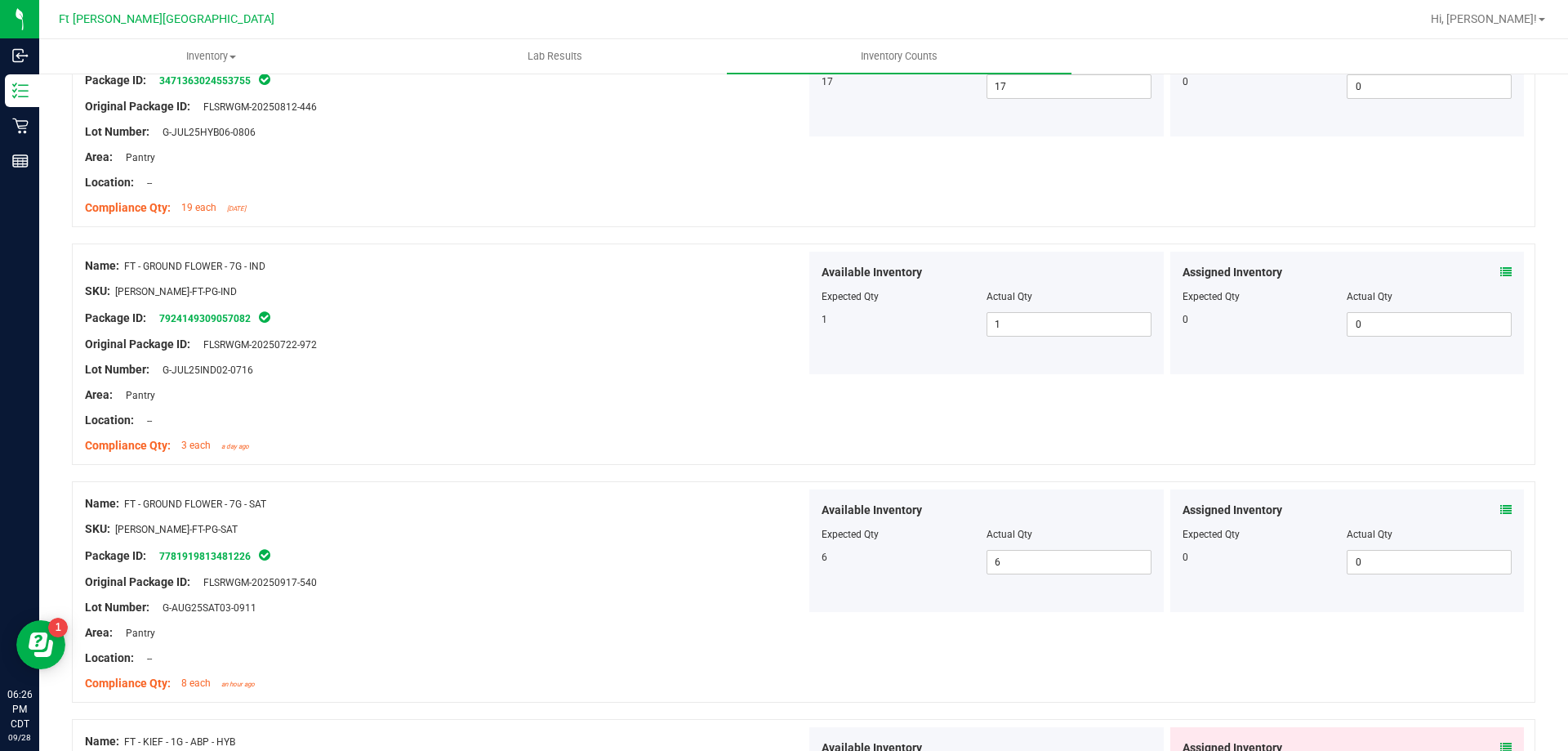
scroll to position [0, 0]
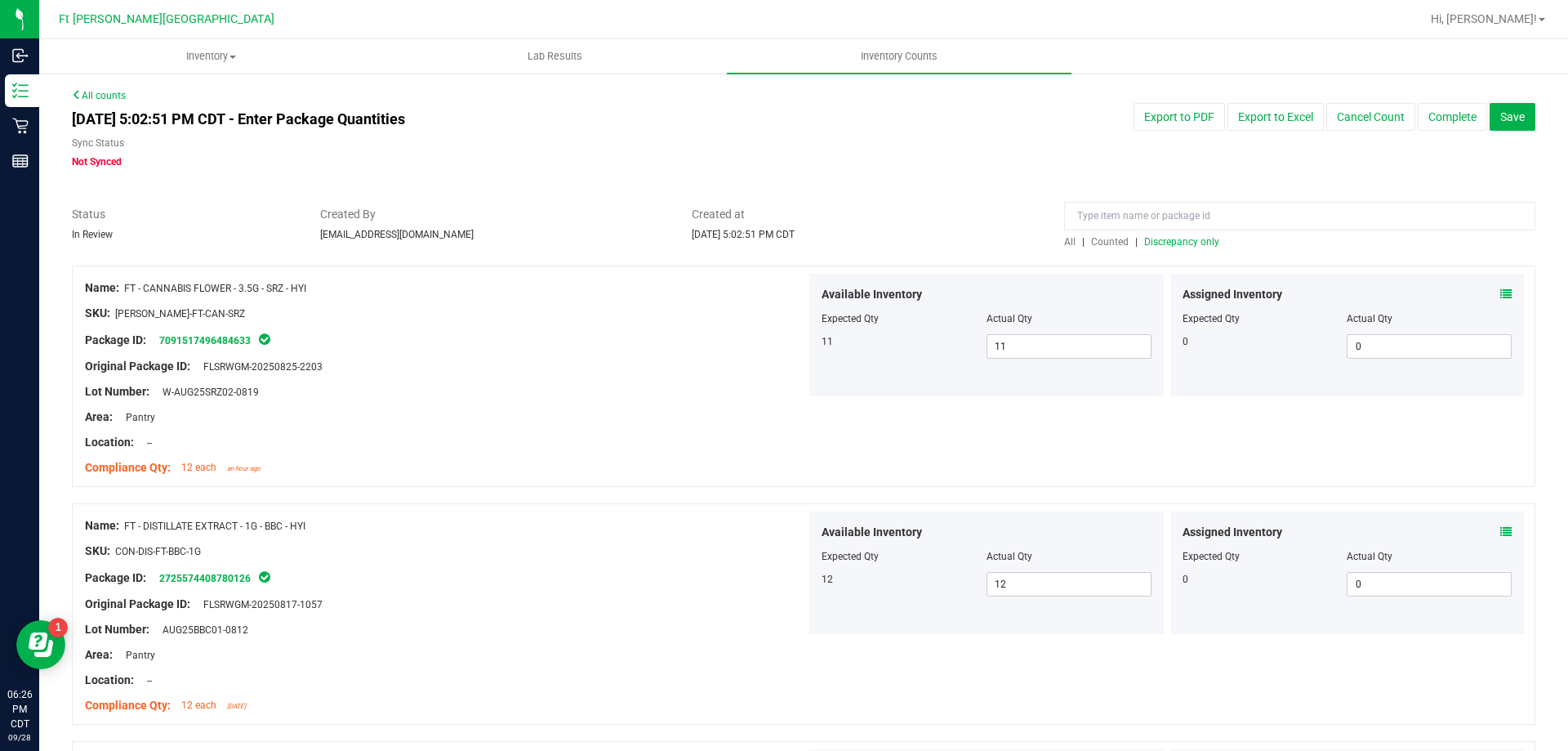
click at [1109, 239] on span "Counted" at bounding box center [1109, 241] width 38 height 12
click at [1174, 241] on span "Discrepancy only" at bounding box center [1181, 241] width 76 height 12
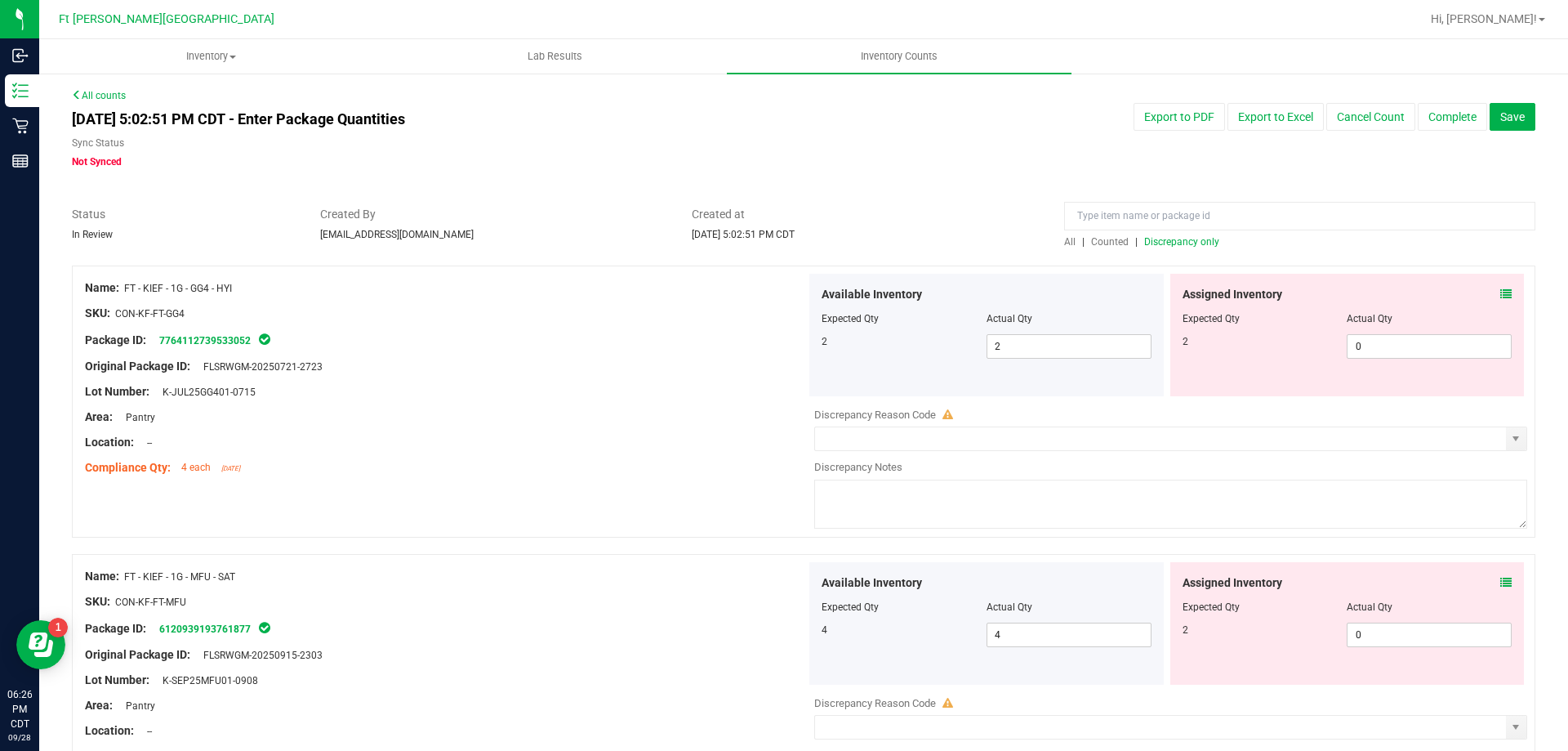
click at [1500, 296] on icon at bounding box center [1505, 294] width 12 height 12
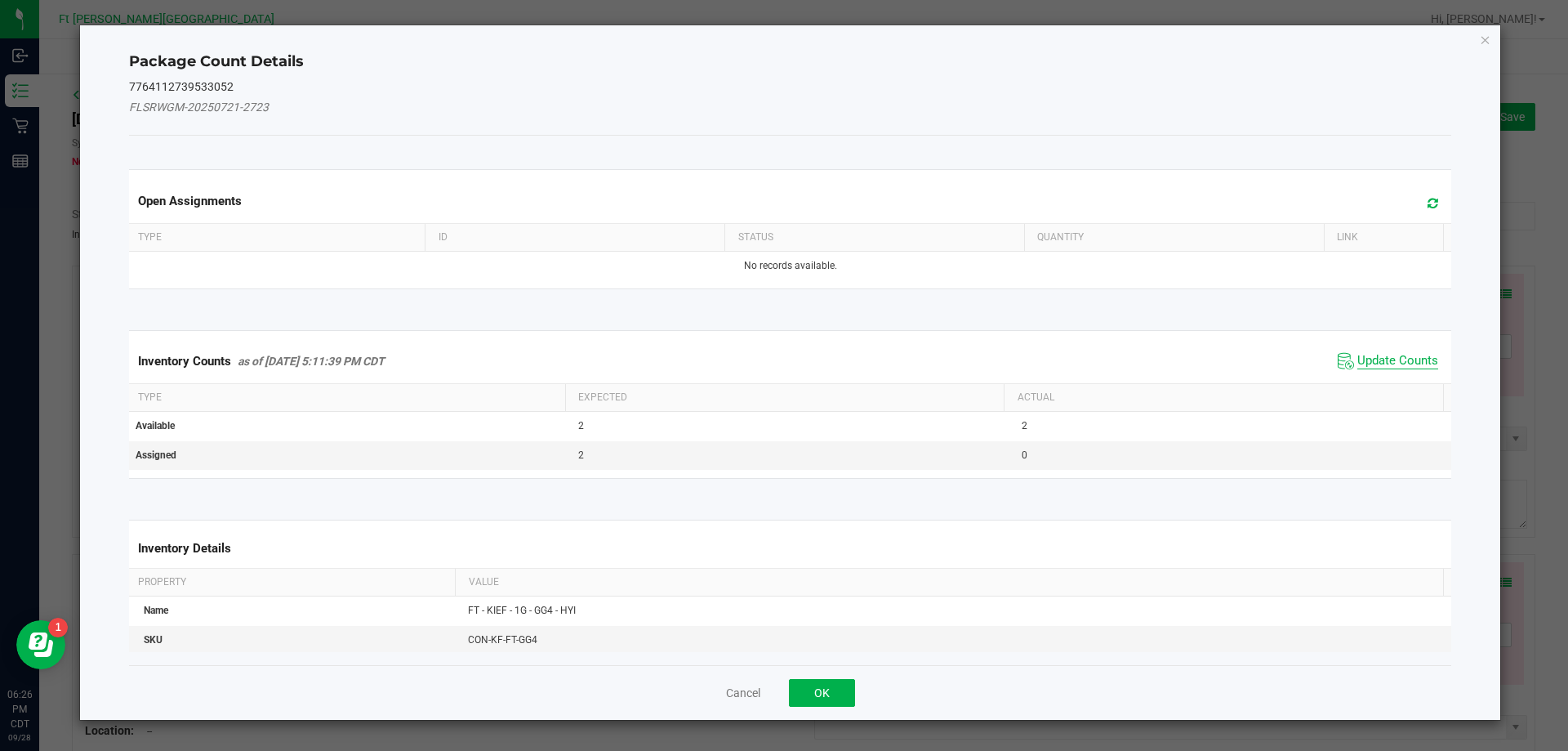
drag, startPoint x: 1372, startPoint y: 359, endPoint x: 1295, endPoint y: 413, distance: 94.0
click at [1371, 359] on span "Update Counts" at bounding box center [1397, 361] width 81 height 16
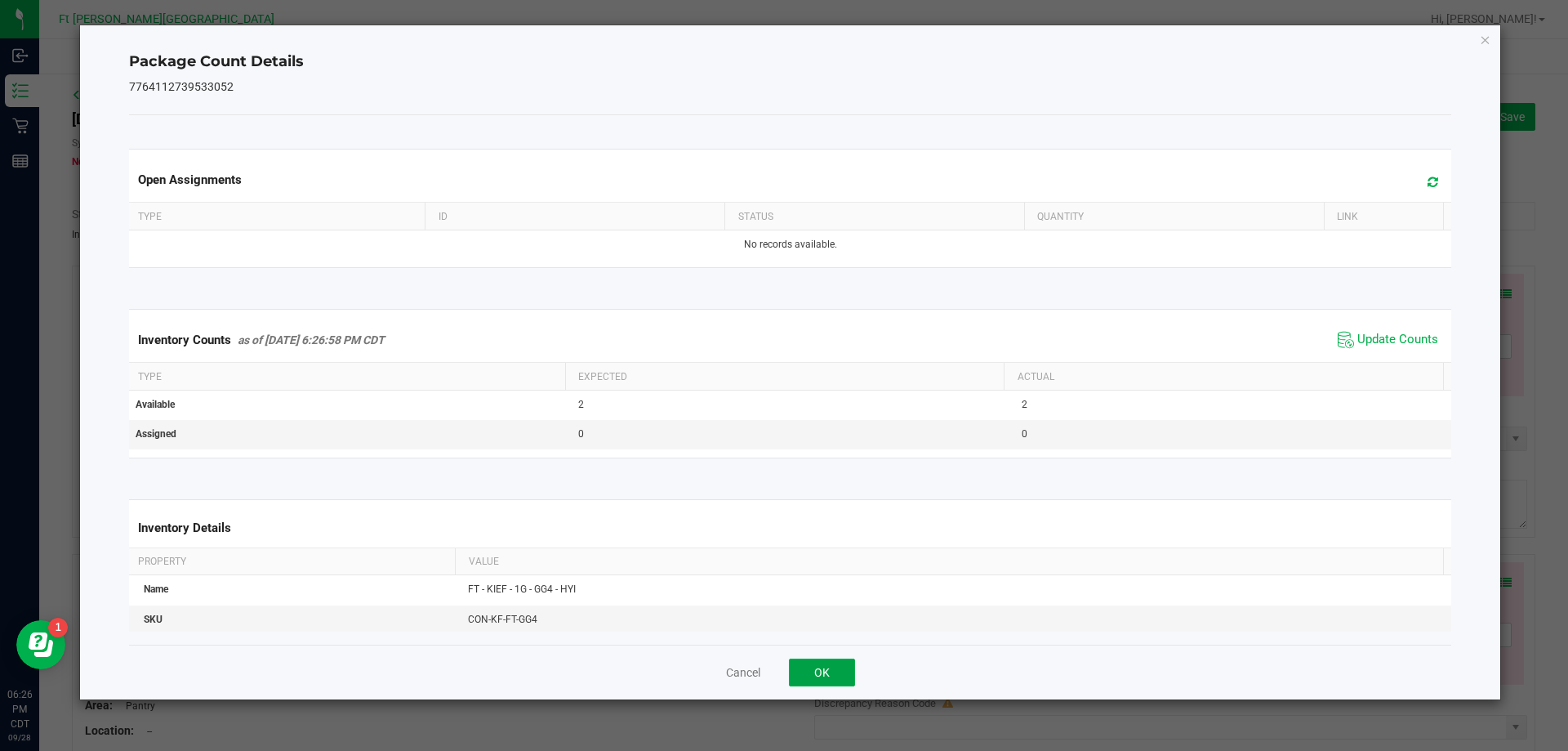
drag, startPoint x: 806, startPoint y: 666, endPoint x: 1241, endPoint y: 501, distance: 465.2
click at [812, 662] on button "OK" at bounding box center [822, 672] width 67 height 28
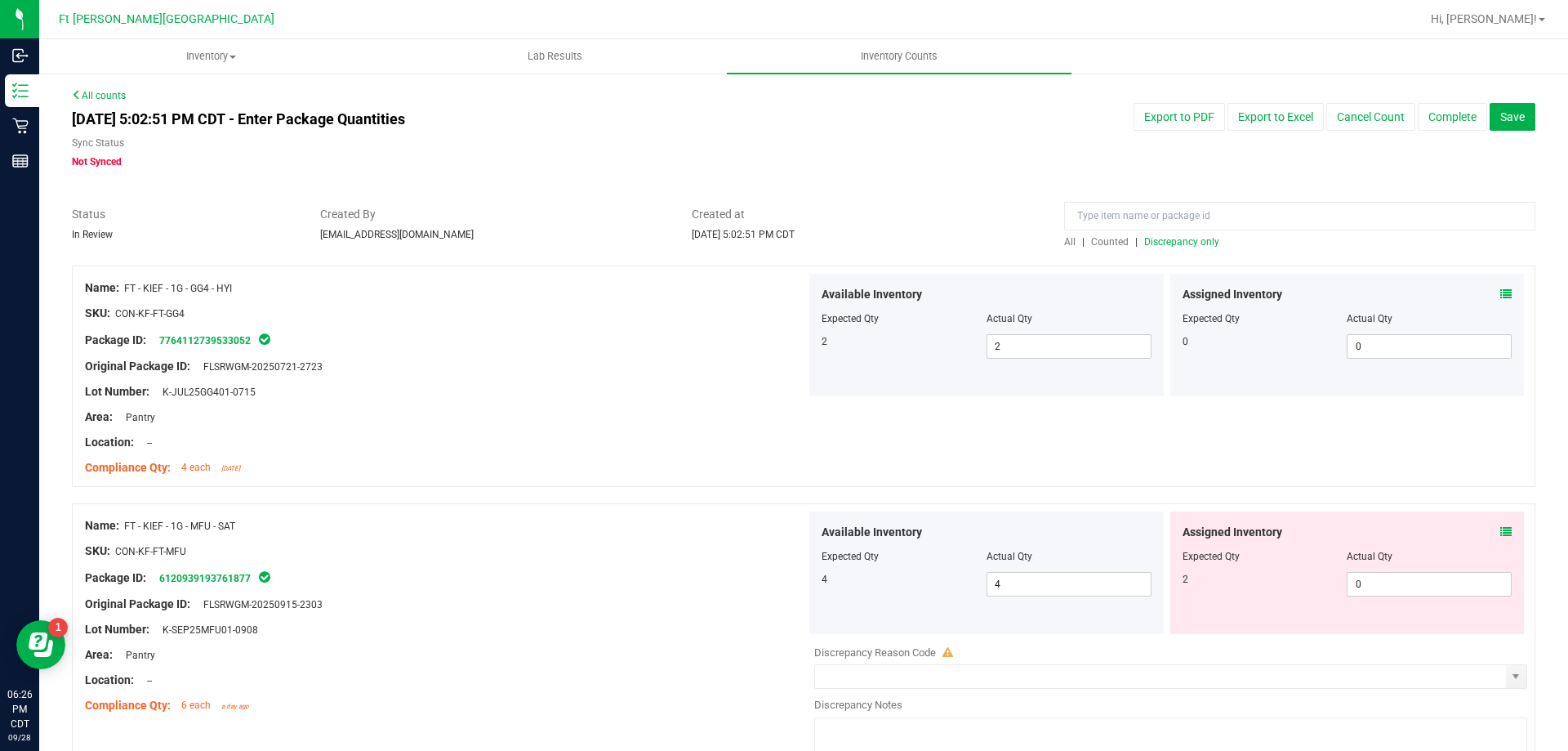
click at [1500, 529] on icon at bounding box center [1505, 532] width 12 height 12
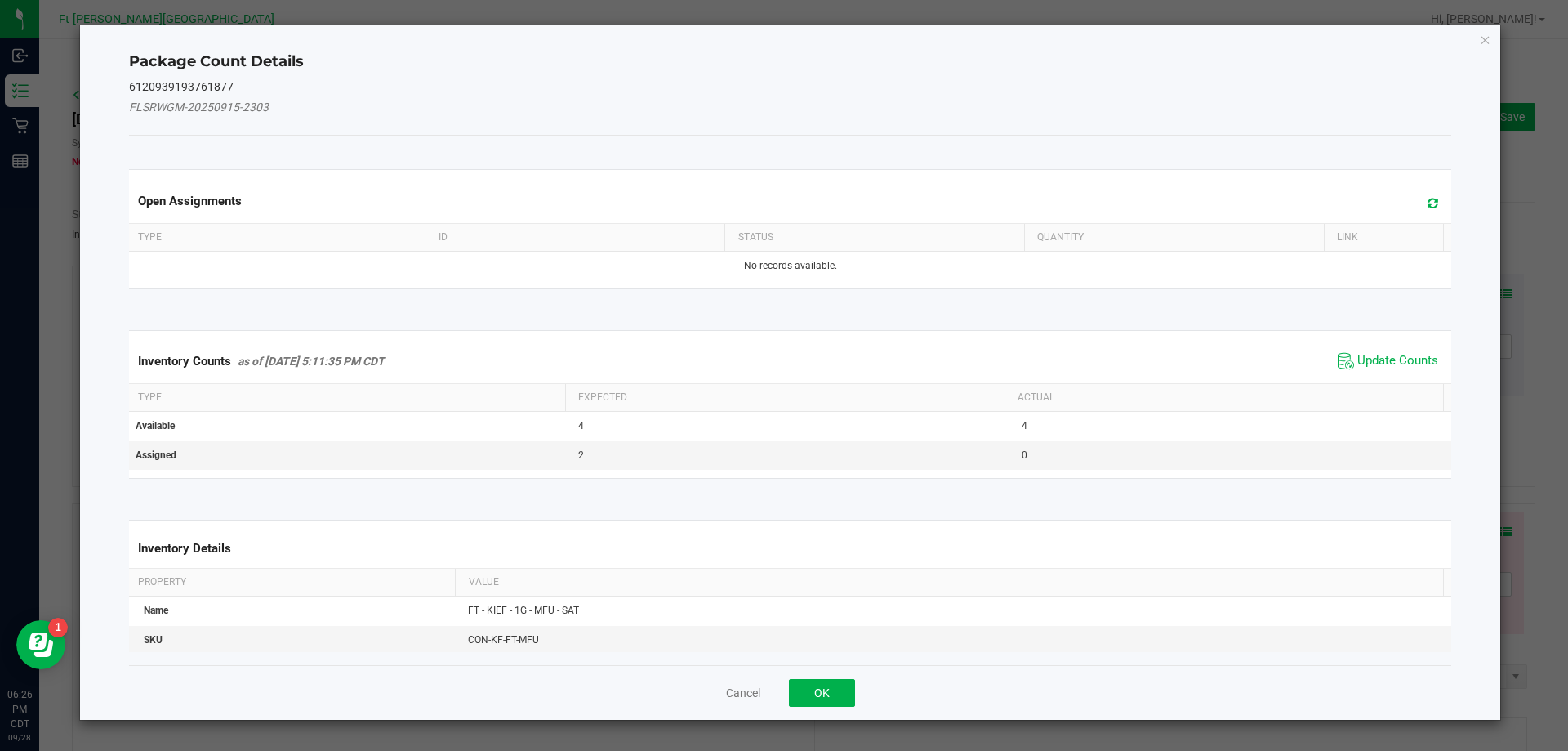
click at [1372, 351] on span "Update Counts" at bounding box center [1387, 361] width 109 height 24
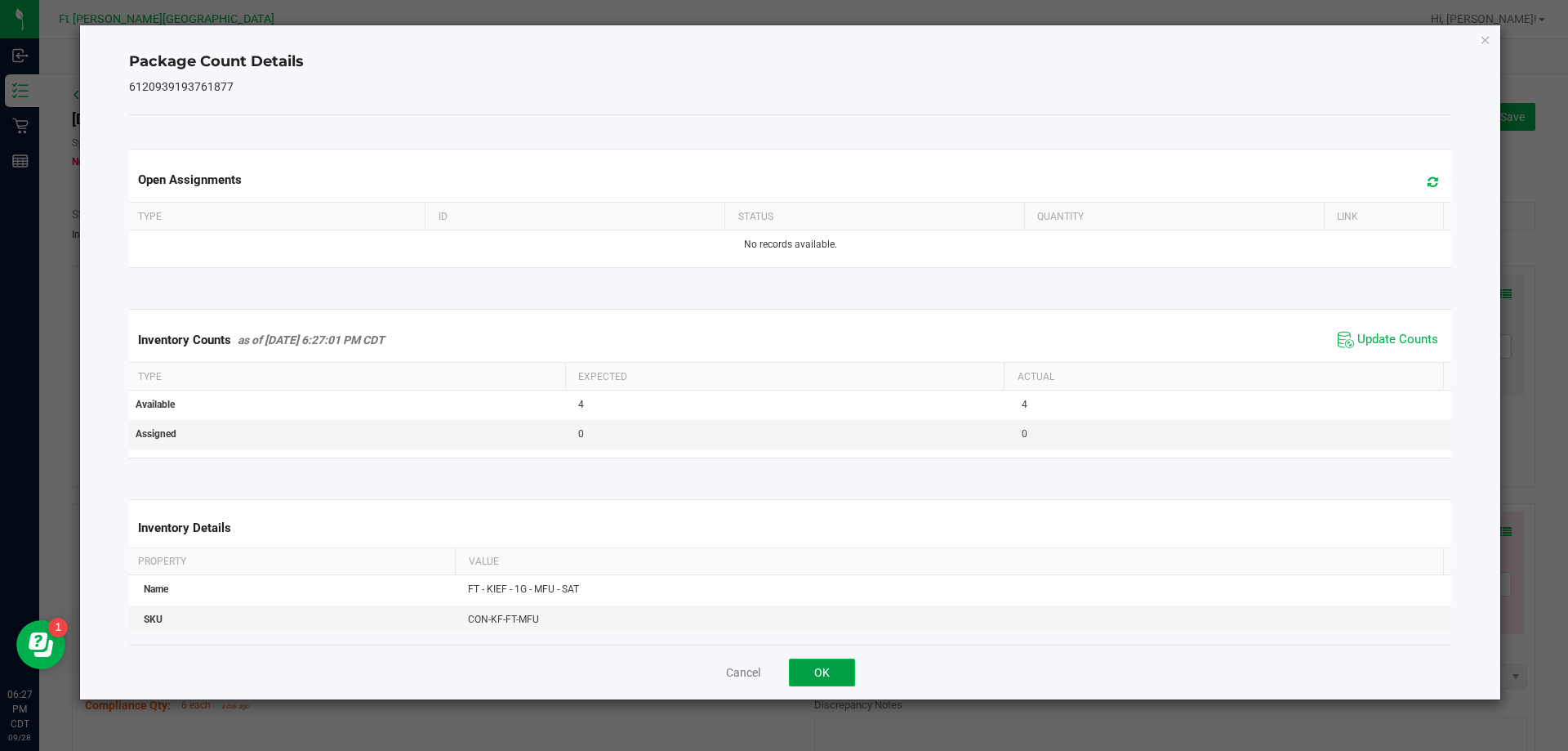
click at [842, 671] on button "OK" at bounding box center [822, 672] width 67 height 28
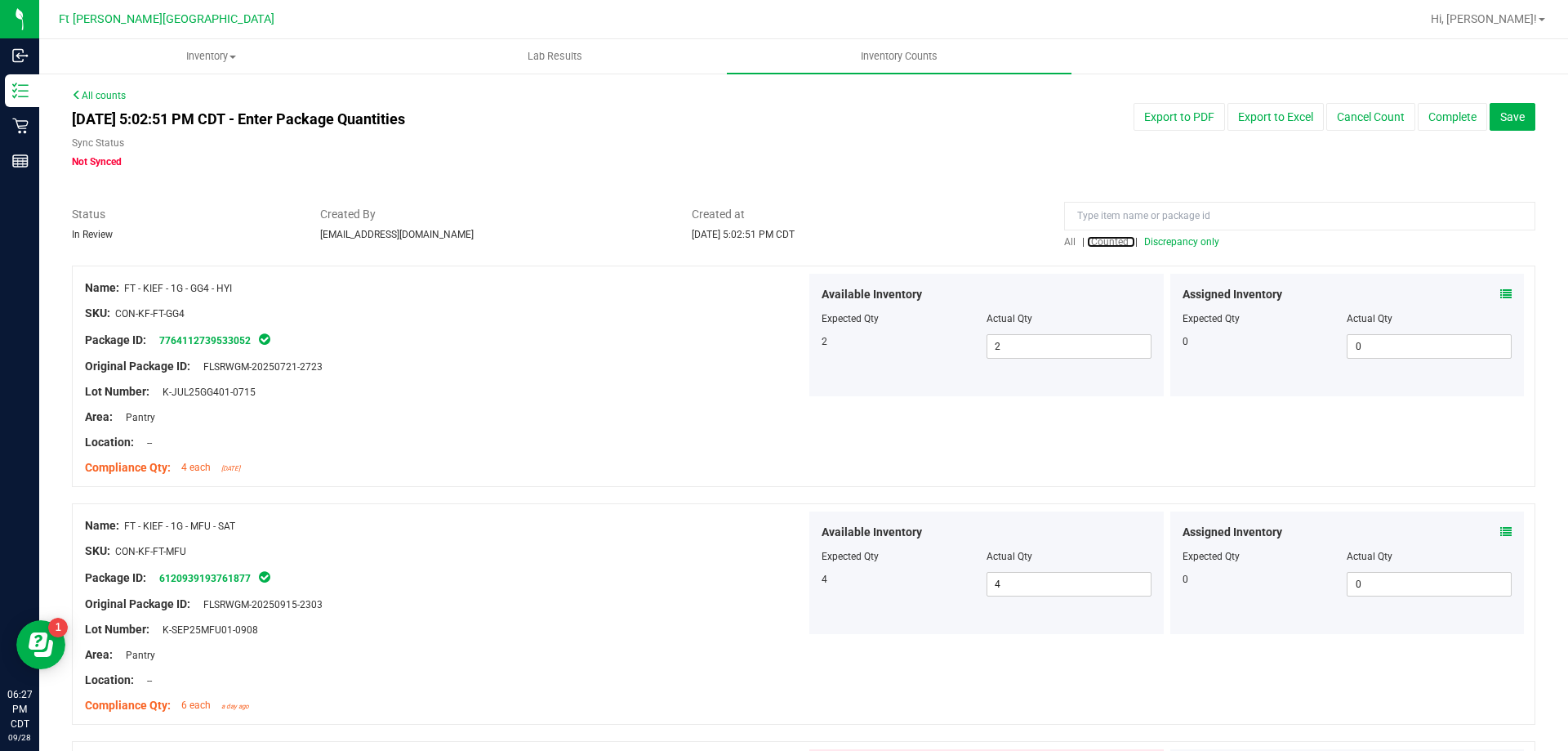
drag, startPoint x: 1107, startPoint y: 237, endPoint x: 1171, endPoint y: 237, distance: 64.0
click at [1108, 237] on span "Counted" at bounding box center [1109, 241] width 38 height 12
click at [1173, 237] on span "Discrepancy only" at bounding box center [1181, 241] width 76 height 12
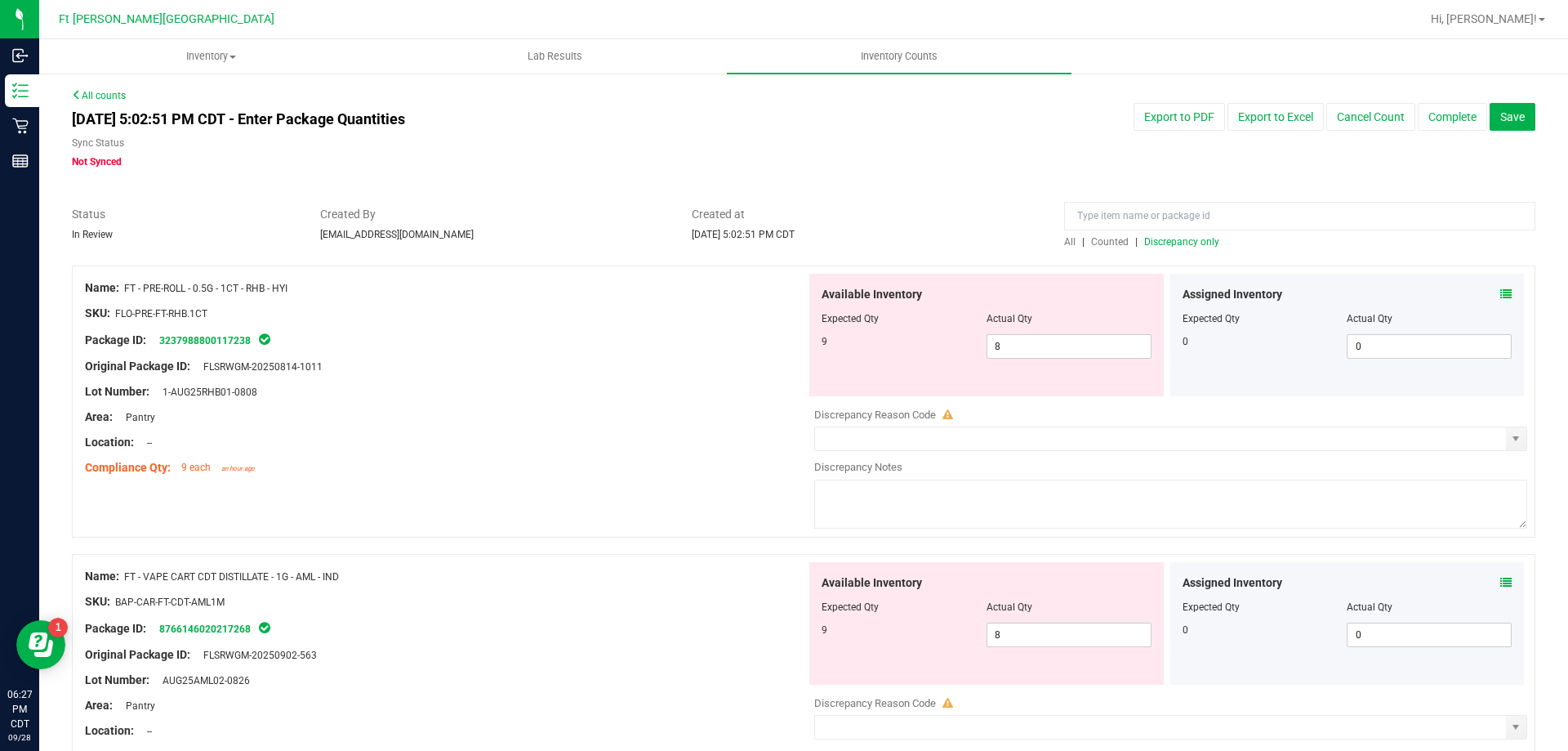
click at [1500, 291] on icon at bounding box center [1505, 294] width 12 height 12
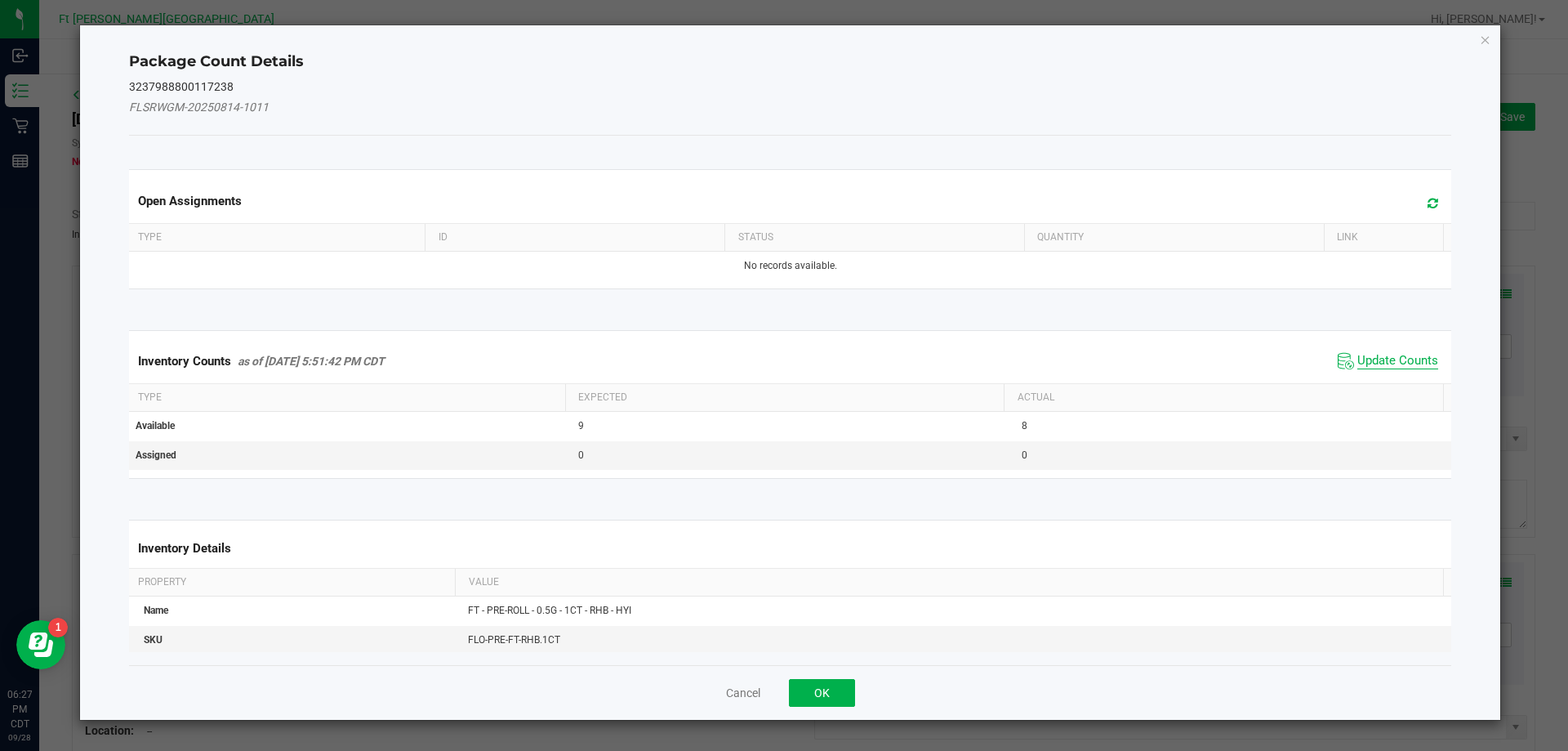
click at [1385, 362] on span "Update Counts" at bounding box center [1397, 361] width 81 height 16
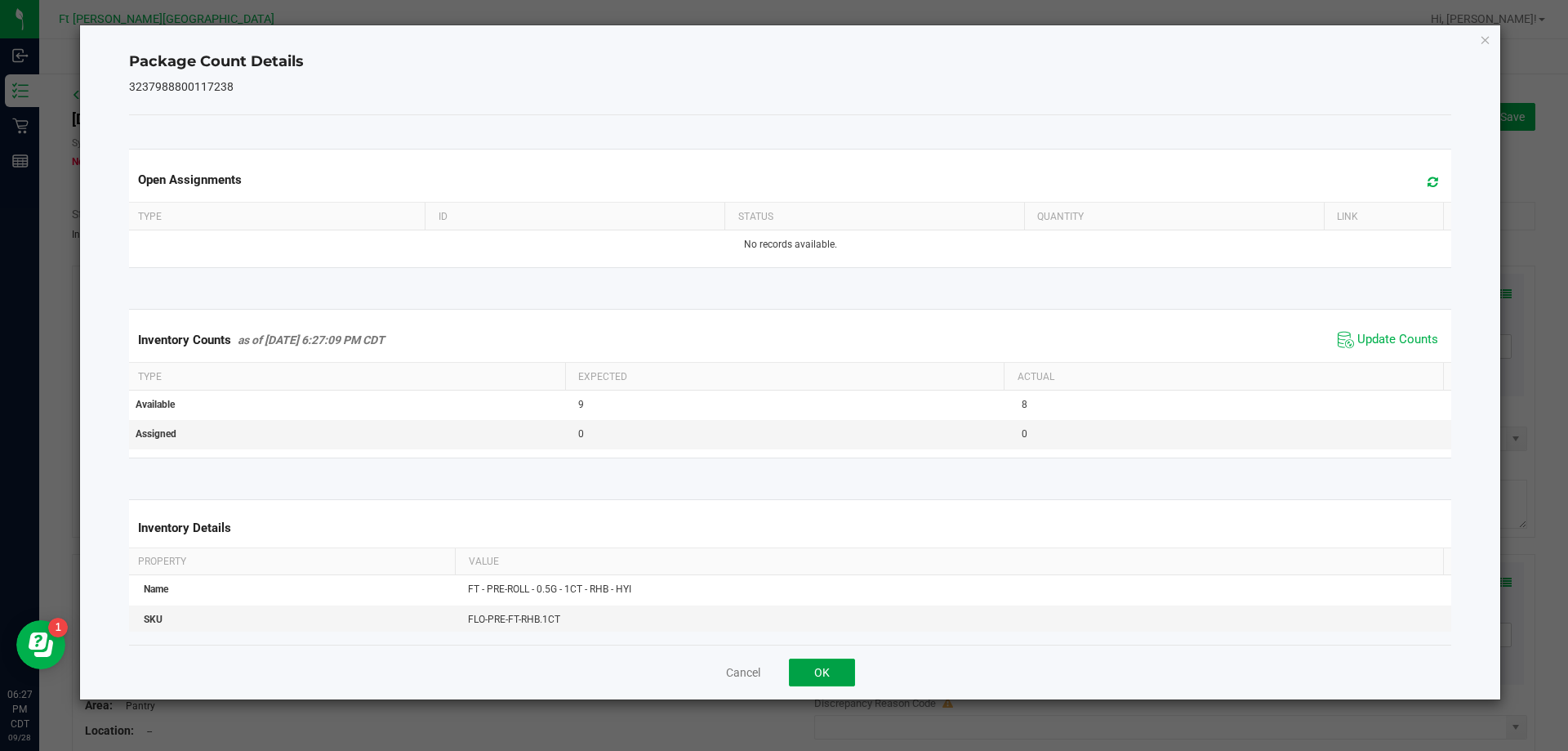
drag, startPoint x: 822, startPoint y: 676, endPoint x: 843, endPoint y: 663, distance: 24.7
click at [829, 671] on button "OK" at bounding box center [822, 672] width 67 height 28
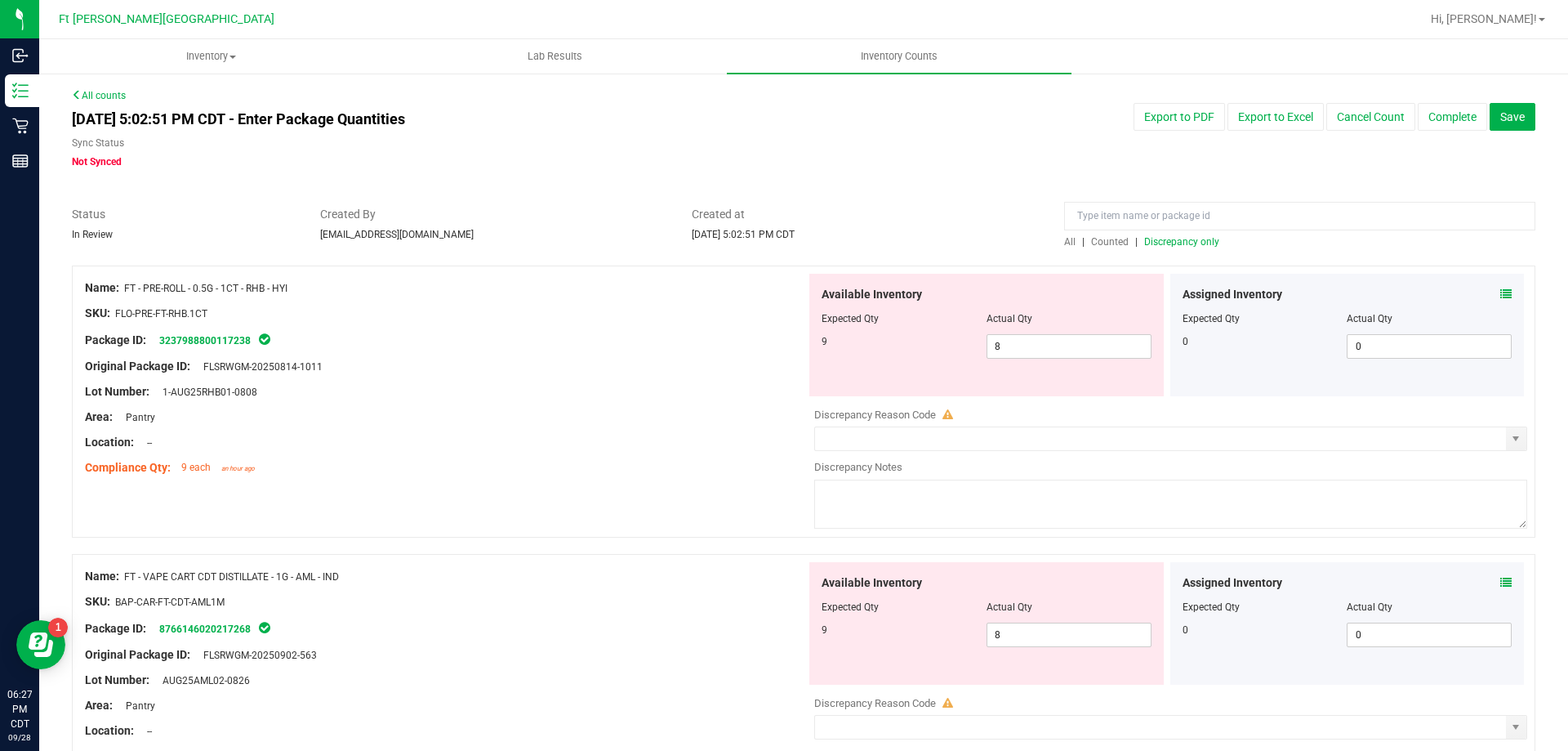
click at [1500, 286] on span at bounding box center [1505, 294] width 12 height 17
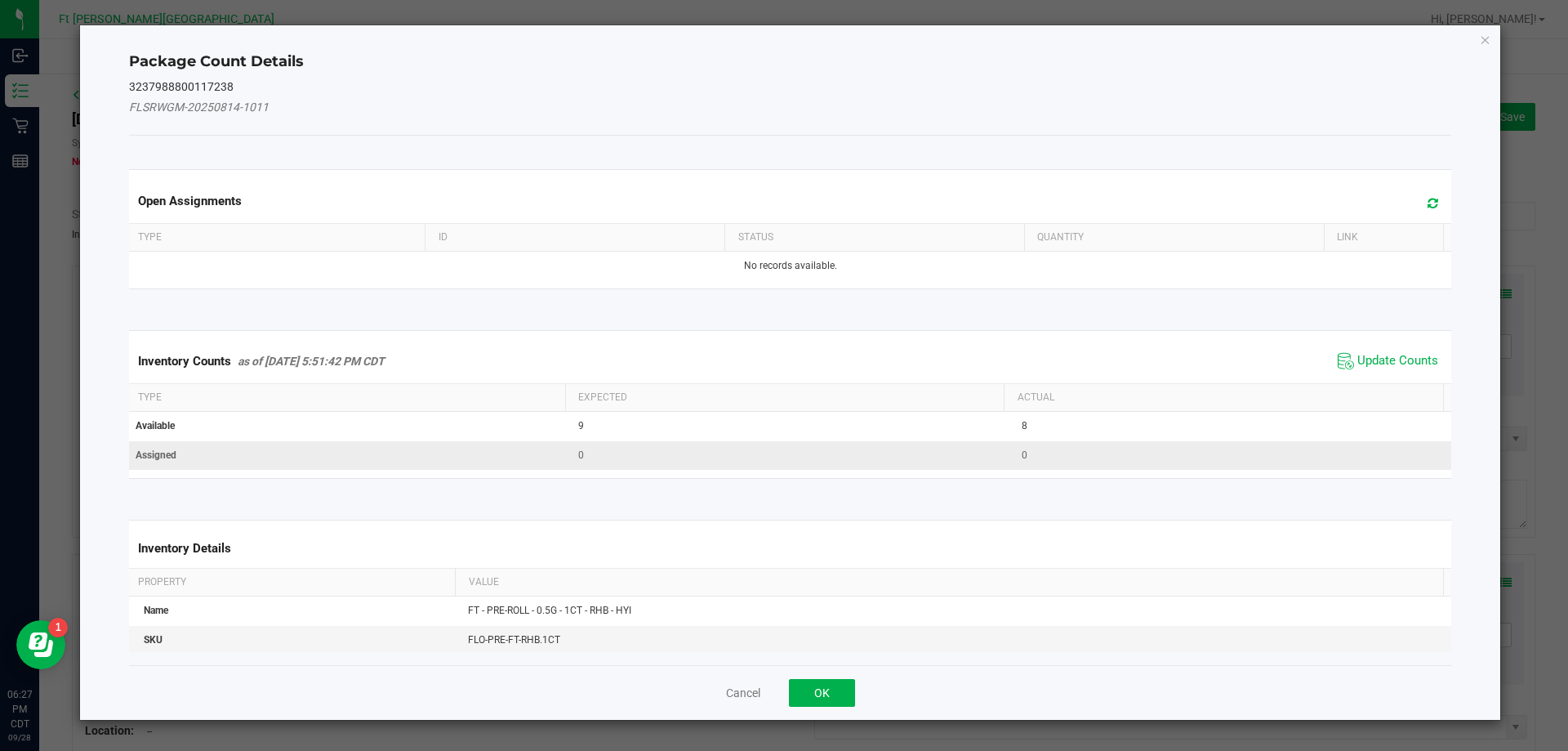
drag, startPoint x: 1358, startPoint y: 360, endPoint x: 1226, endPoint y: 451, distance: 160.3
click at [1357, 360] on span "Update Counts" at bounding box center [1397, 361] width 81 height 16
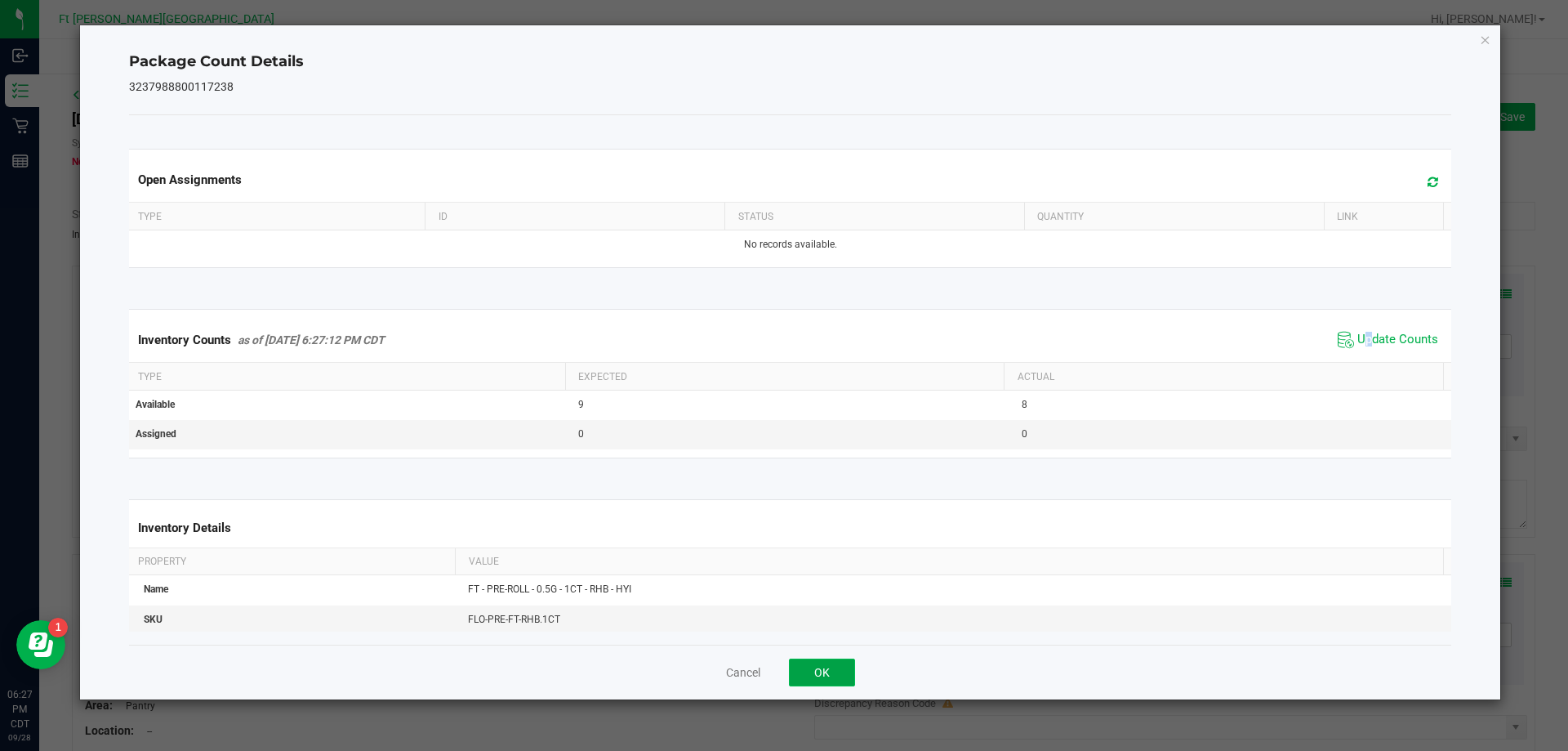
click at [815, 675] on button "OK" at bounding box center [822, 672] width 67 height 28
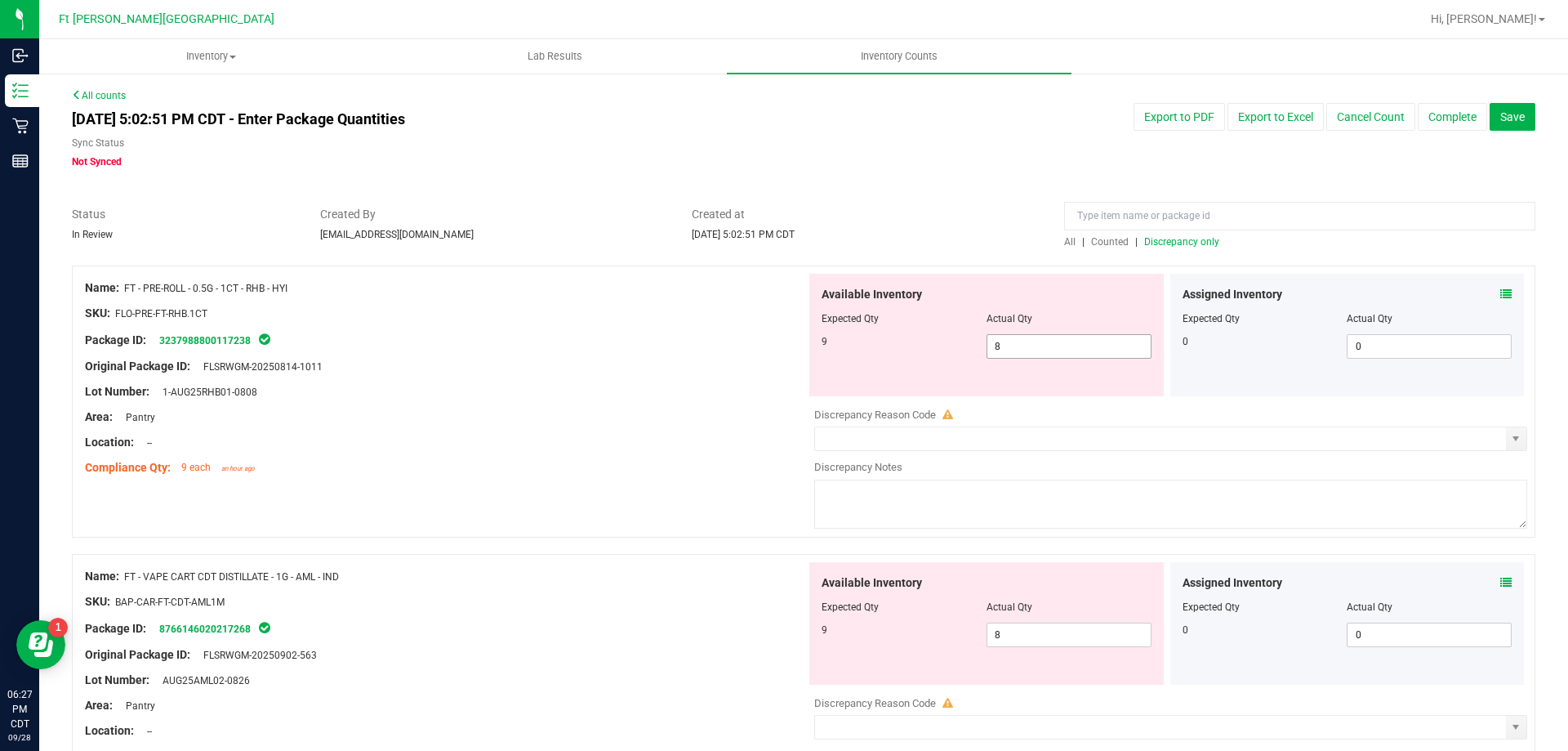
click at [1018, 349] on span "8 8" at bounding box center [1068, 345] width 165 height 24
click at [1018, 348] on input "8" at bounding box center [1069, 345] width 164 height 22
type input "9"
click at [619, 378] on div at bounding box center [445, 379] width 721 height 8
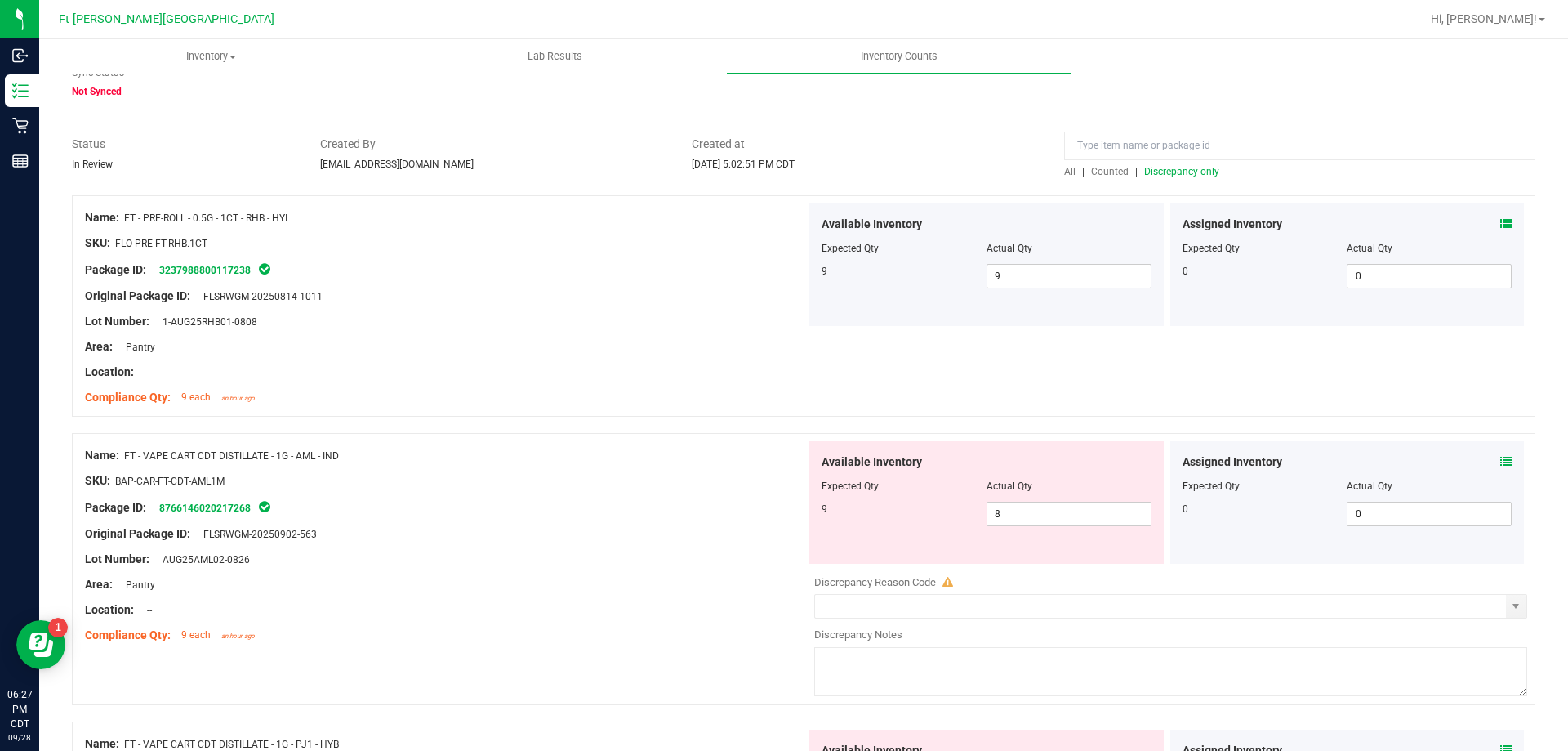
scroll to position [164, 0]
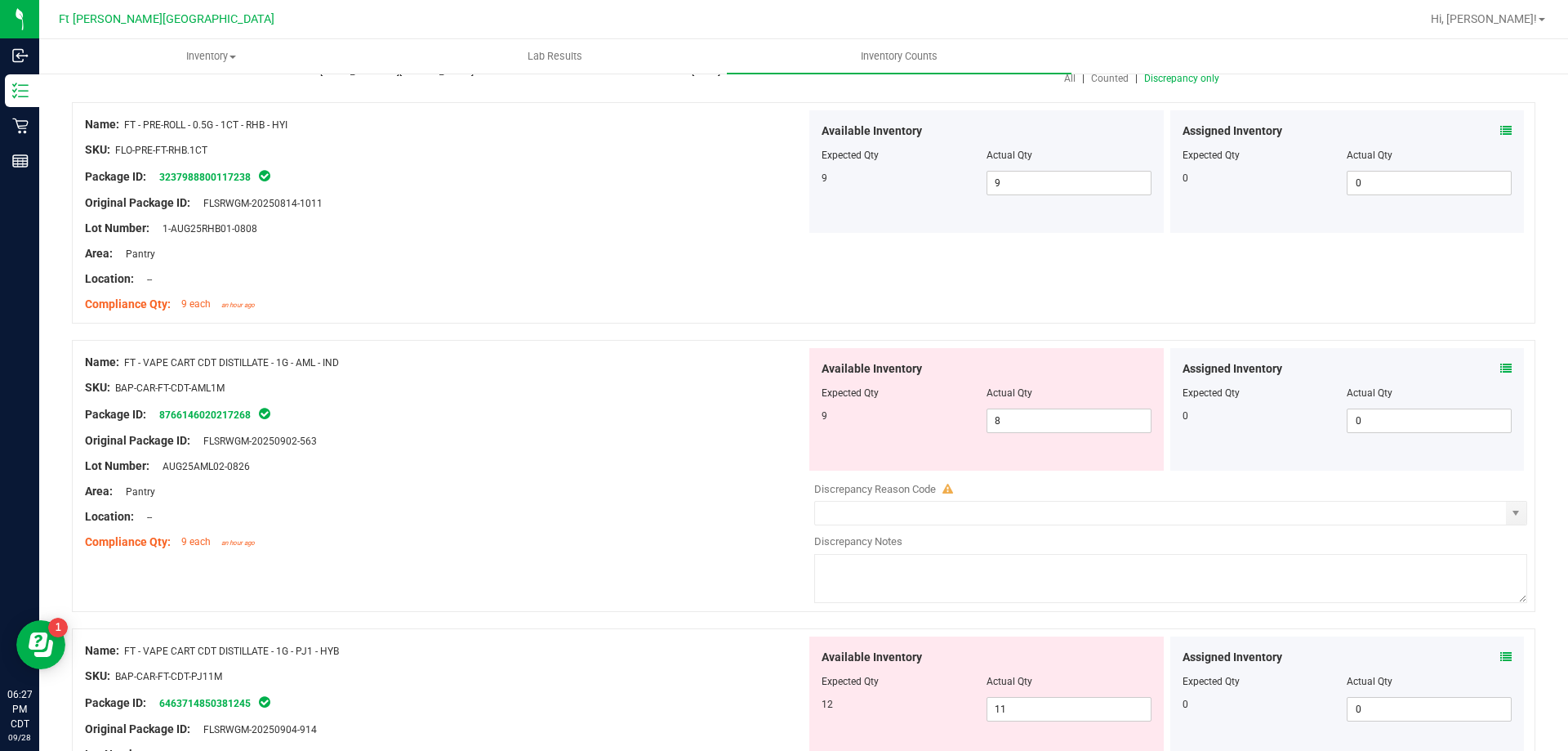
click at [1500, 368] on icon at bounding box center [1505, 368] width 12 height 12
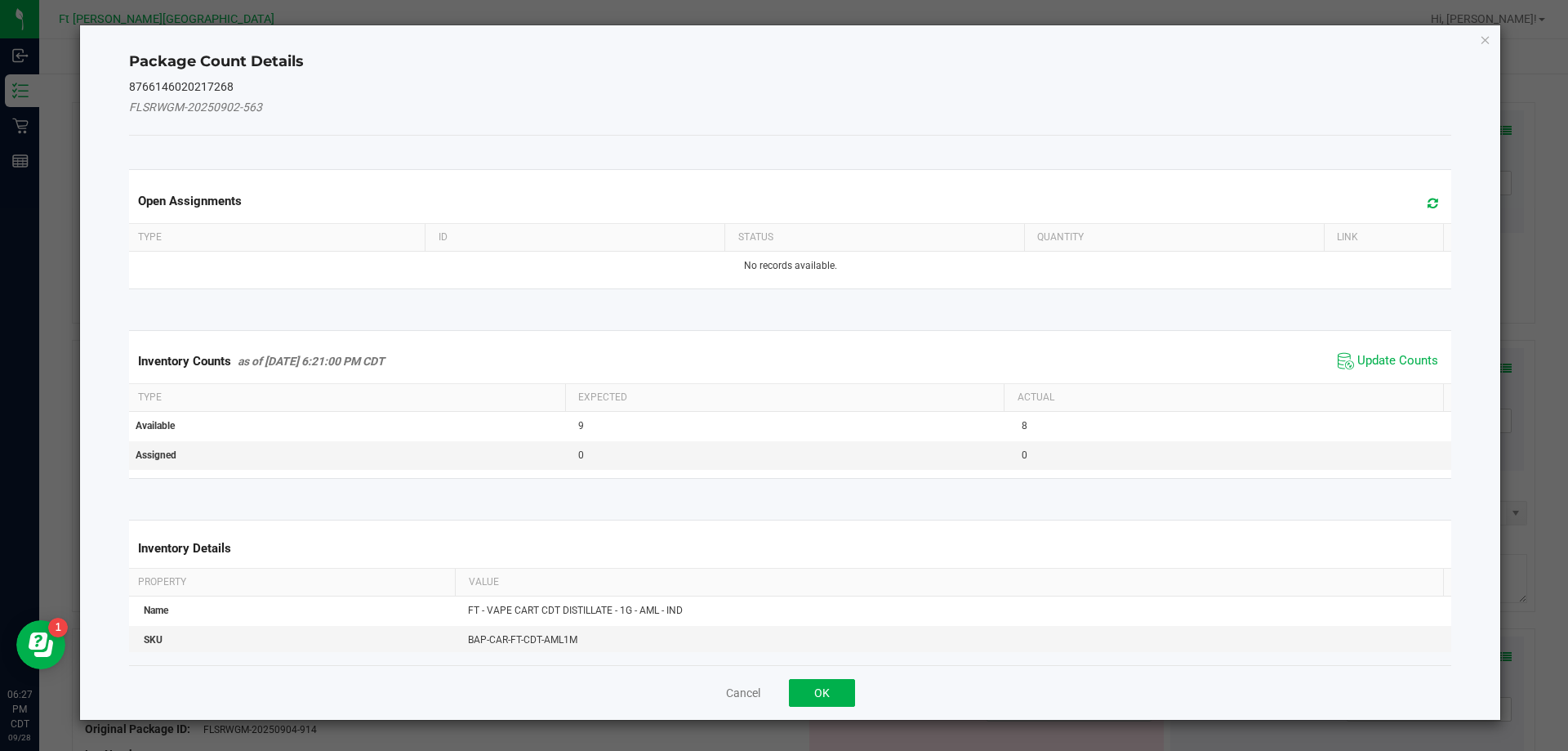
click at [1369, 351] on span "Update Counts" at bounding box center [1387, 361] width 109 height 24
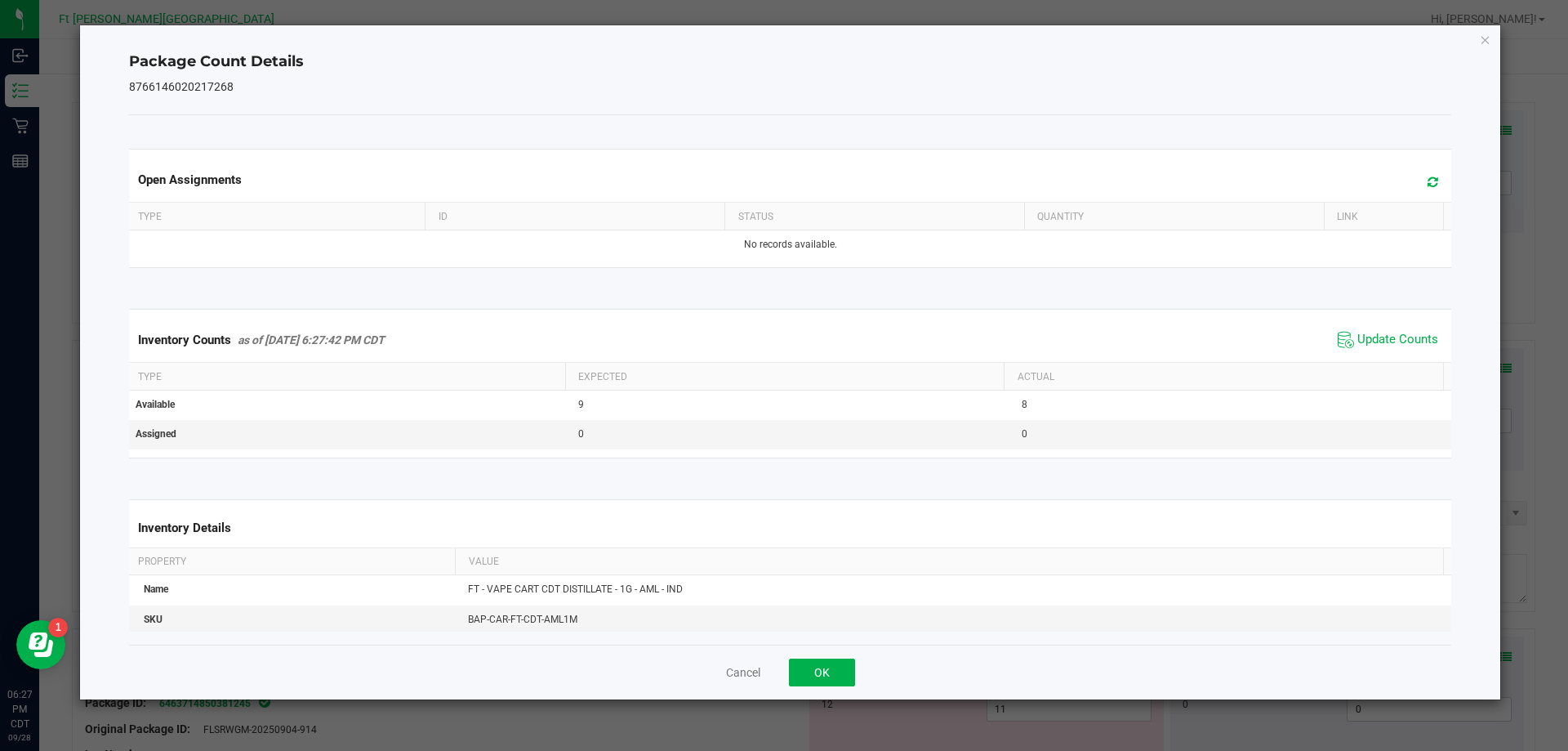
click at [1368, 359] on div "Inventory Counts as of [DATE] 6:27:42 PM CDT Update Counts" at bounding box center [790, 339] width 1329 height 44
click at [821, 670] on button "OK" at bounding box center [822, 672] width 67 height 28
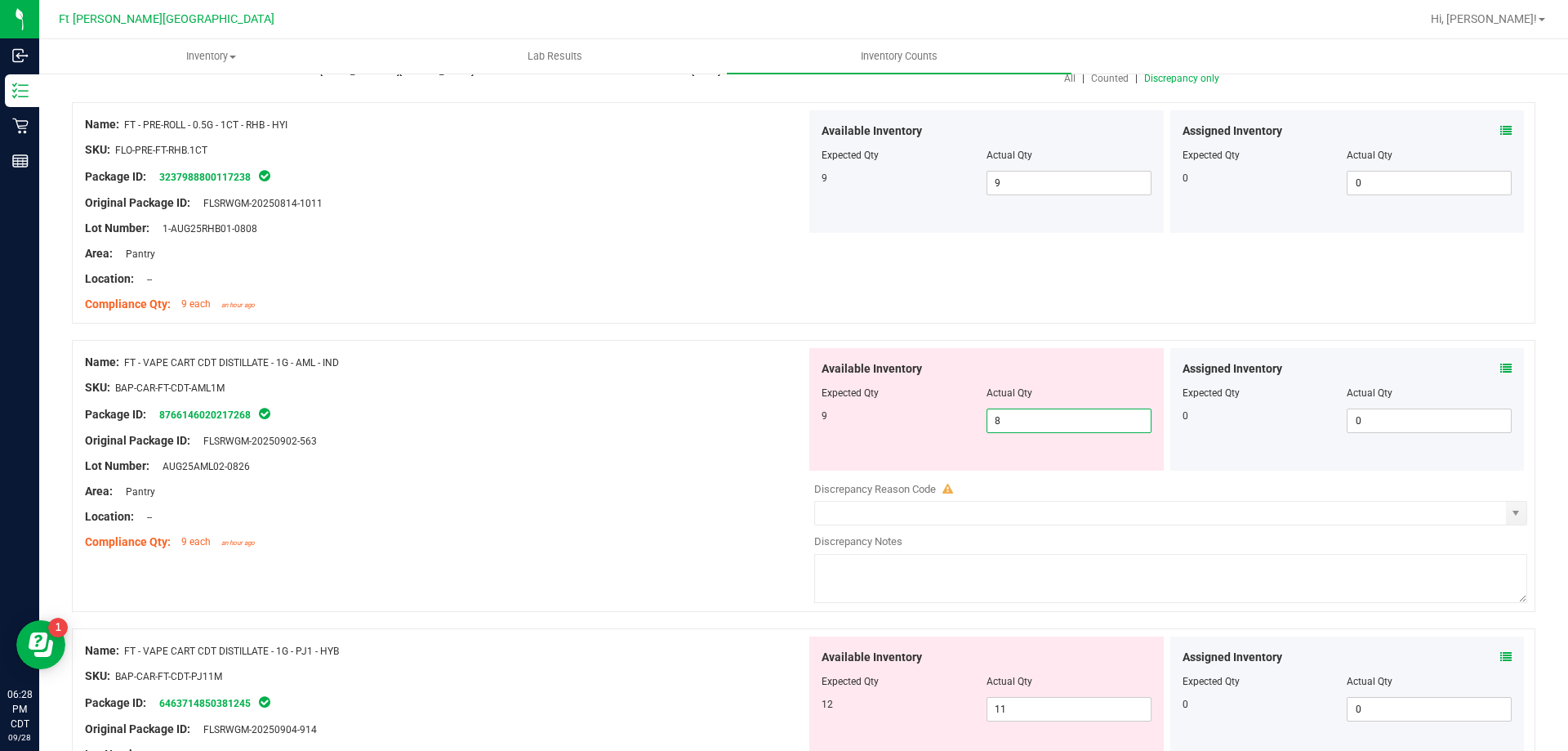
click at [1107, 419] on span "8 8" at bounding box center [1068, 420] width 165 height 24
click at [1107, 419] on input "8" at bounding box center [1069, 420] width 164 height 22
type input "9"
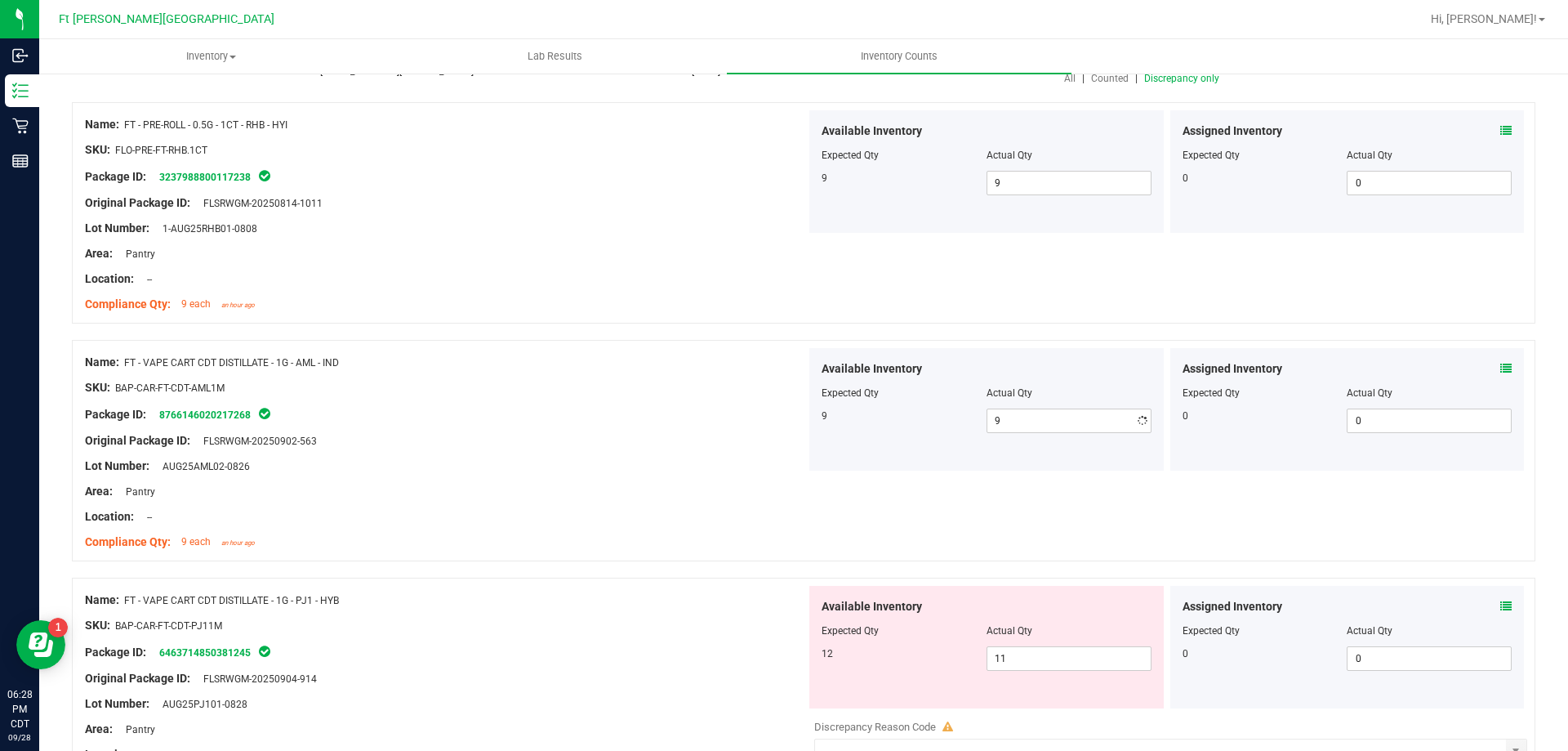
click at [550, 529] on div at bounding box center [445, 529] width 721 height 8
click at [1500, 601] on icon at bounding box center [1505, 605] width 12 height 12
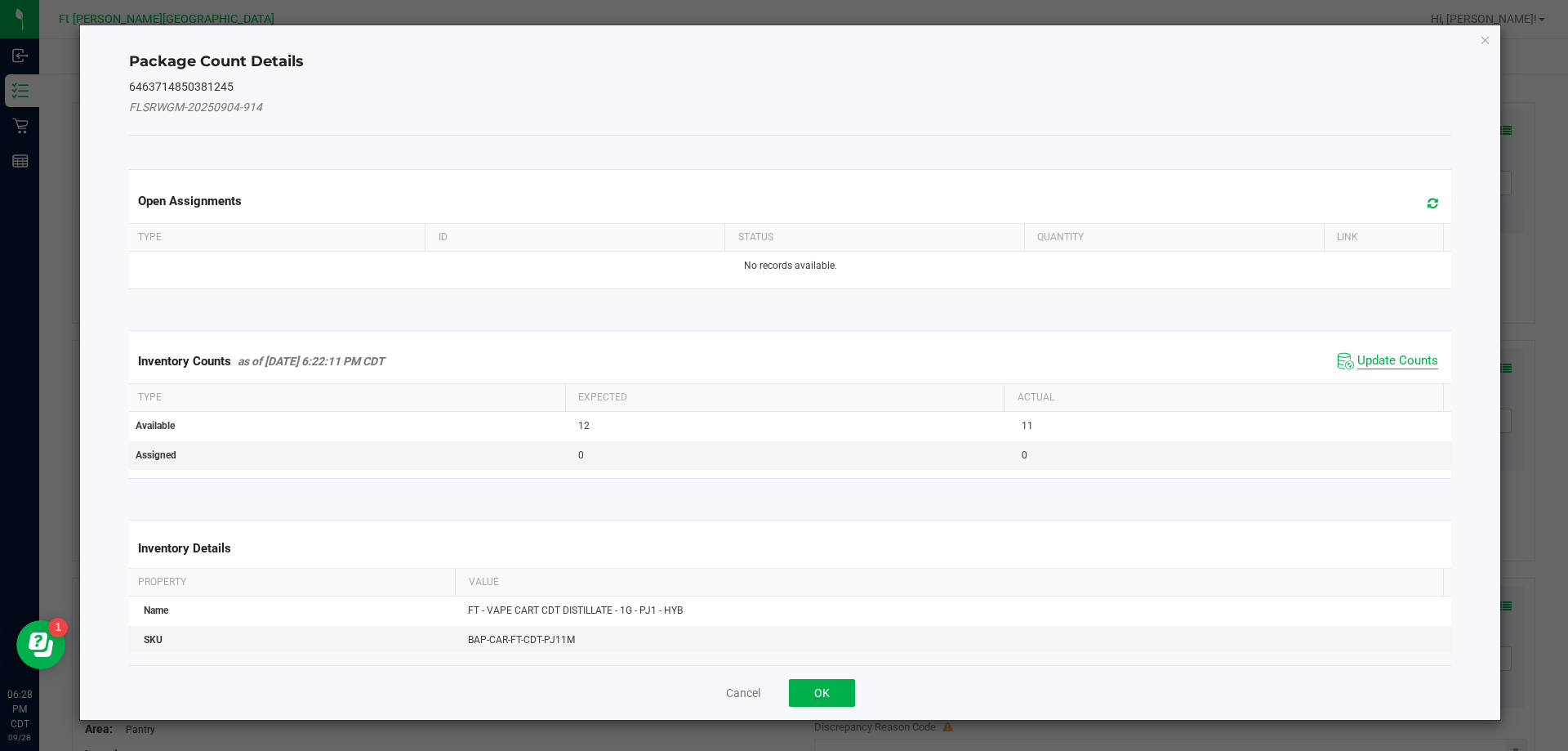
click at [1385, 365] on span "Update Counts" at bounding box center [1397, 361] width 81 height 16
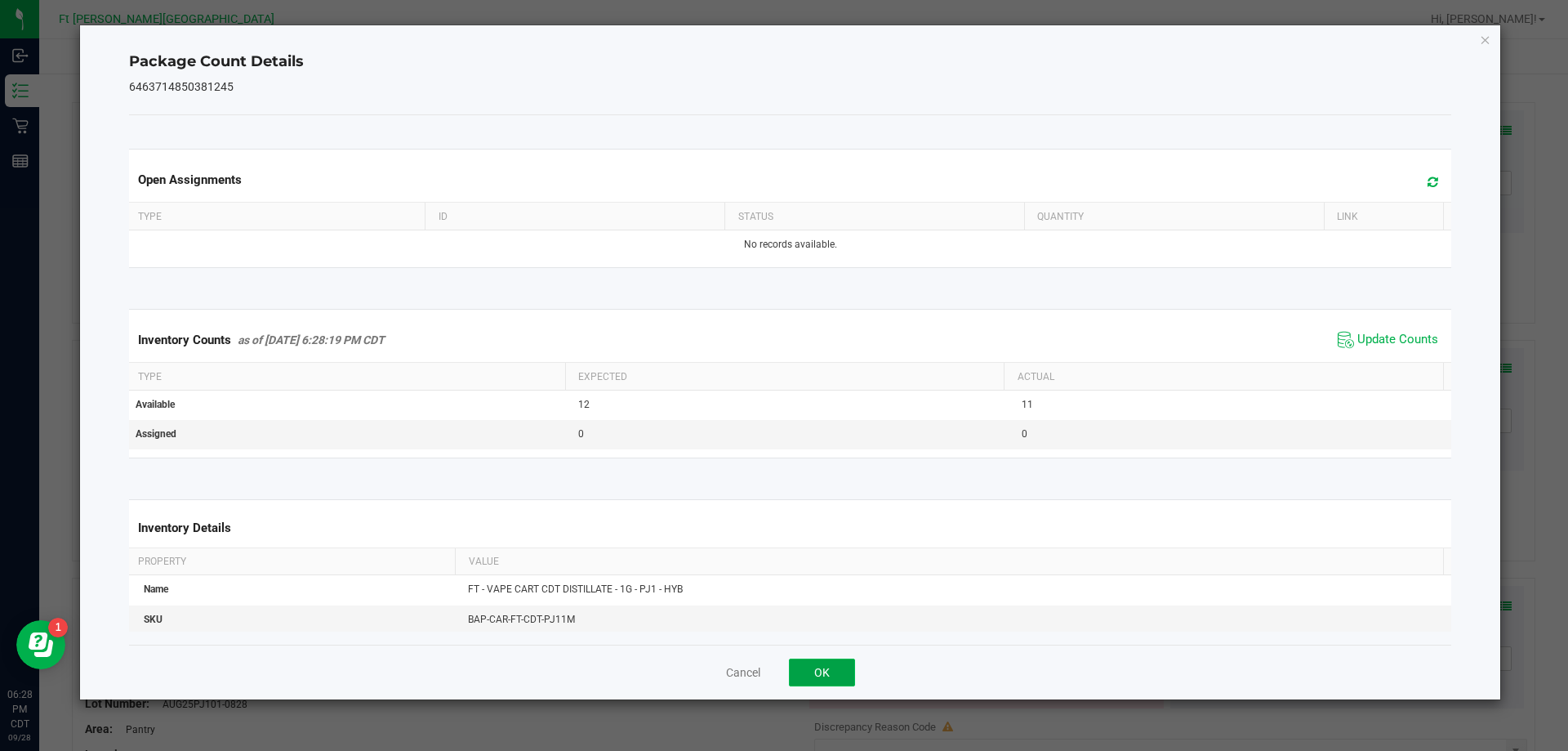
click at [810, 676] on button "OK" at bounding box center [822, 672] width 67 height 28
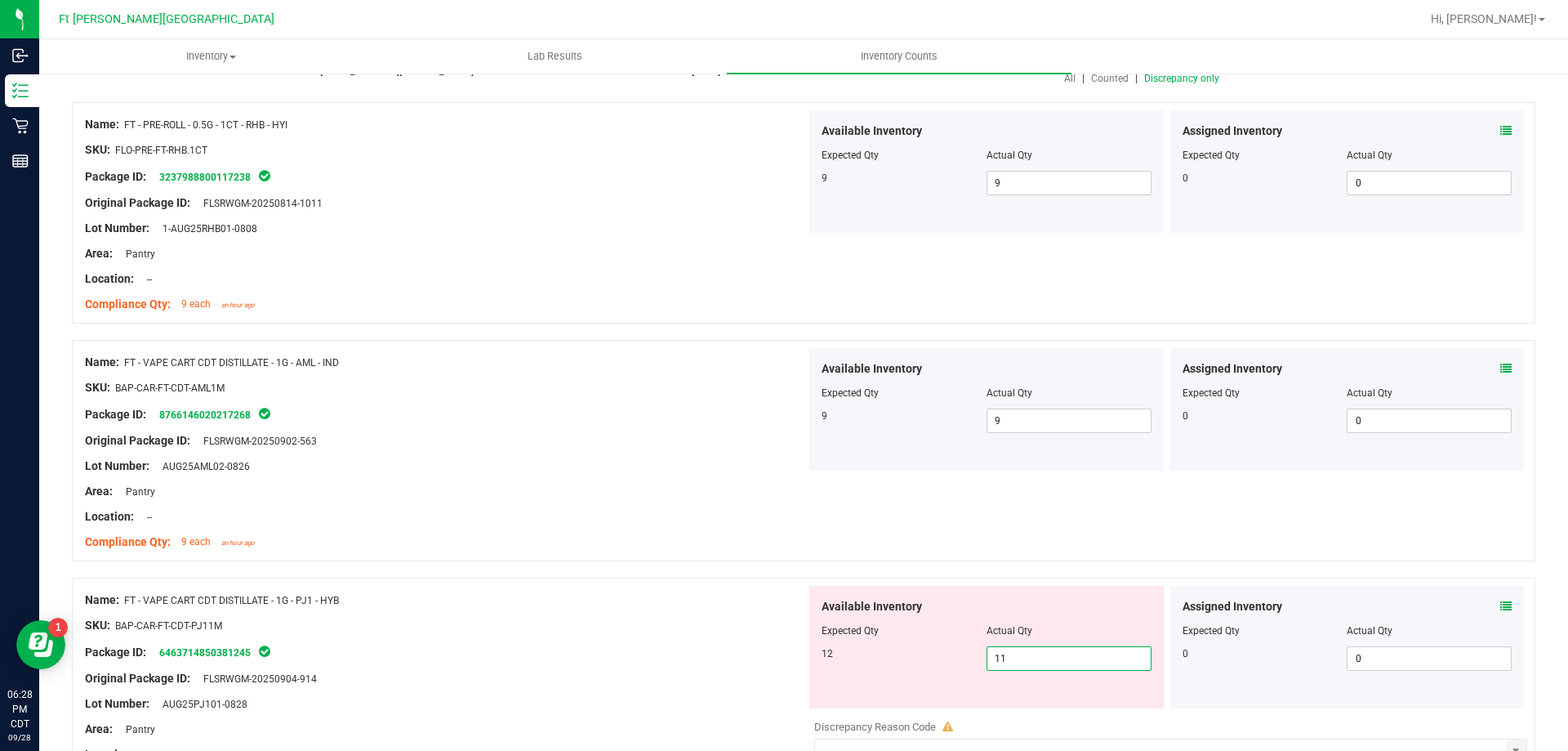
click at [1052, 660] on span "11 11" at bounding box center [1068, 657] width 165 height 24
type input "12"
click at [759, 559] on div "Name: FT - VAPE CART CDT DISTILLATE - 1G - AML - IND SKU: BAP-CAR-FT-CDT-AML1M …" at bounding box center [803, 451] width 1463 height 221
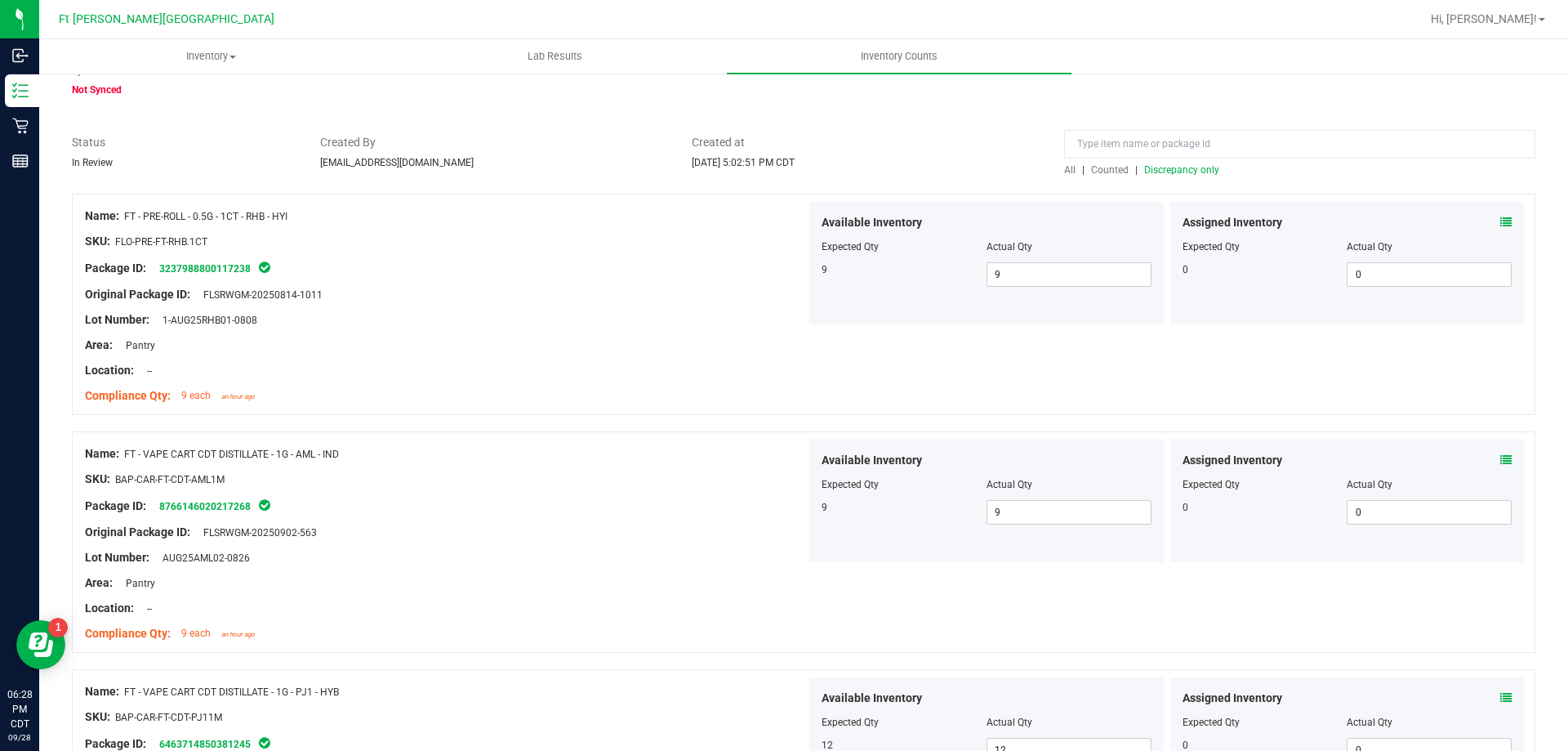
scroll to position [0, 0]
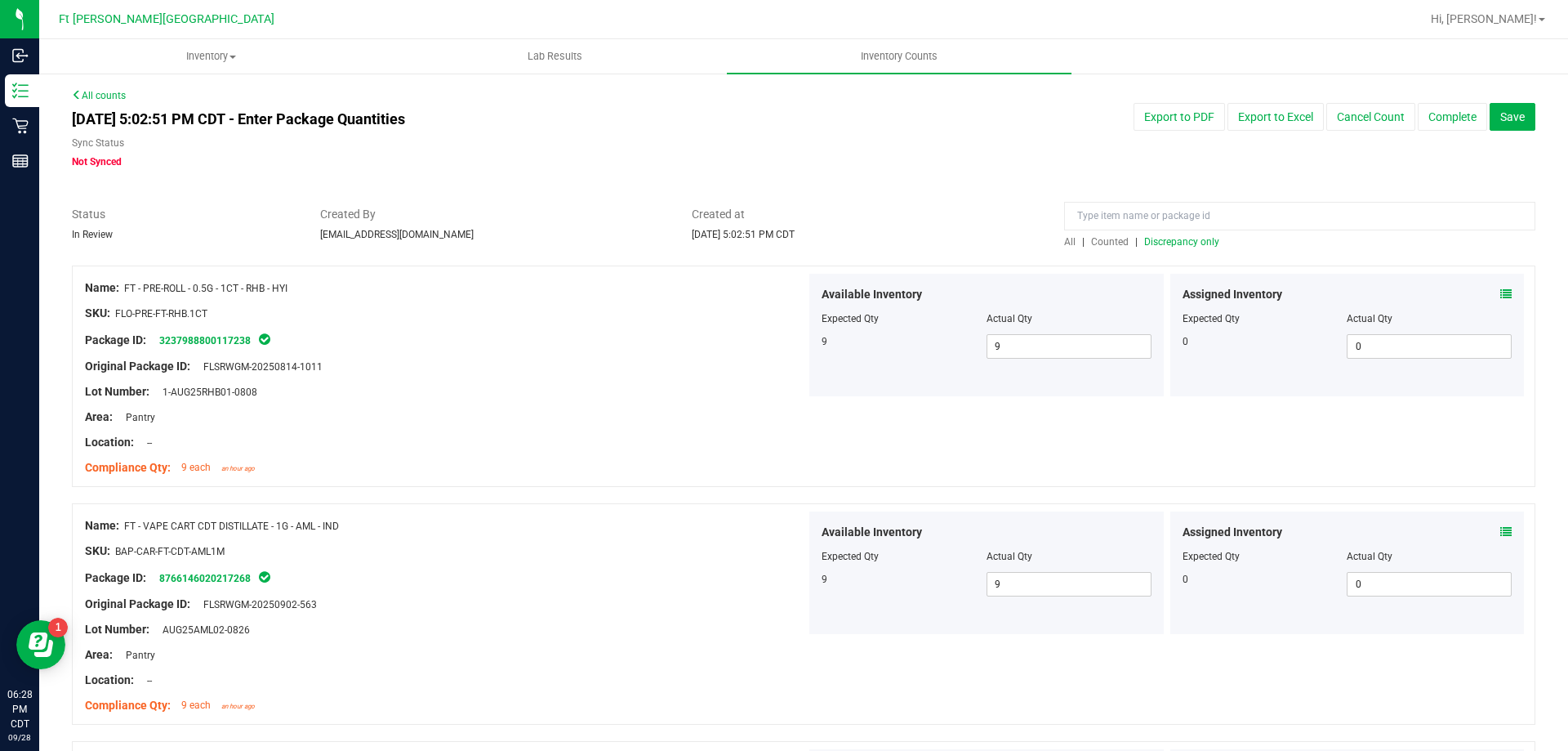
click at [1101, 246] on span "Counted" at bounding box center [1109, 241] width 38 height 12
click at [1144, 242] on span "Discrepancy only" at bounding box center [1181, 241] width 76 height 12
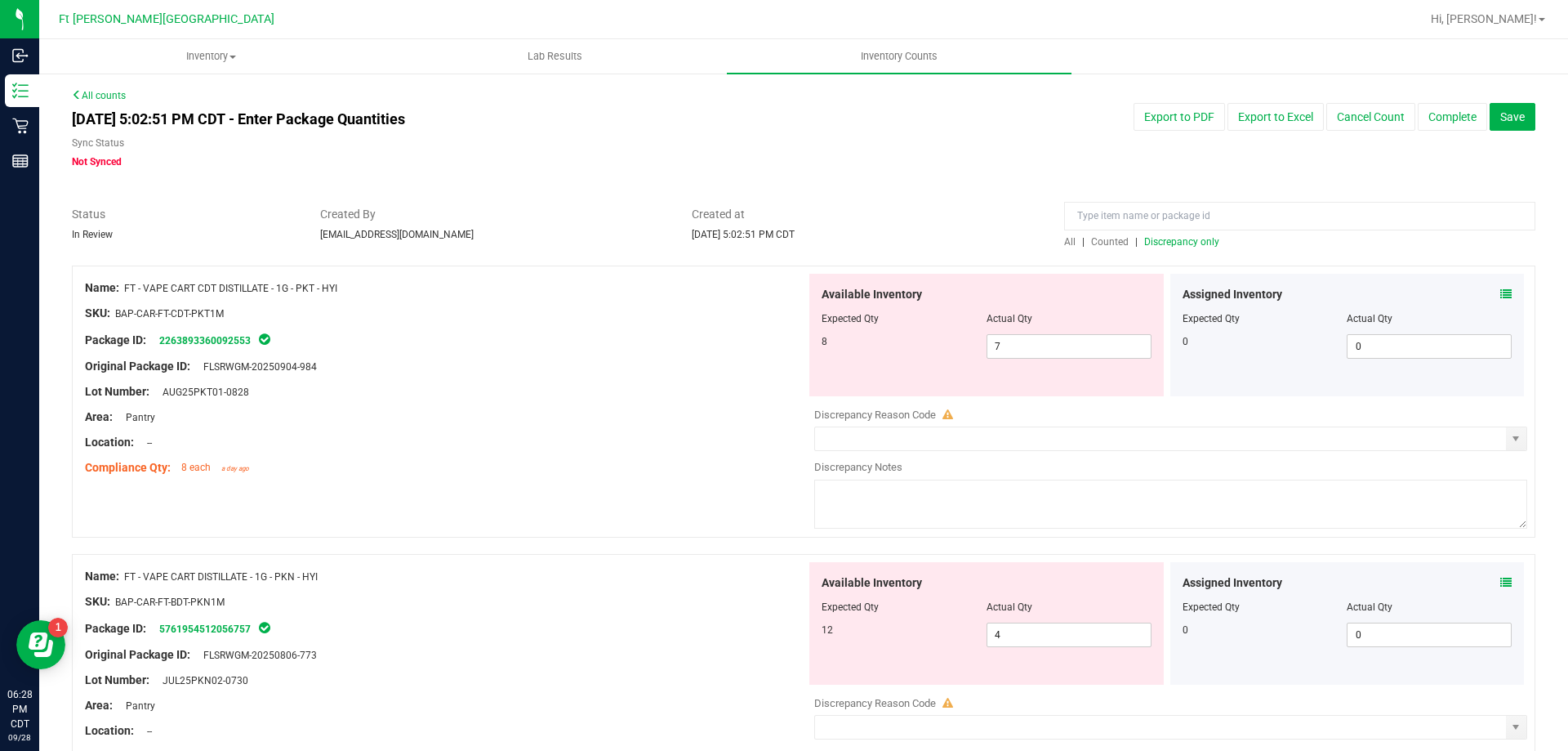
click at [1500, 291] on icon at bounding box center [1505, 294] width 12 height 12
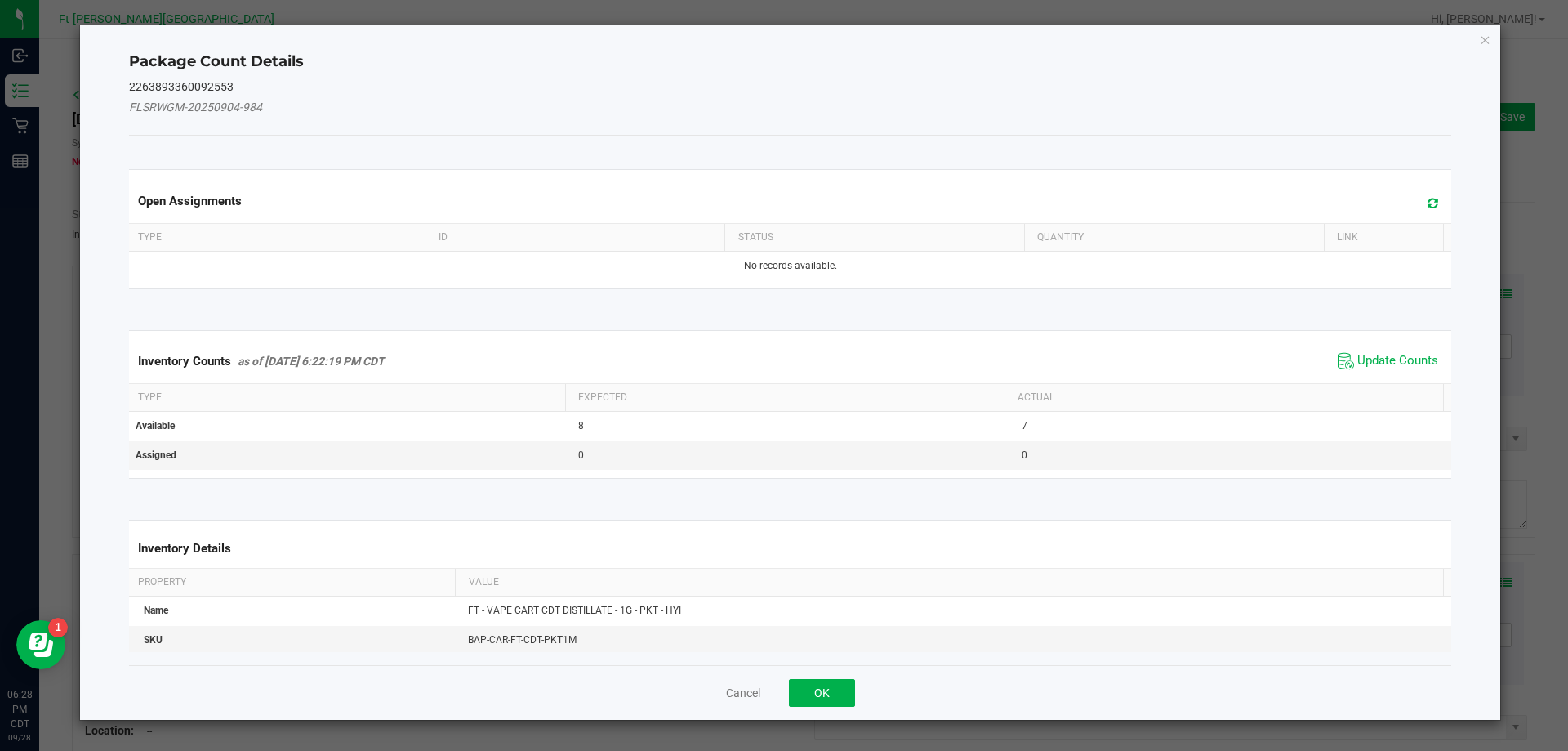
click at [1400, 358] on span "Update Counts" at bounding box center [1397, 361] width 81 height 16
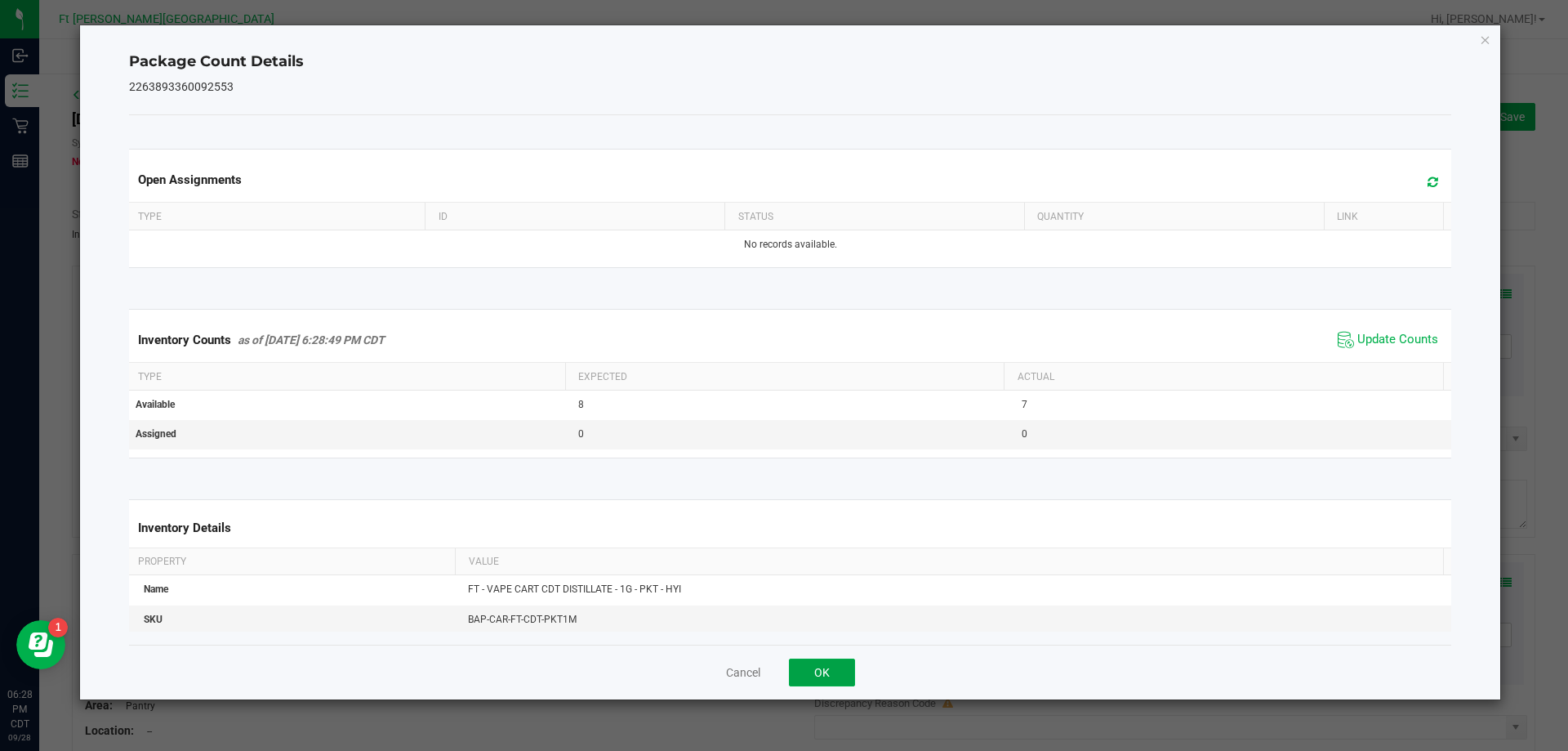
click at [814, 666] on button "OK" at bounding box center [822, 672] width 67 height 28
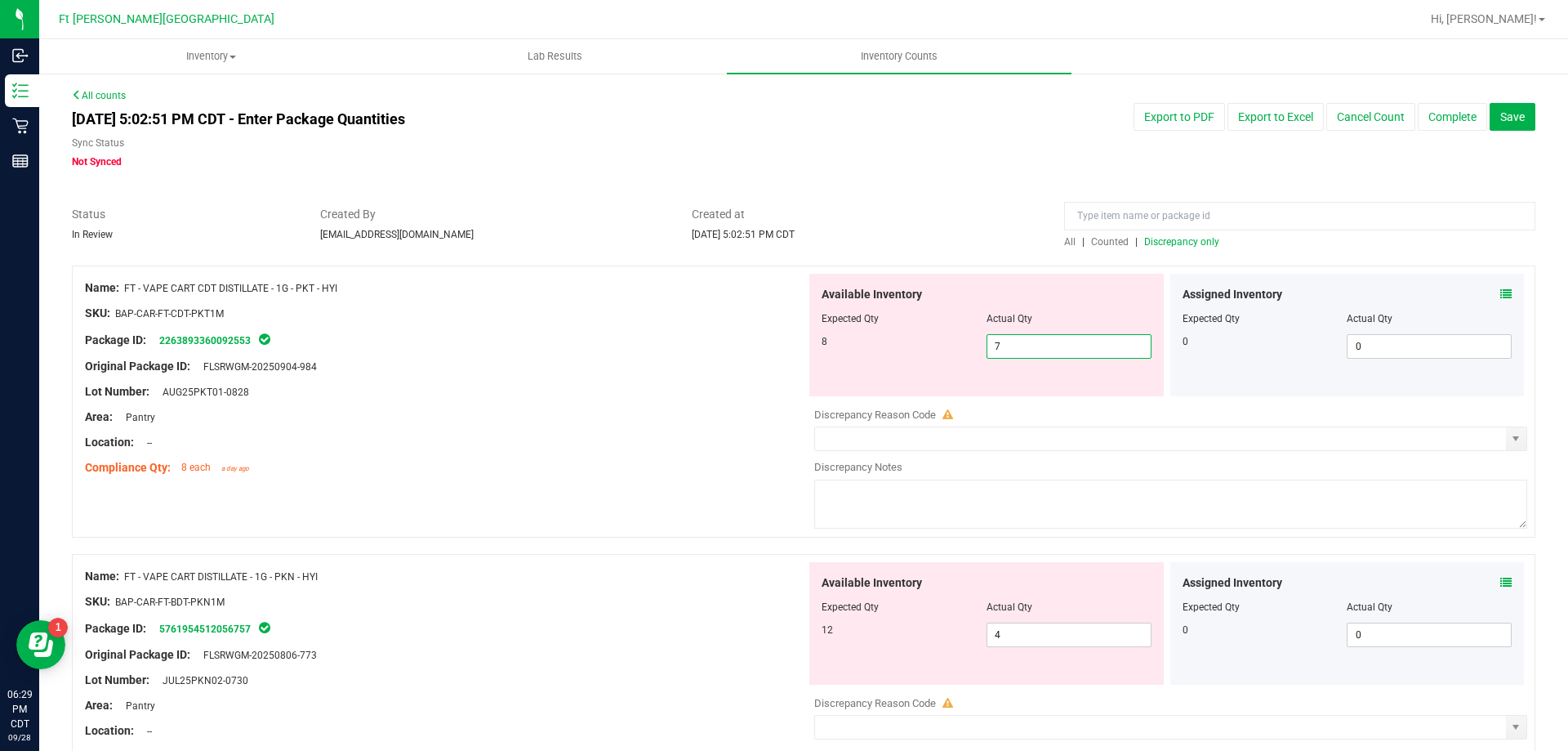
click at [1036, 352] on span "7 7" at bounding box center [1068, 345] width 165 height 24
click at [1036, 352] on input "7" at bounding box center [1069, 345] width 164 height 22
type input "8"
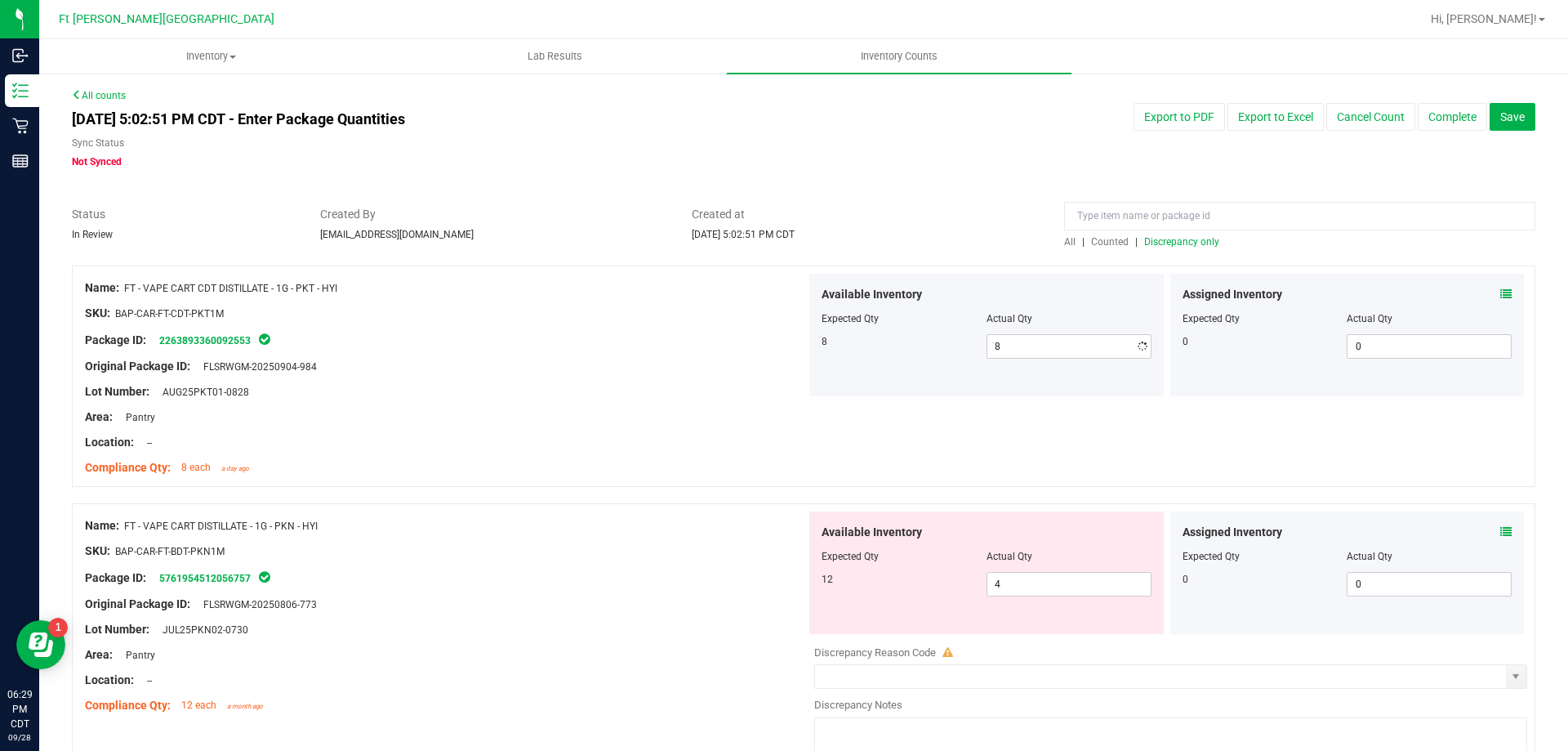
click at [1020, 581] on span "4 4" at bounding box center [1068, 584] width 165 height 24
click at [1020, 581] on input "4" at bounding box center [1069, 584] width 164 height 22
type input "12"
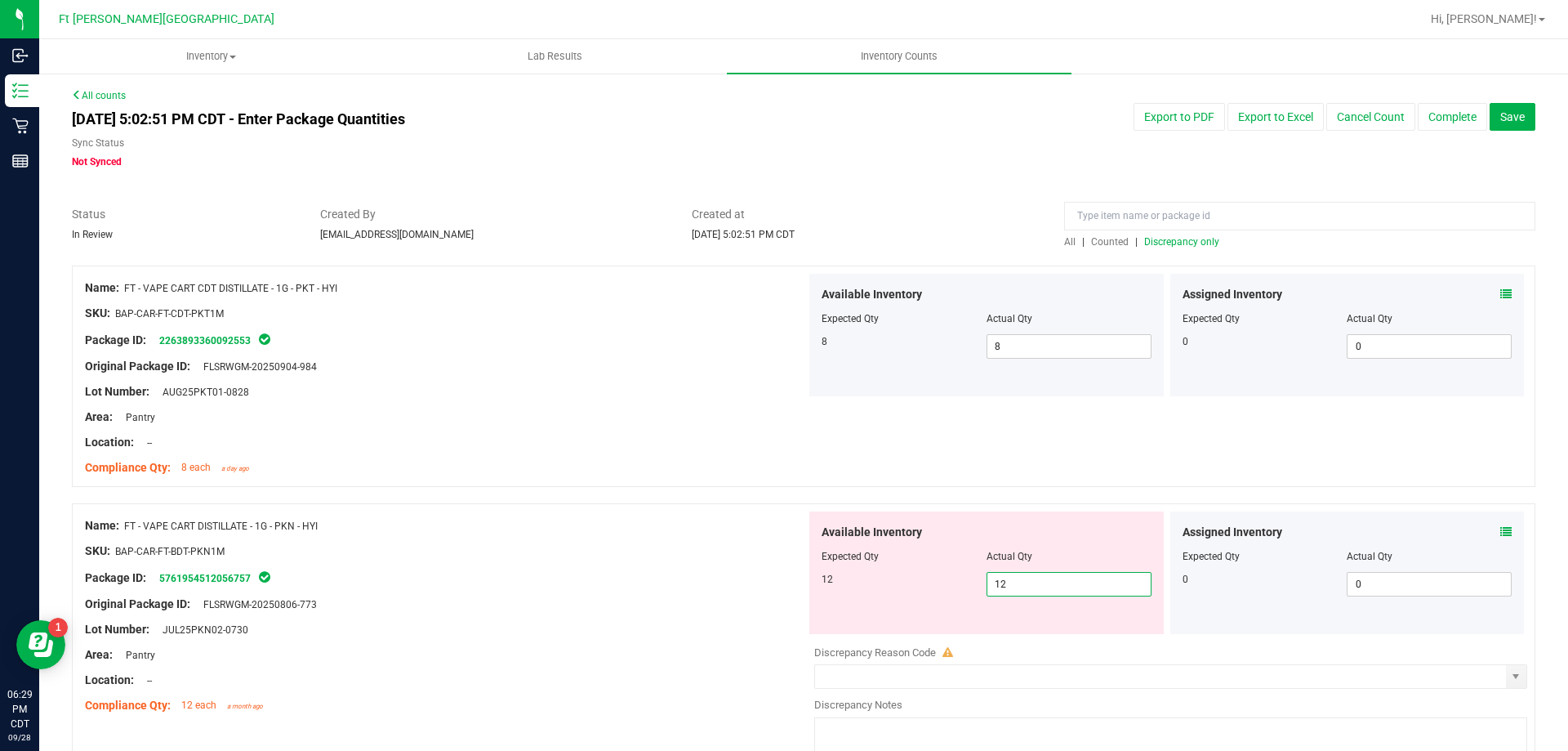
drag, startPoint x: 490, startPoint y: 639, endPoint x: 549, endPoint y: 623, distance: 61.1
click at [491, 638] on div at bounding box center [445, 641] width 721 height 8
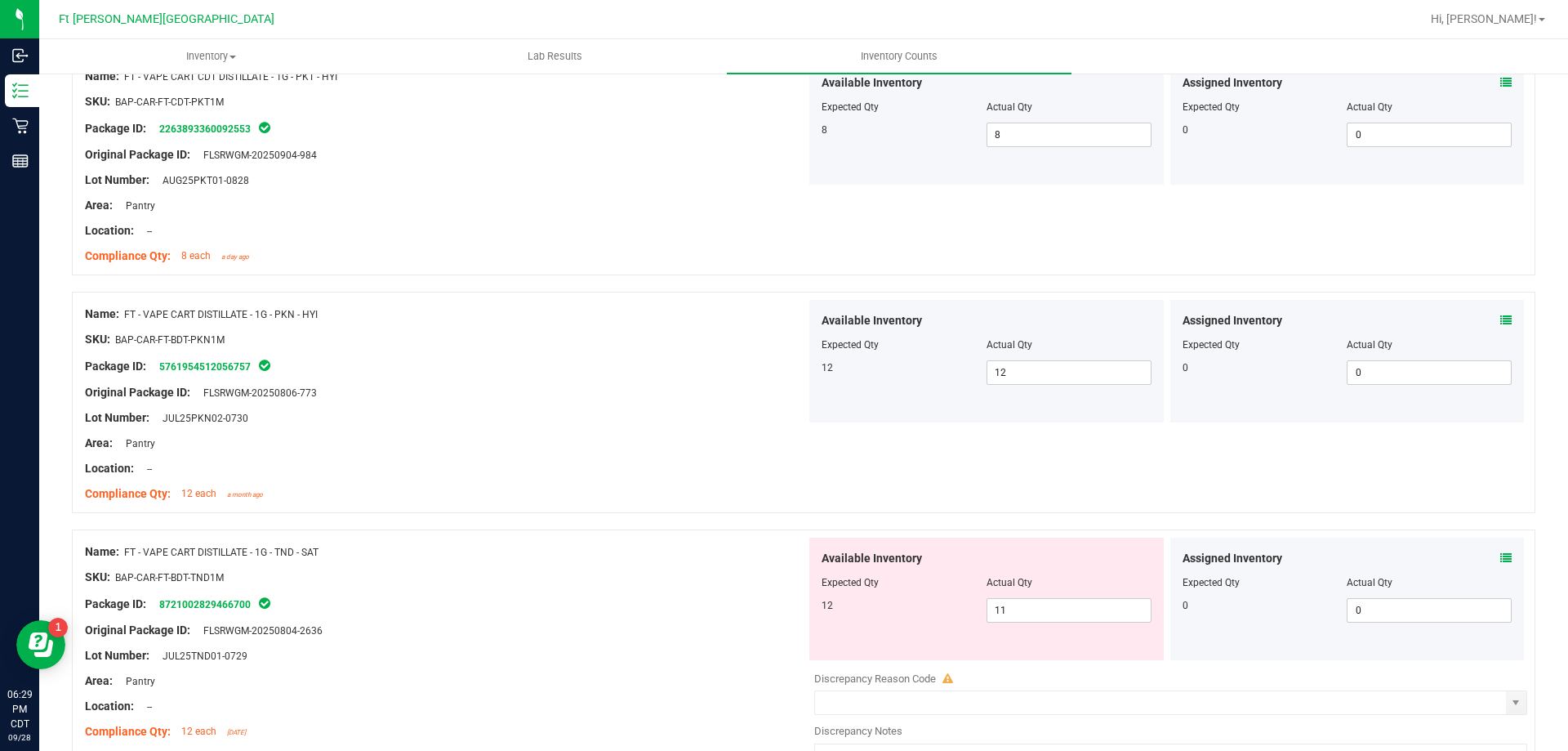
scroll to position [245, 0]
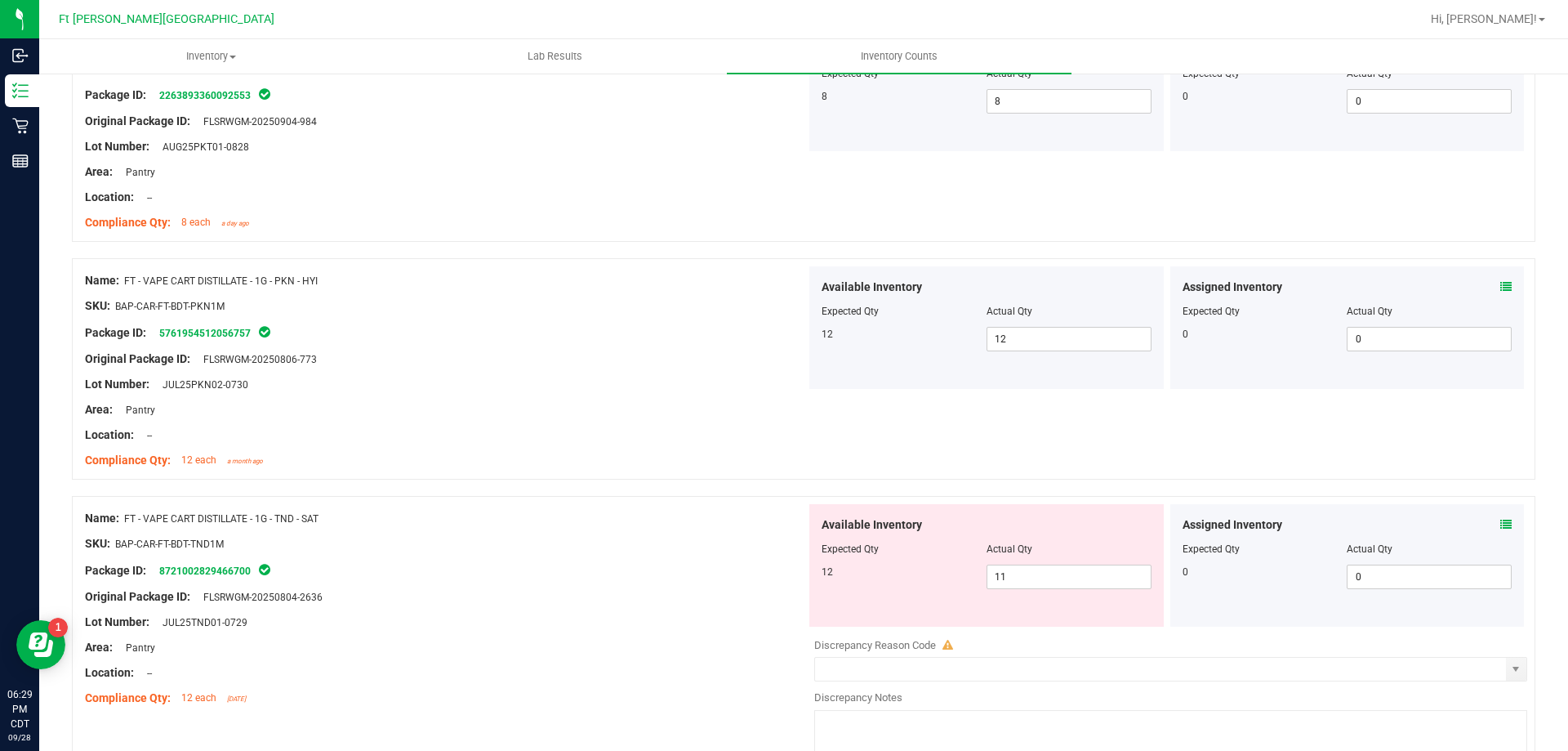
click at [1499, 528] on div "Assigned Inventory Expected Qty Actual Qty 0 0 0" at bounding box center [1347, 565] width 354 height 122
click at [1500, 525] on icon at bounding box center [1505, 524] width 12 height 12
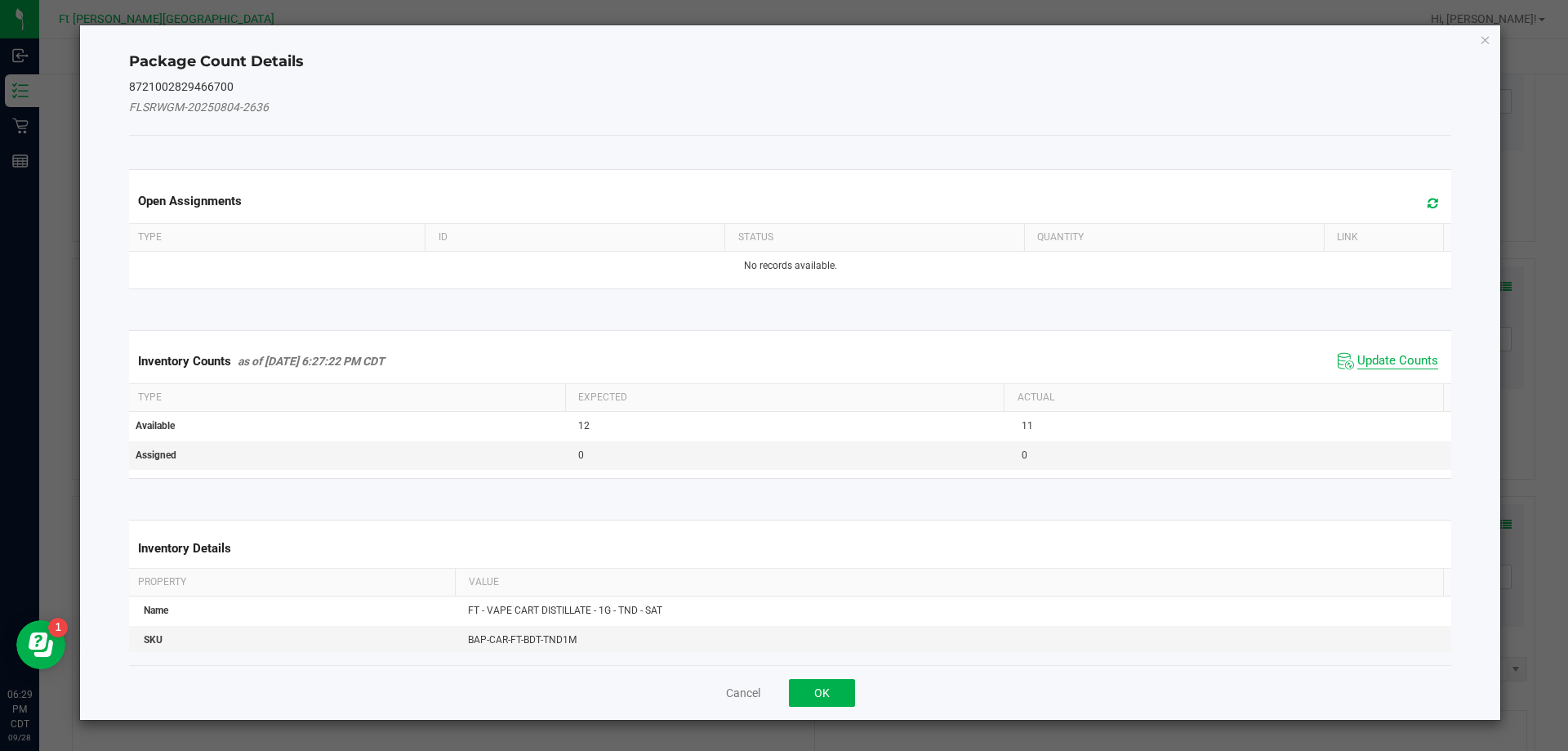
drag, startPoint x: 1400, startPoint y: 355, endPoint x: 1360, endPoint y: 393, distance: 55.2
click at [1400, 356] on span "Update Counts" at bounding box center [1397, 361] width 81 height 16
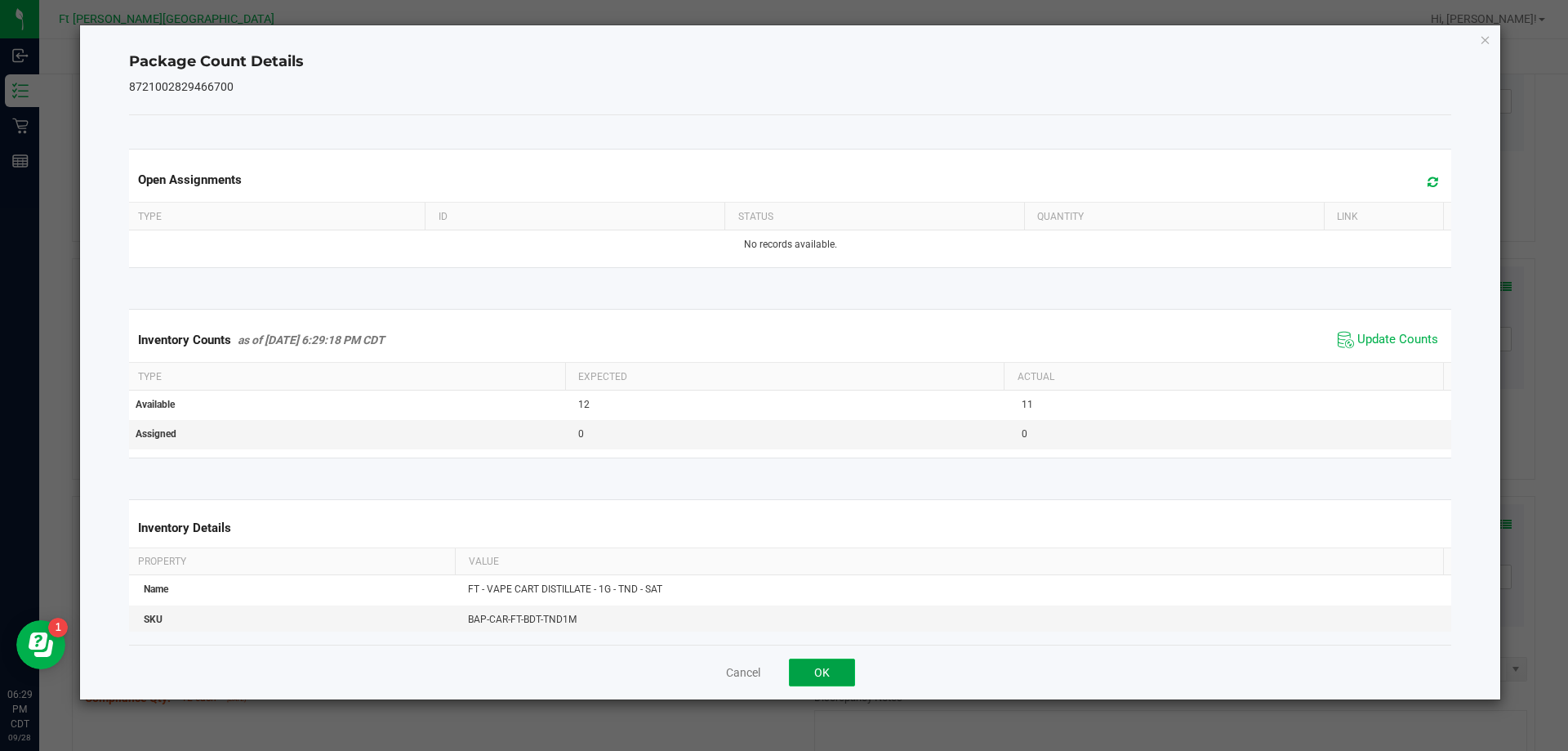
click at [813, 658] on button "OK" at bounding box center [822, 672] width 67 height 28
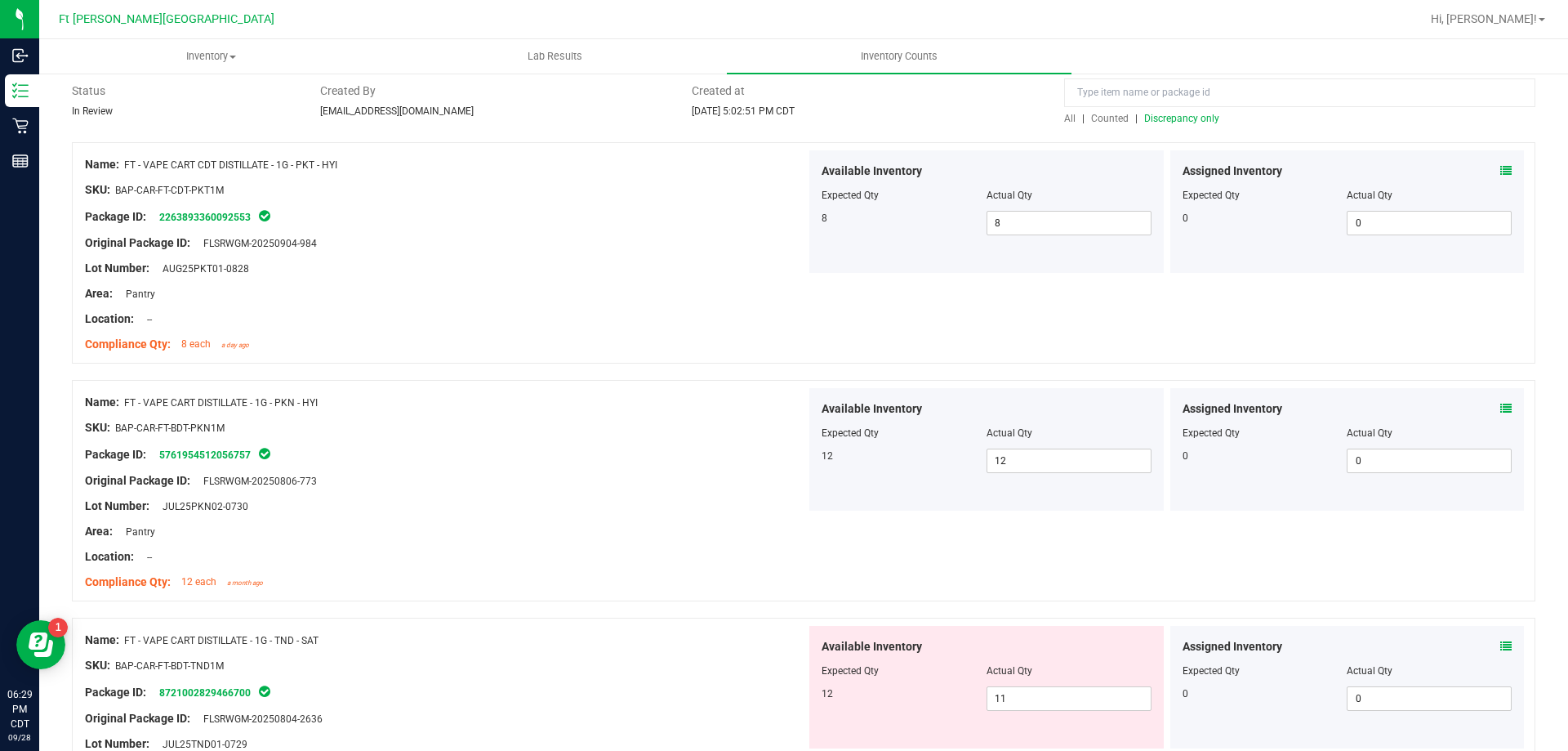
scroll to position [0, 0]
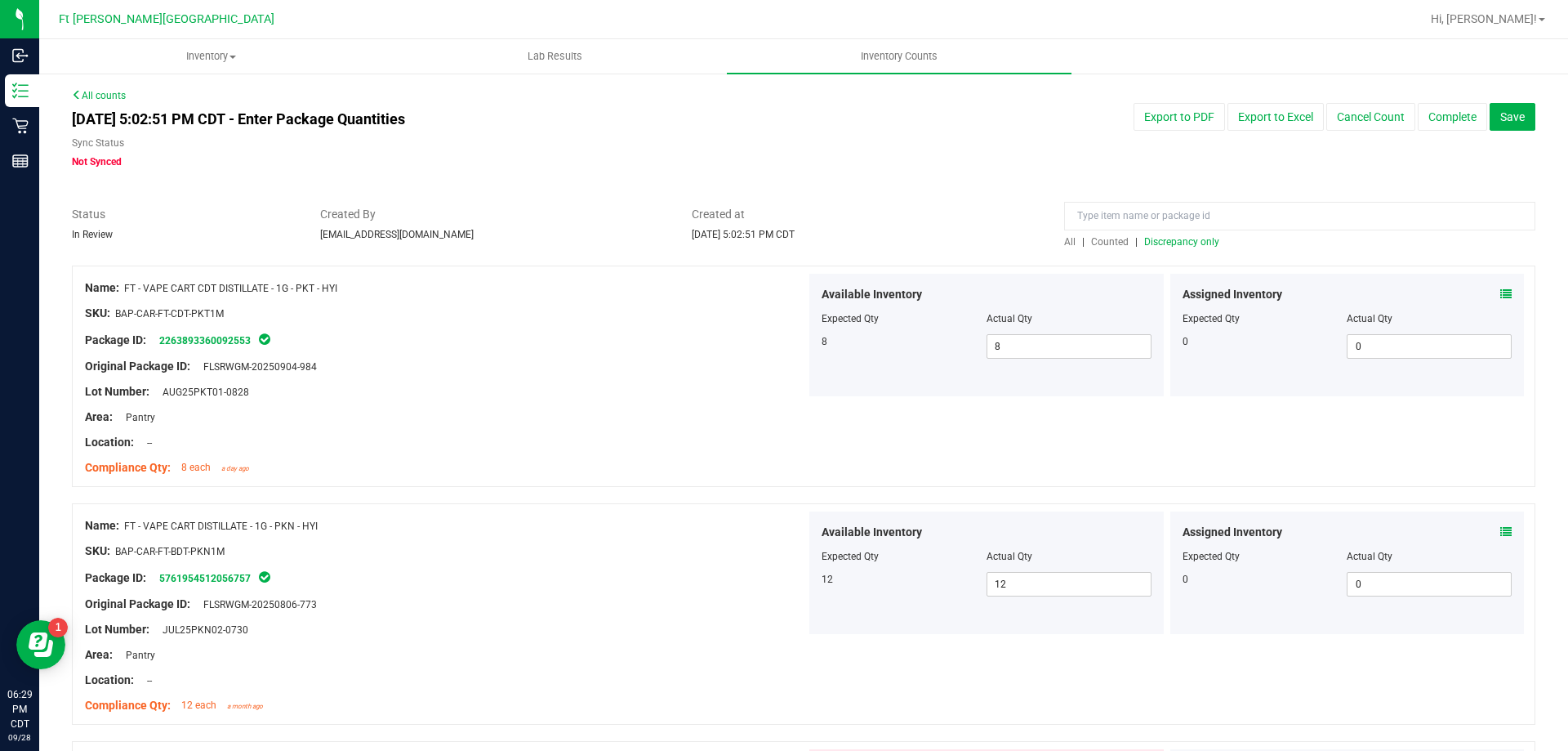
click at [1112, 238] on span "Counted" at bounding box center [1109, 241] width 38 height 12
click at [1185, 242] on span "Discrepancy only" at bounding box center [1181, 241] width 76 height 12
